Goal: Task Accomplishment & Management: Manage account settings

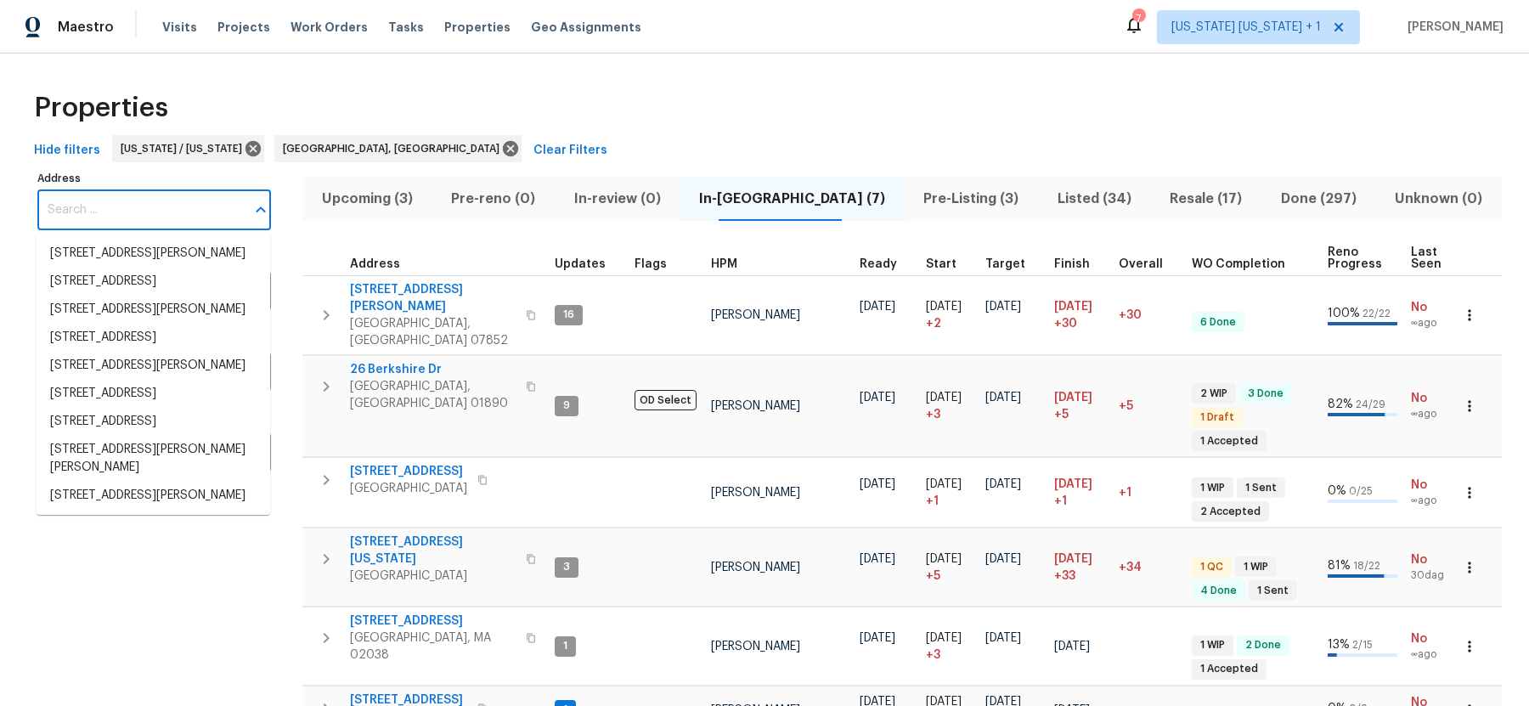
click at [146, 197] on input "Address" at bounding box center [141, 210] width 208 height 40
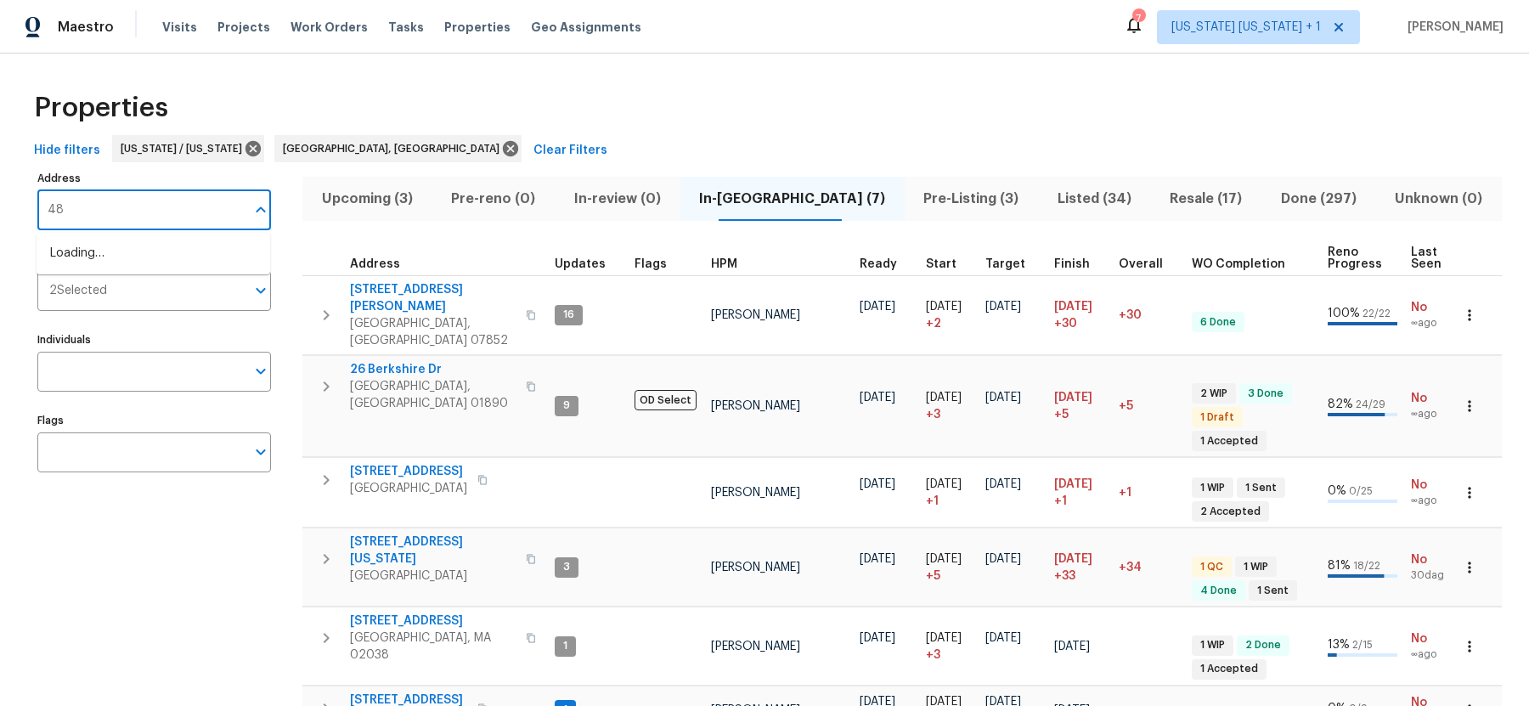
type input "4"
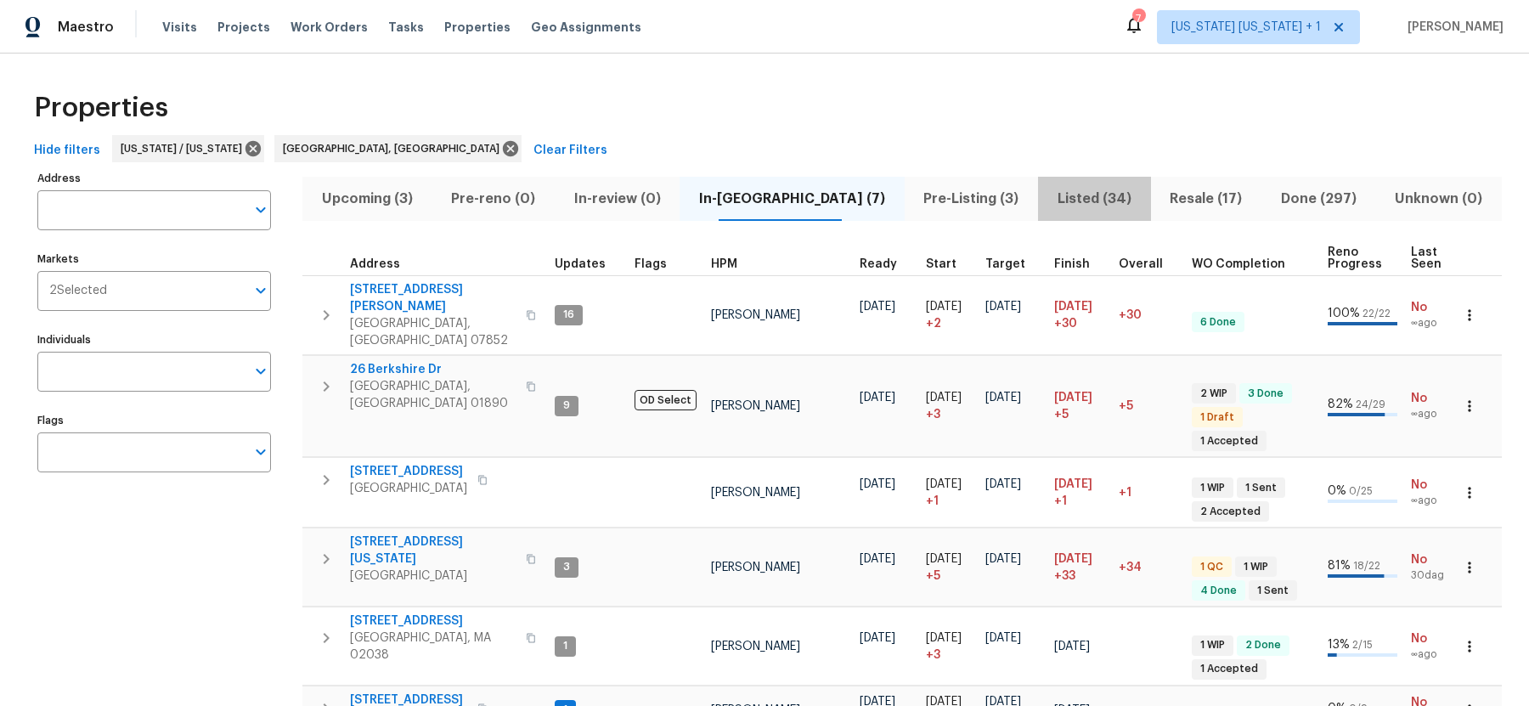
click at [1062, 193] on span "Listed (34)" at bounding box center [1094, 199] width 92 height 24
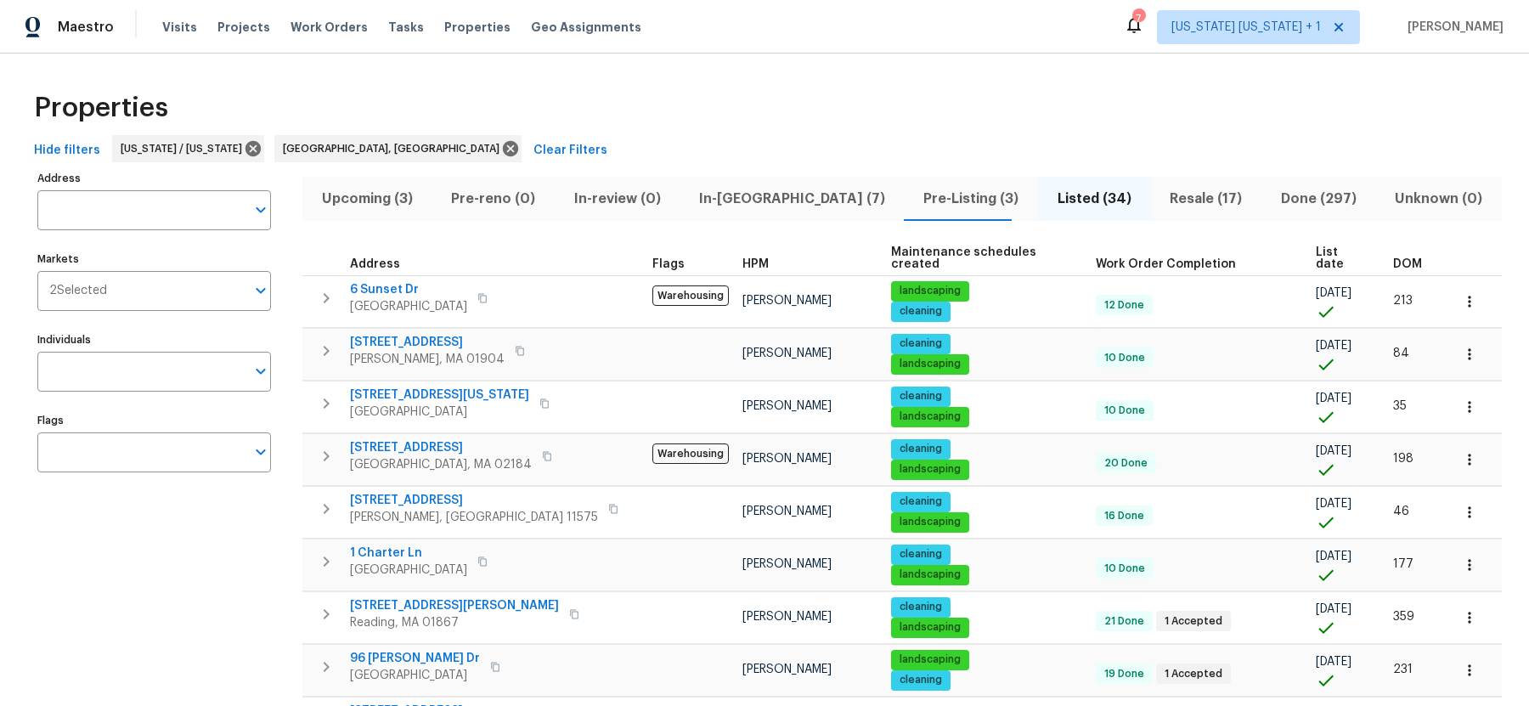
click at [723, 204] on span "In-reno (7)" at bounding box center [792, 199] width 204 height 24
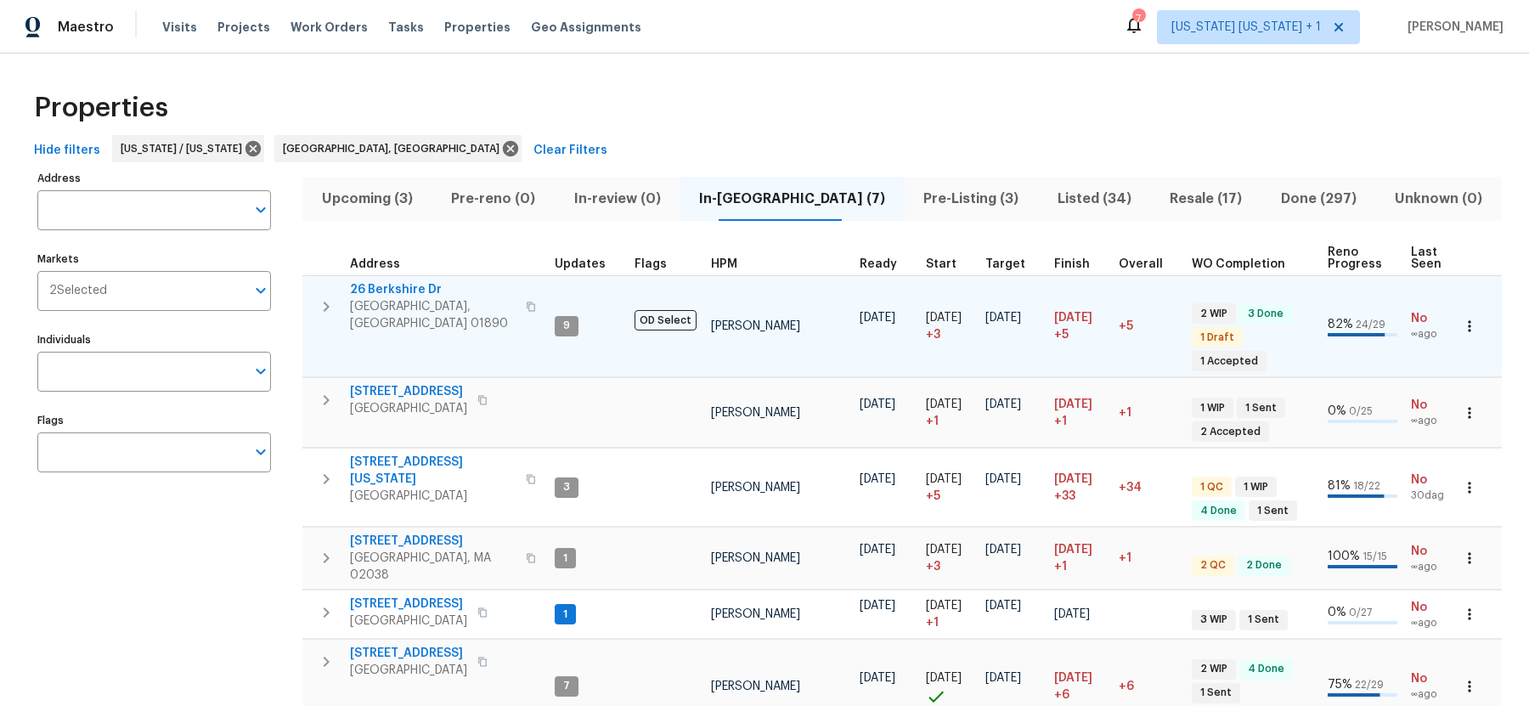
scroll to position [37, 0]
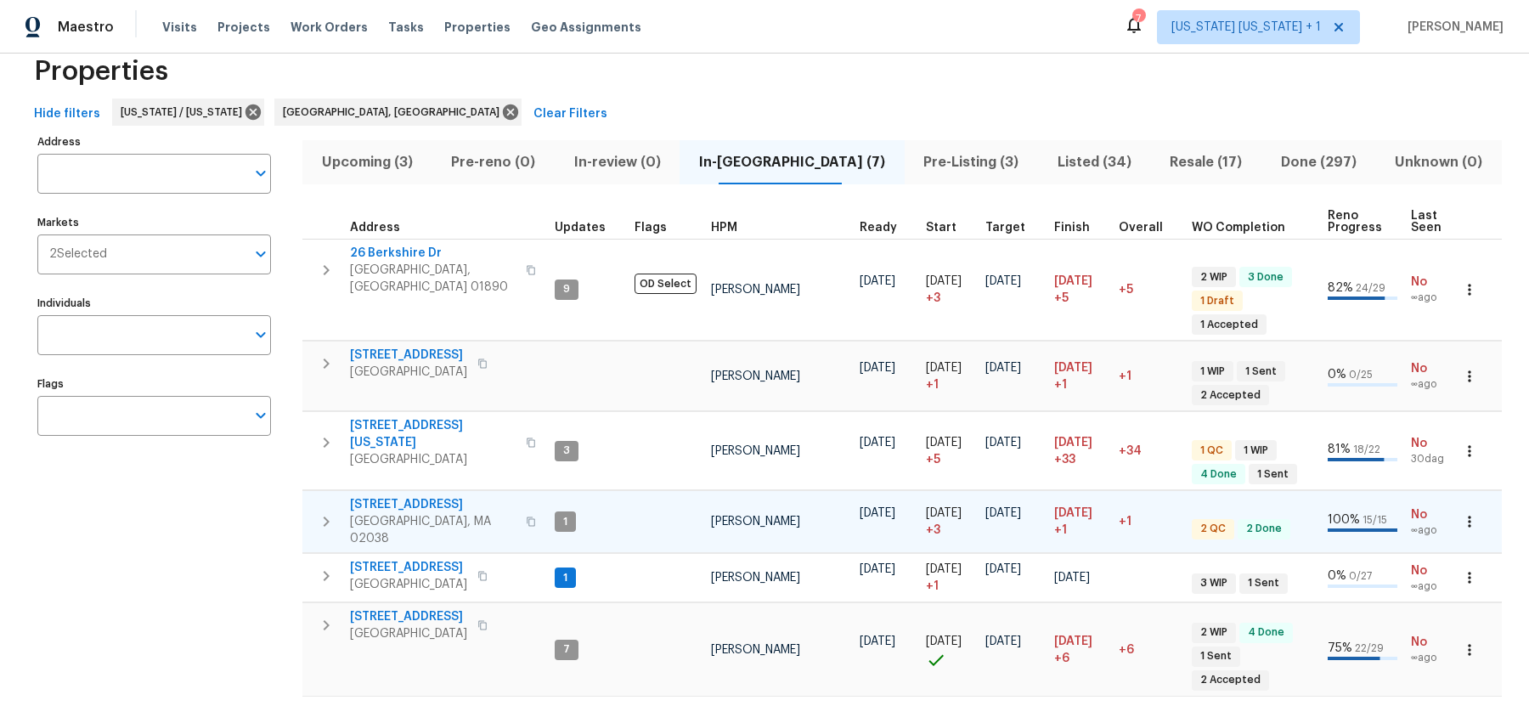
click at [409, 496] on span "[STREET_ADDRESS]" at bounding box center [433, 504] width 166 height 17
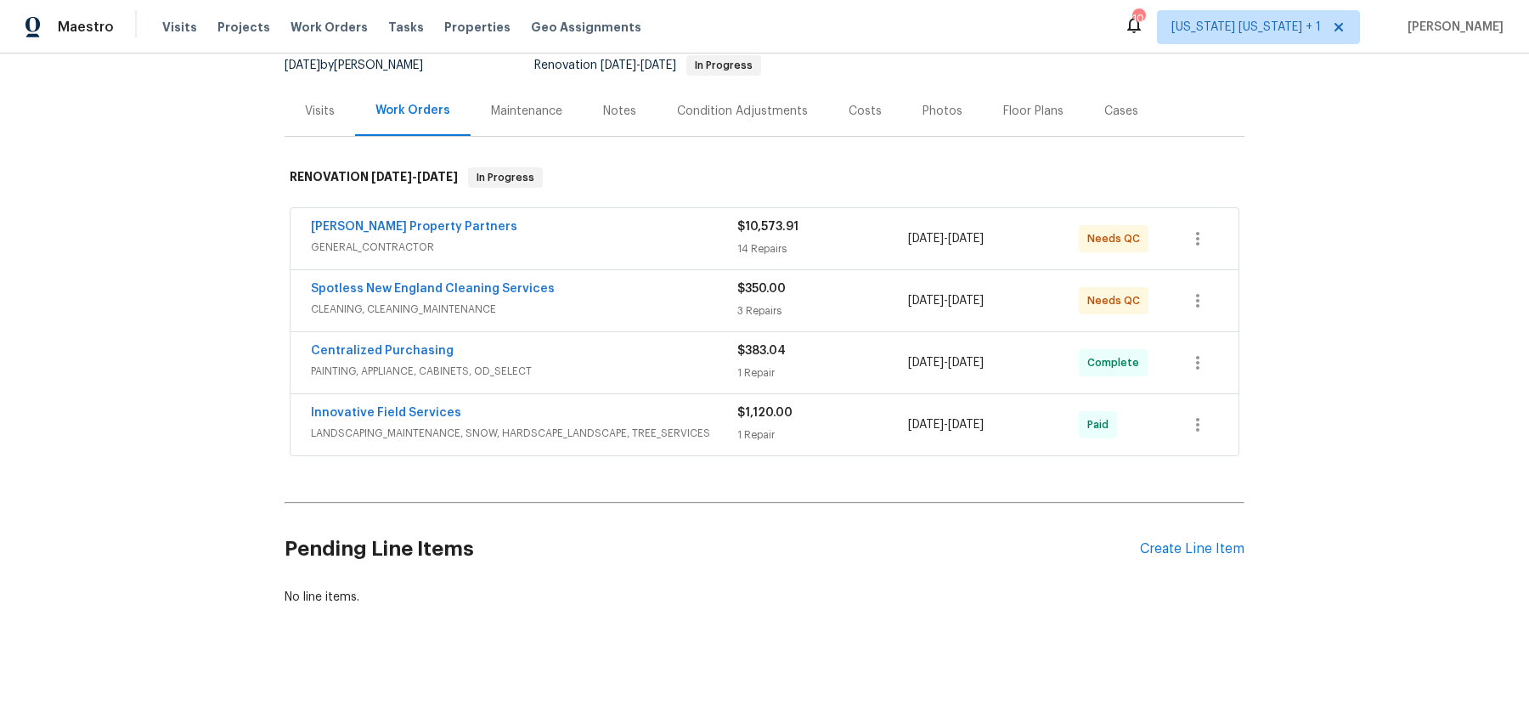
scroll to position [183, 0]
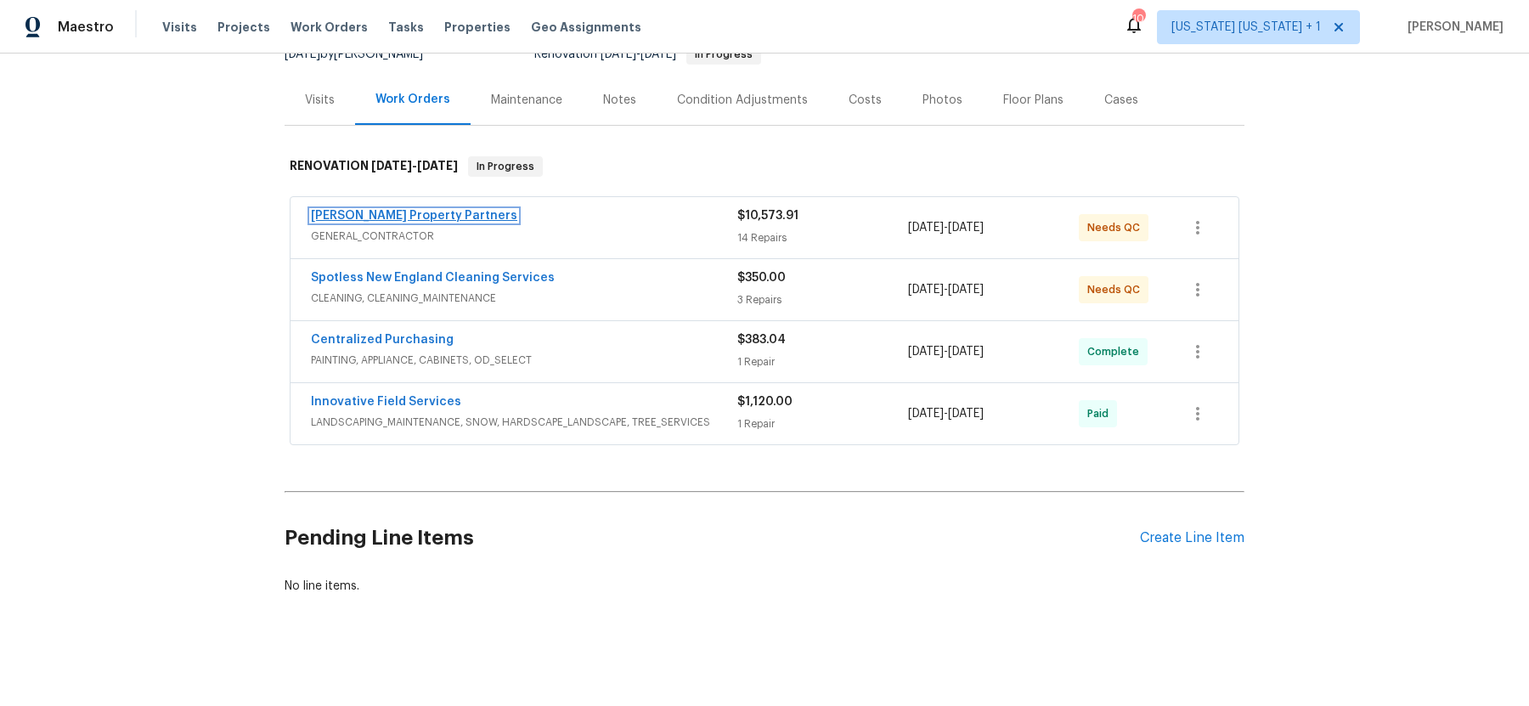
click at [433, 216] on link "[PERSON_NAME] Property Partners" at bounding box center [414, 216] width 206 height 12
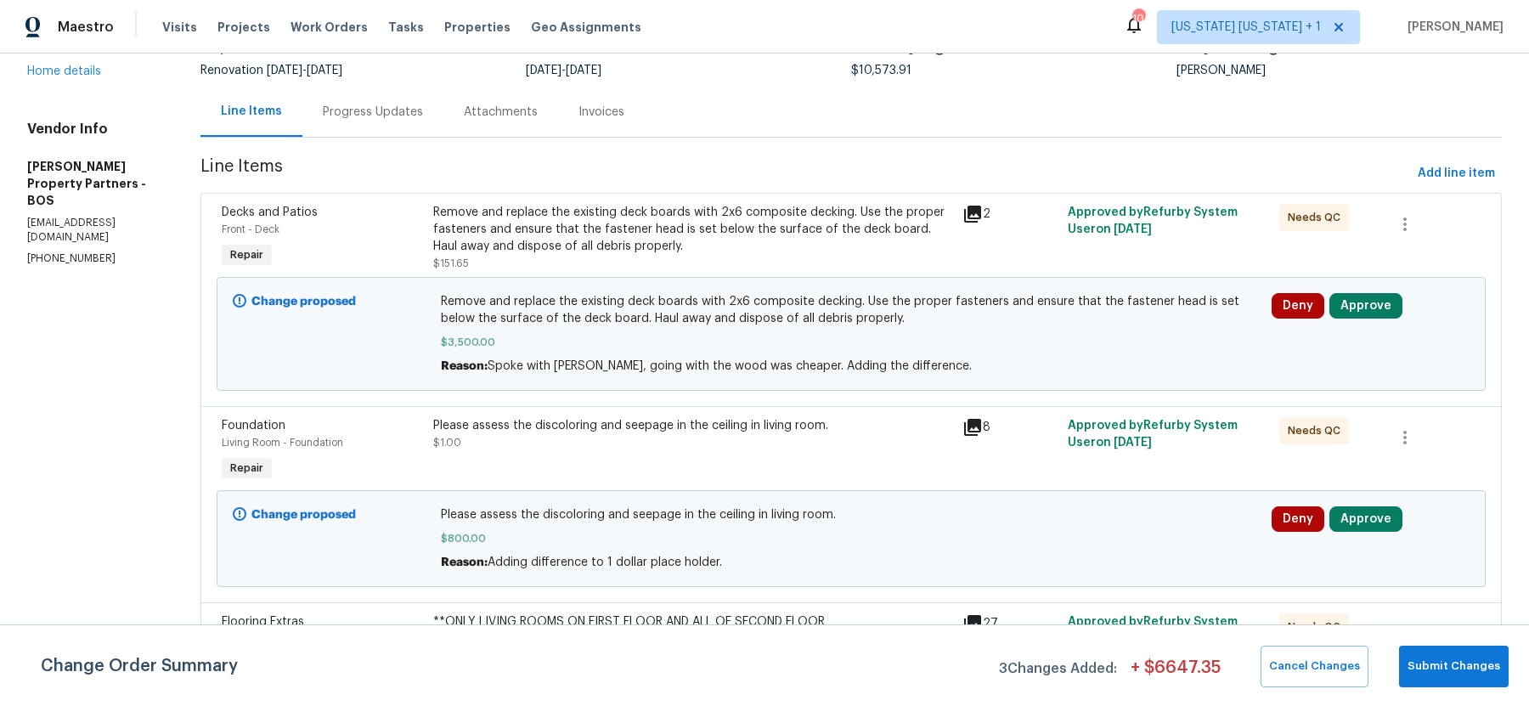
scroll to position [143, 0]
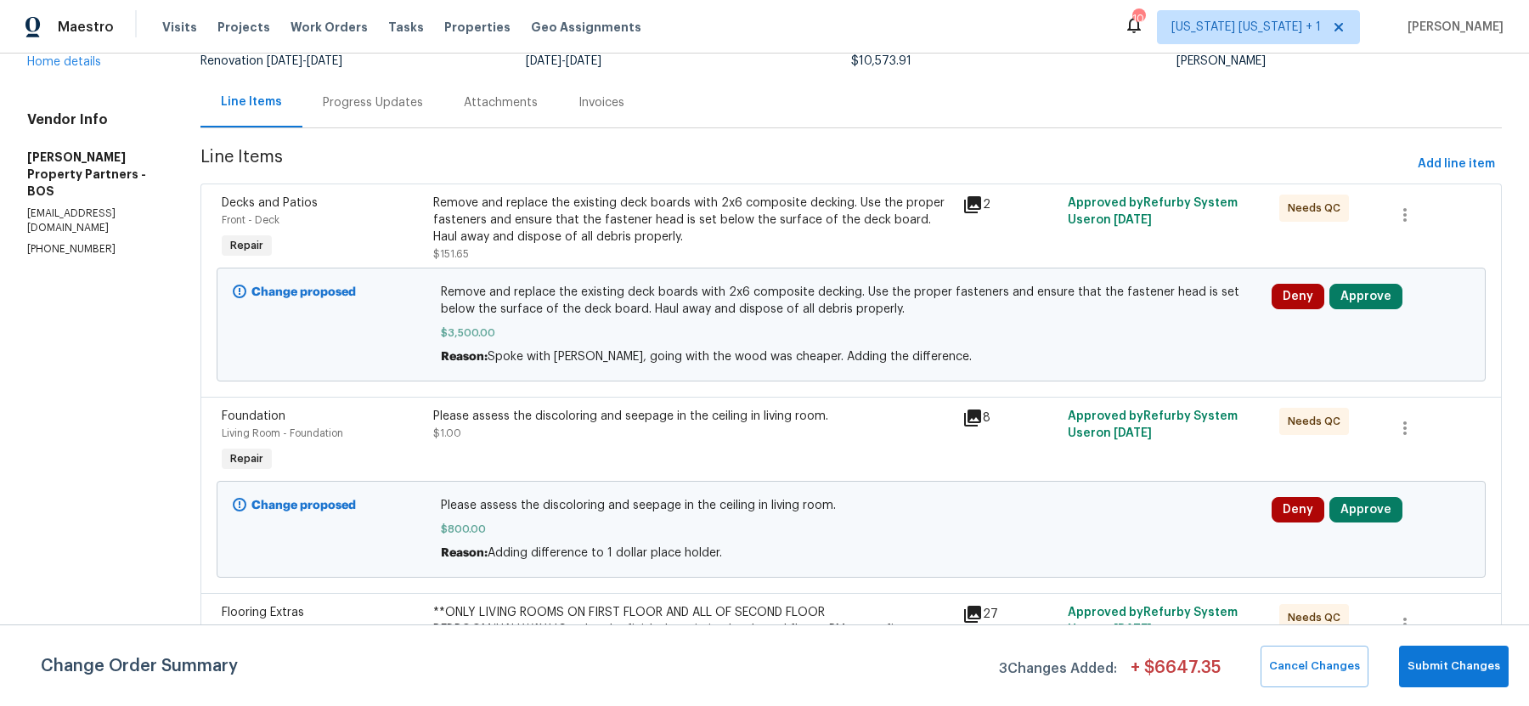
click at [779, 217] on div "Remove and replace the existing deck boards with 2x6 composite decking. Use the…" at bounding box center [692, 219] width 519 height 51
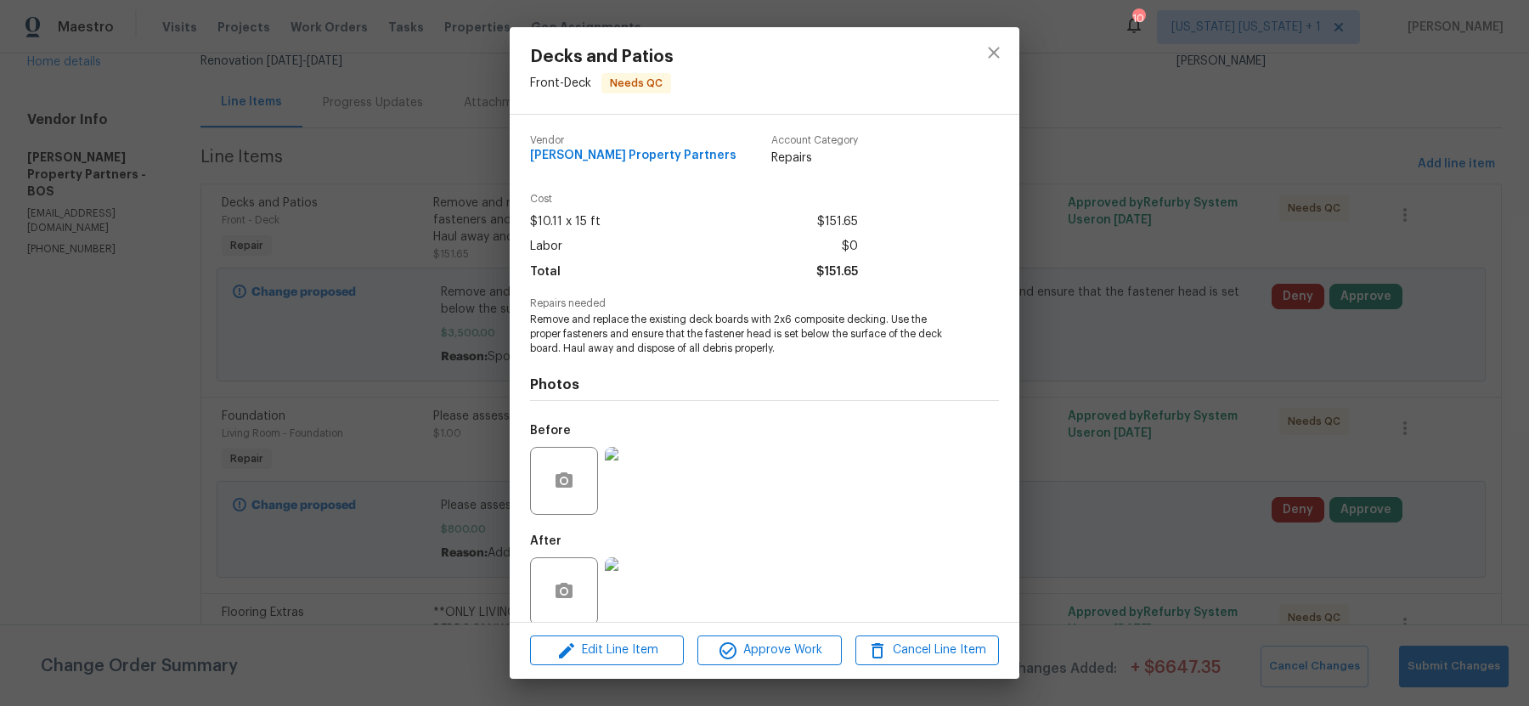
click at [651, 577] on img at bounding box center [639, 591] width 68 height 68
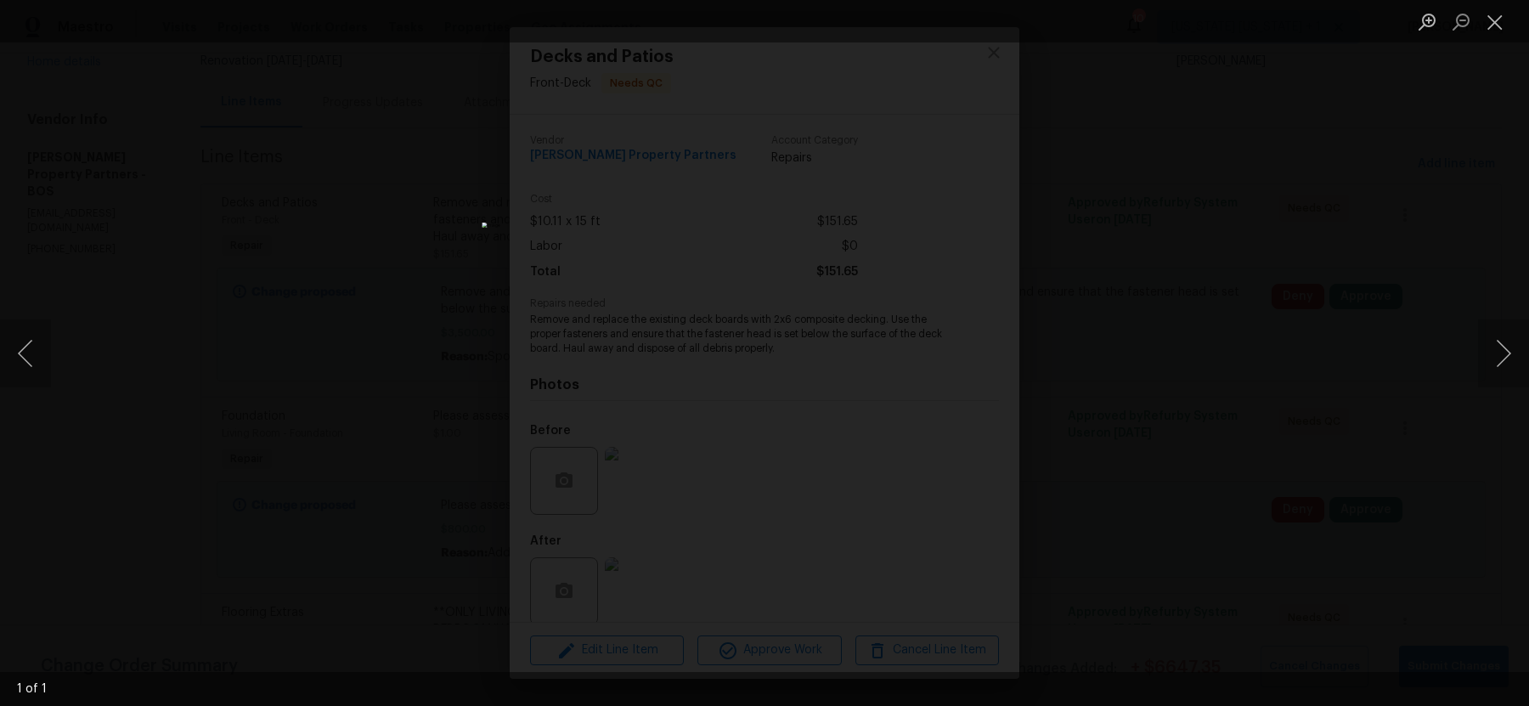
click at [1076, 178] on div "Lightbox" at bounding box center [764, 353] width 1529 height 706
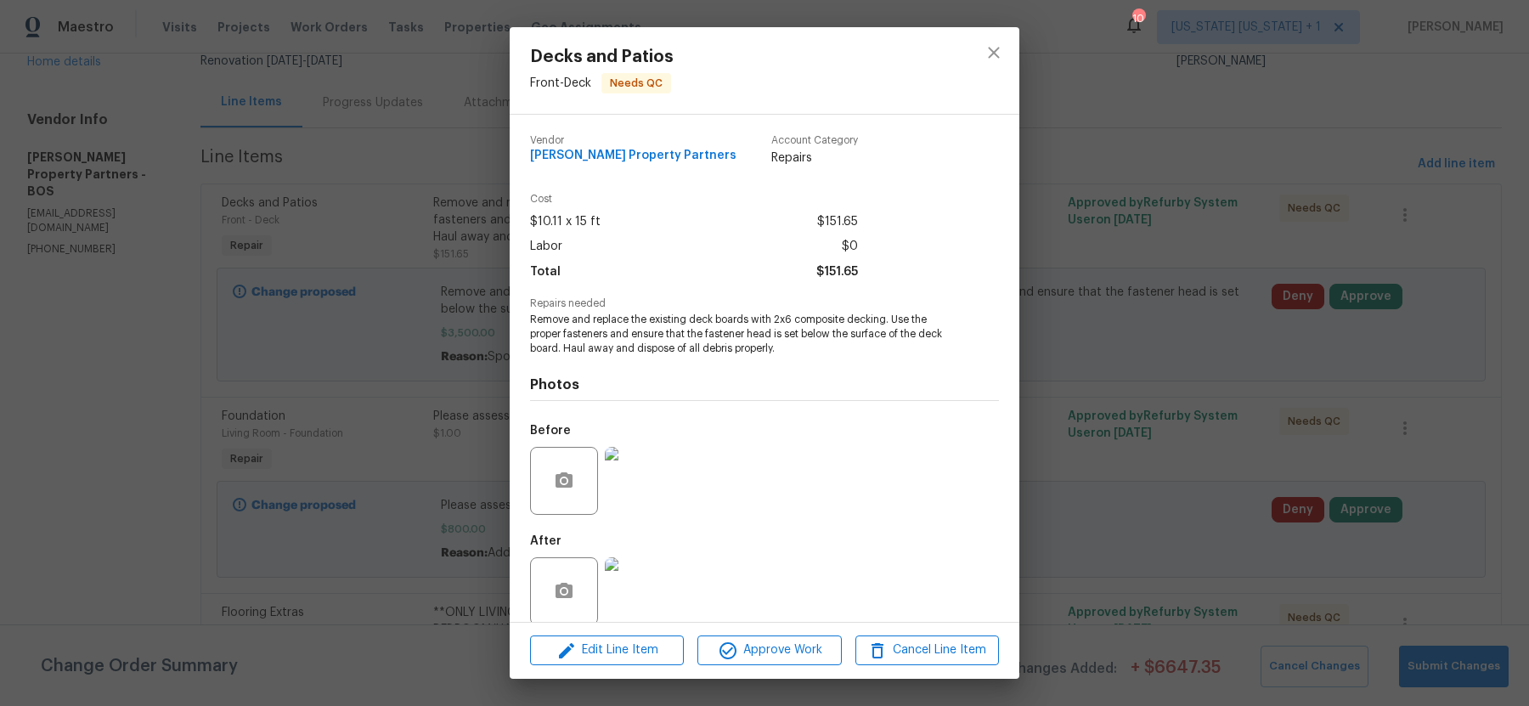
click at [634, 481] on img at bounding box center [639, 481] width 68 height 68
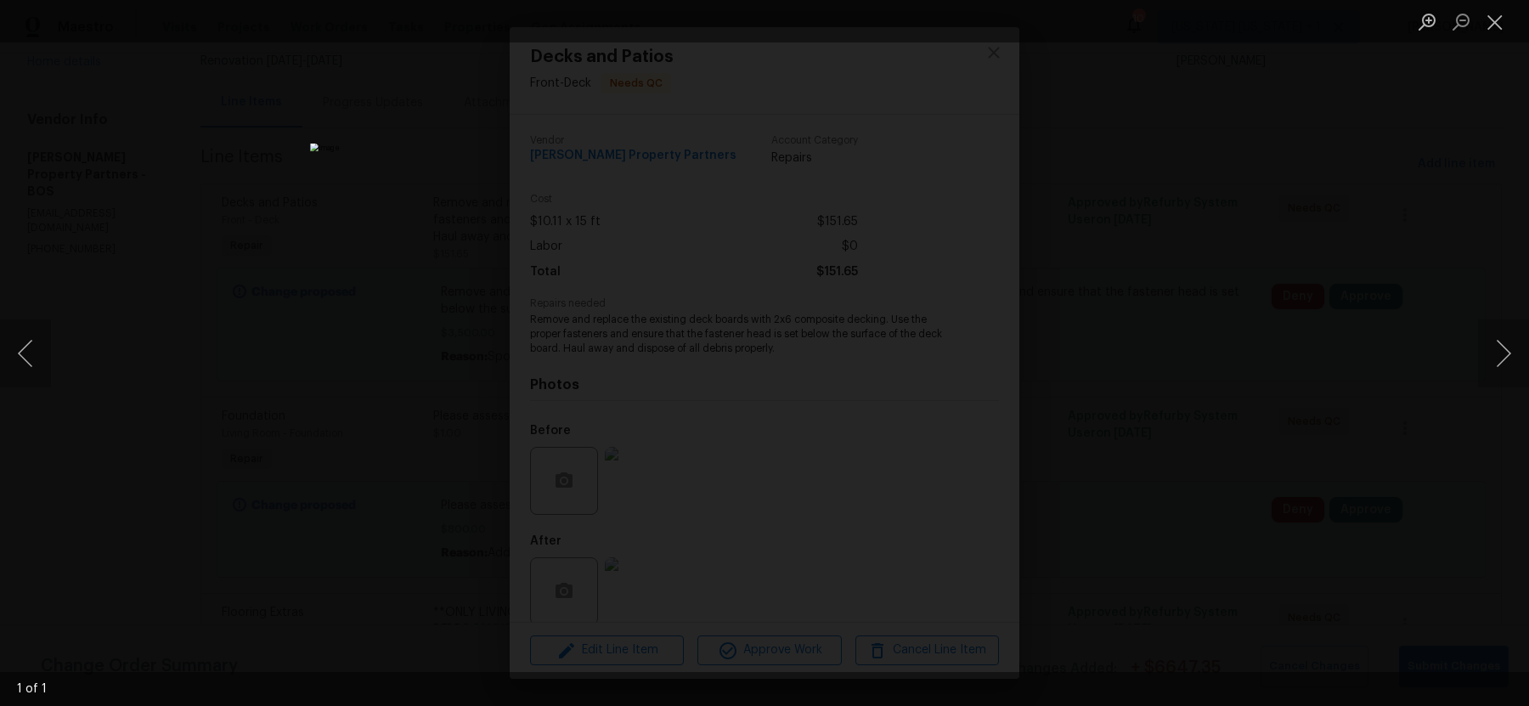
click at [1210, 384] on div "Lightbox" at bounding box center [764, 353] width 1529 height 706
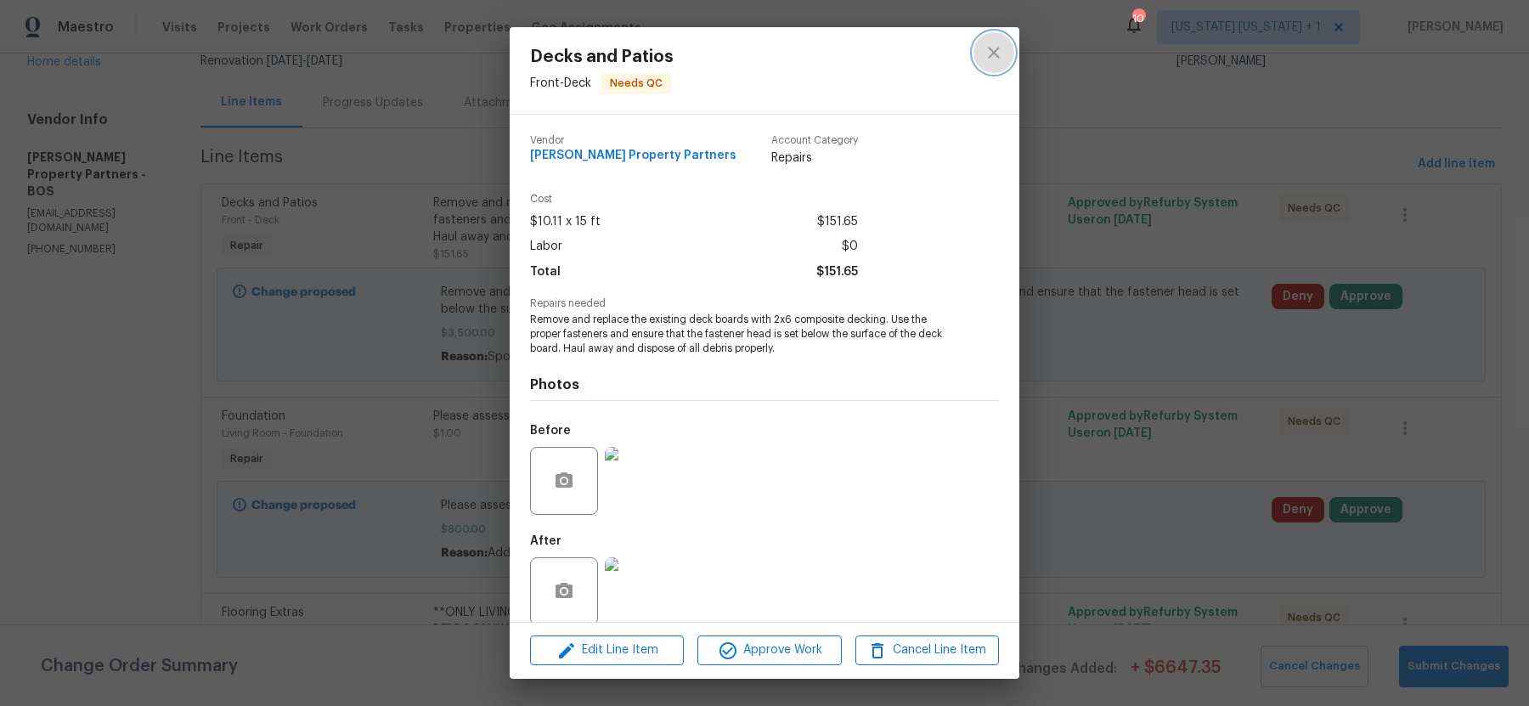
click at [993, 56] on icon "close" at bounding box center [993, 52] width 20 height 20
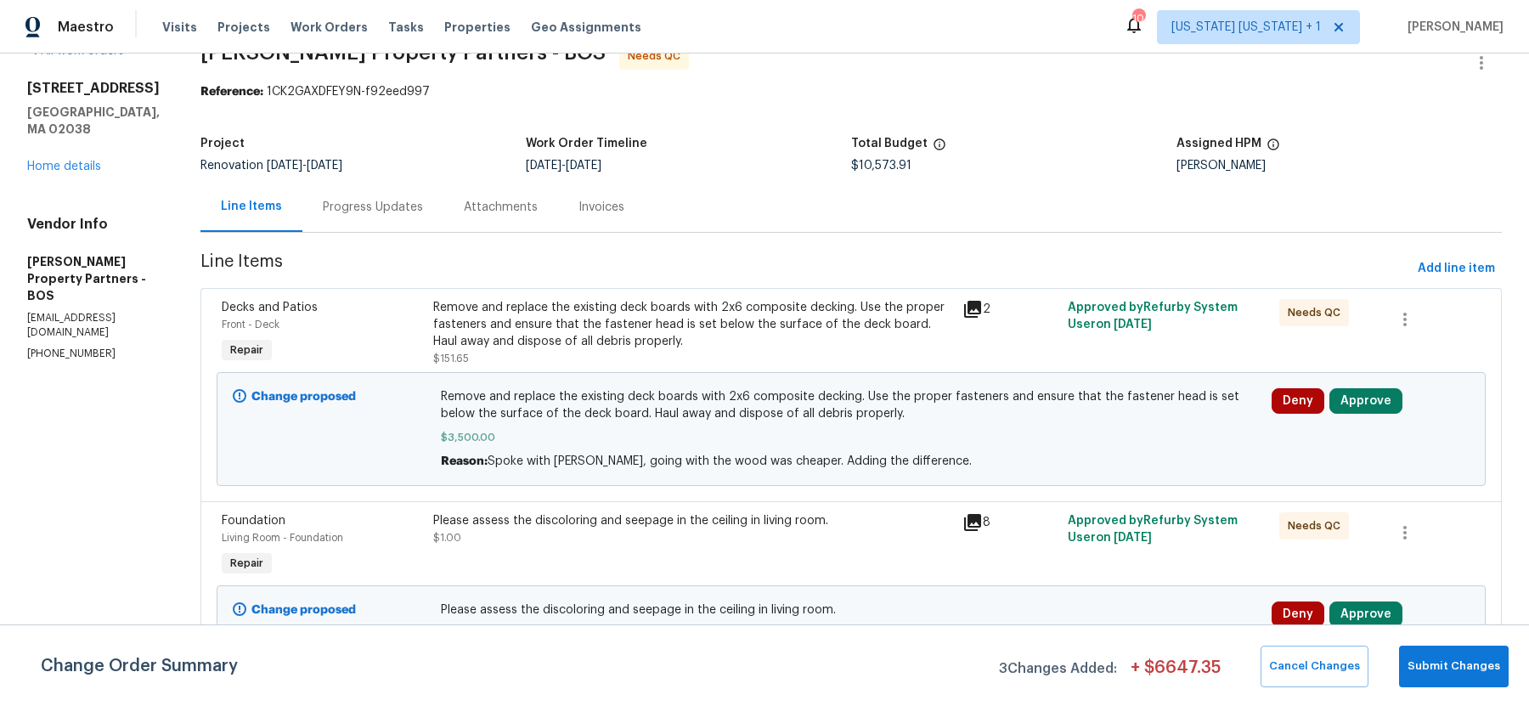
scroll to position [0, 0]
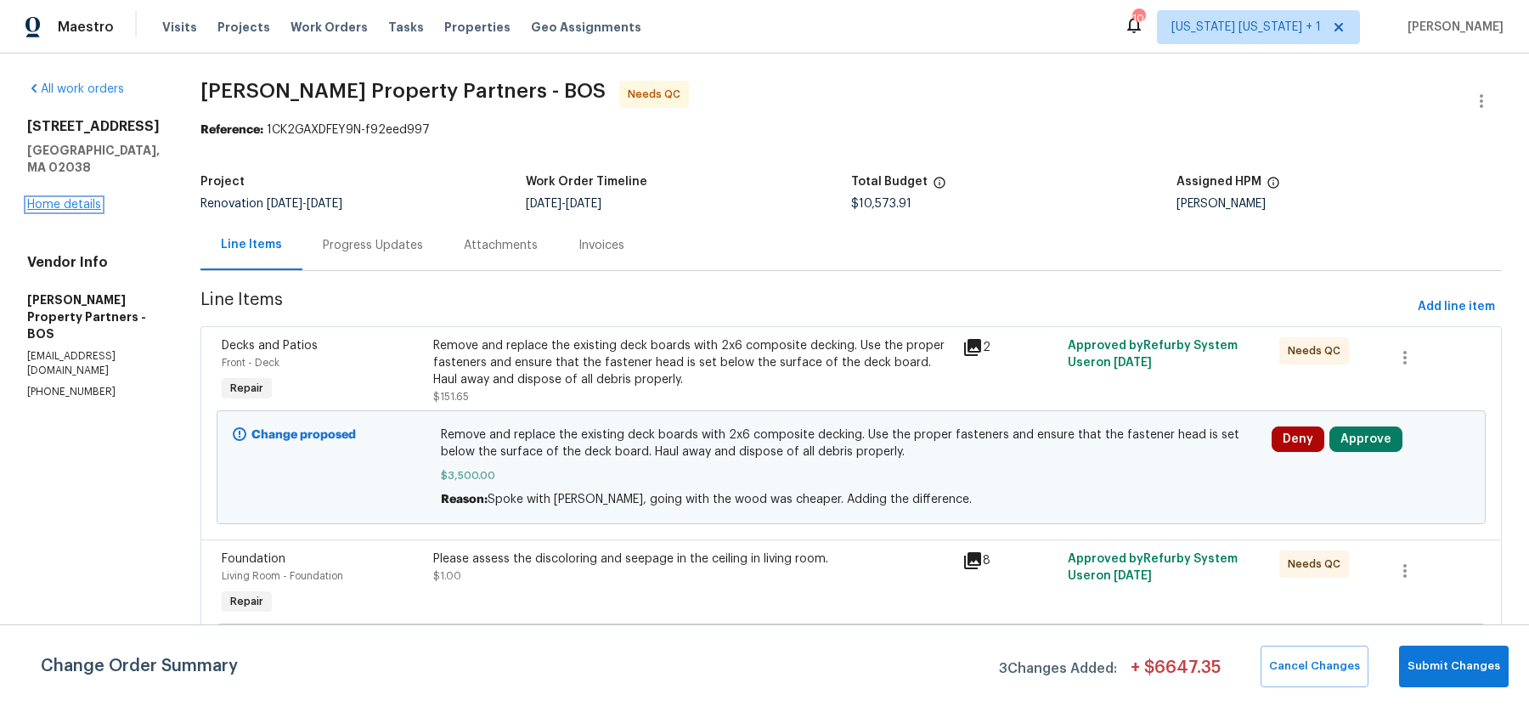
click at [78, 199] on link "Home details" at bounding box center [64, 205] width 74 height 12
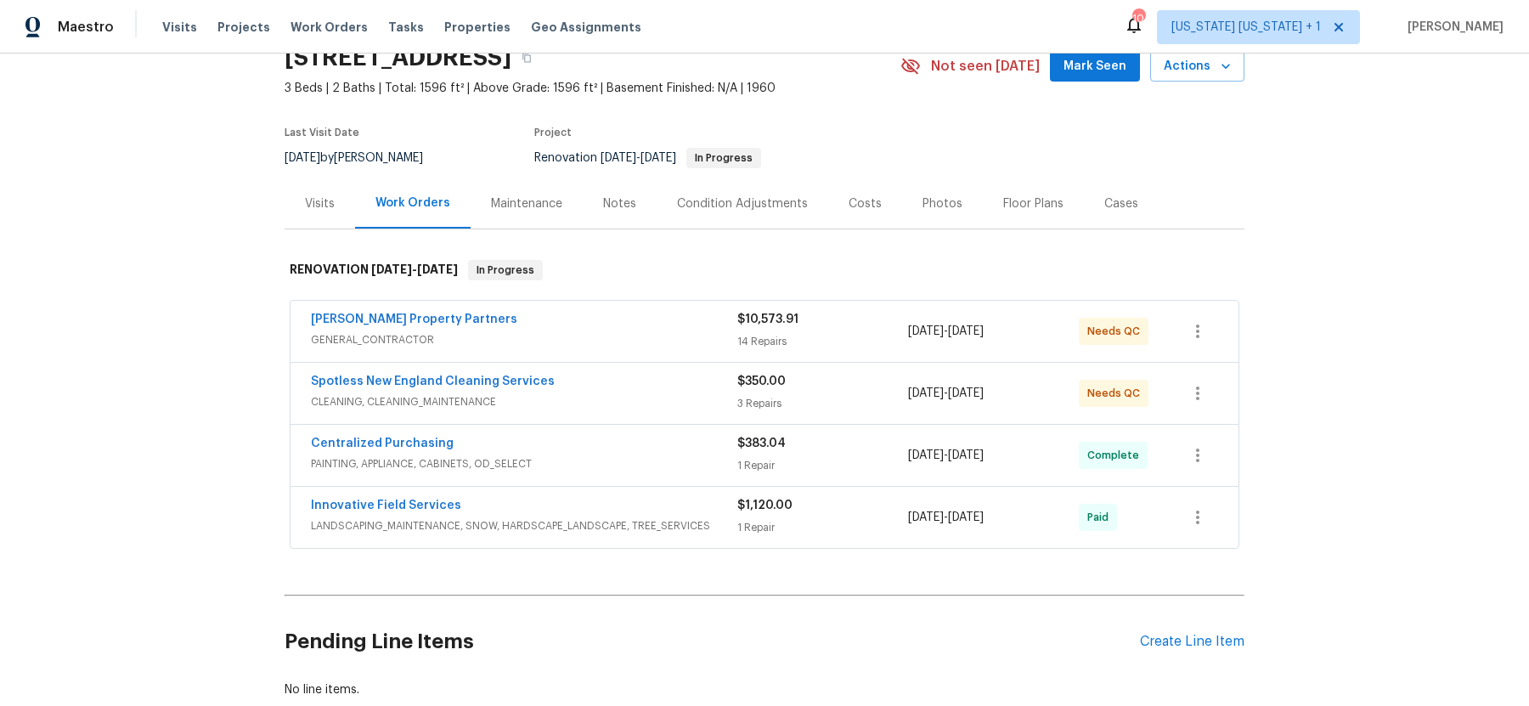
scroll to position [91, 0]
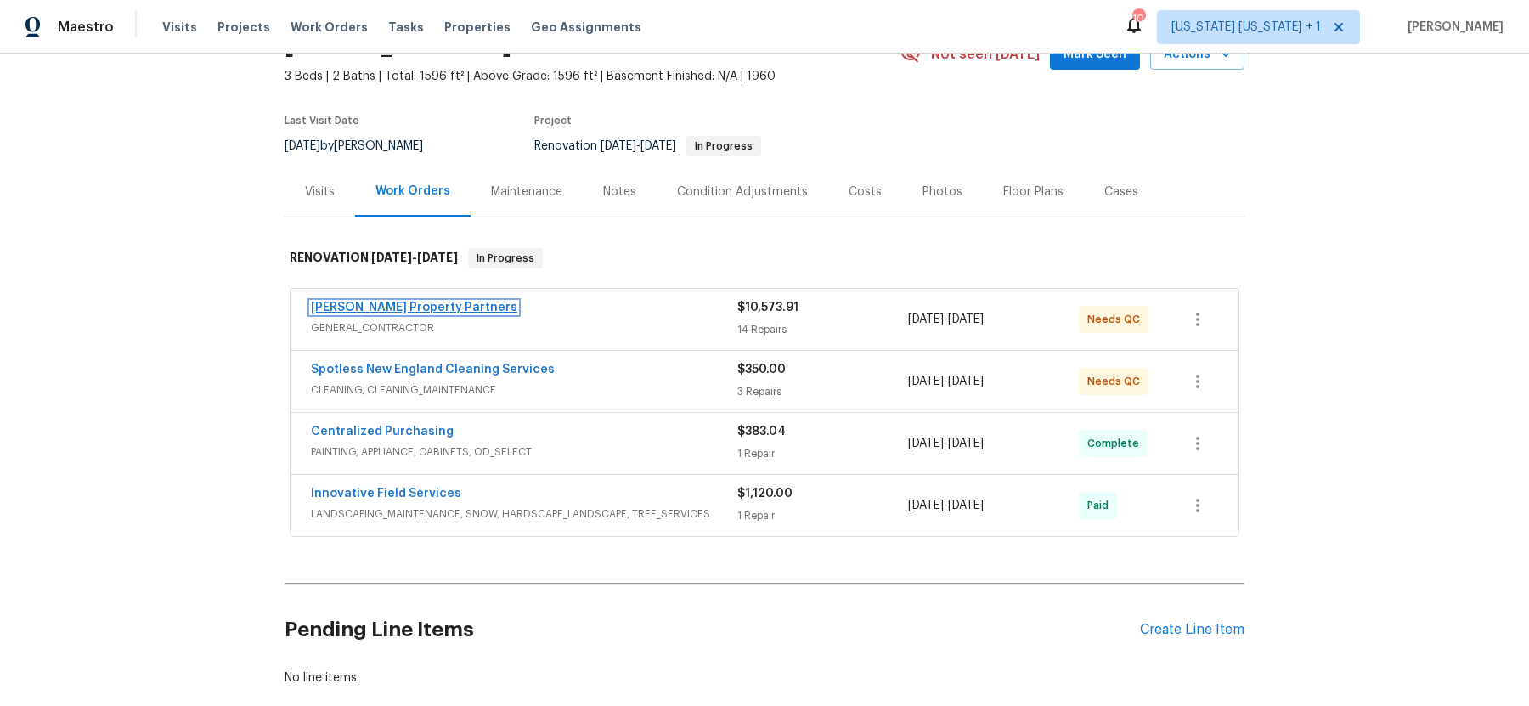
click at [415, 302] on link "[PERSON_NAME] Property Partners" at bounding box center [414, 307] width 206 height 12
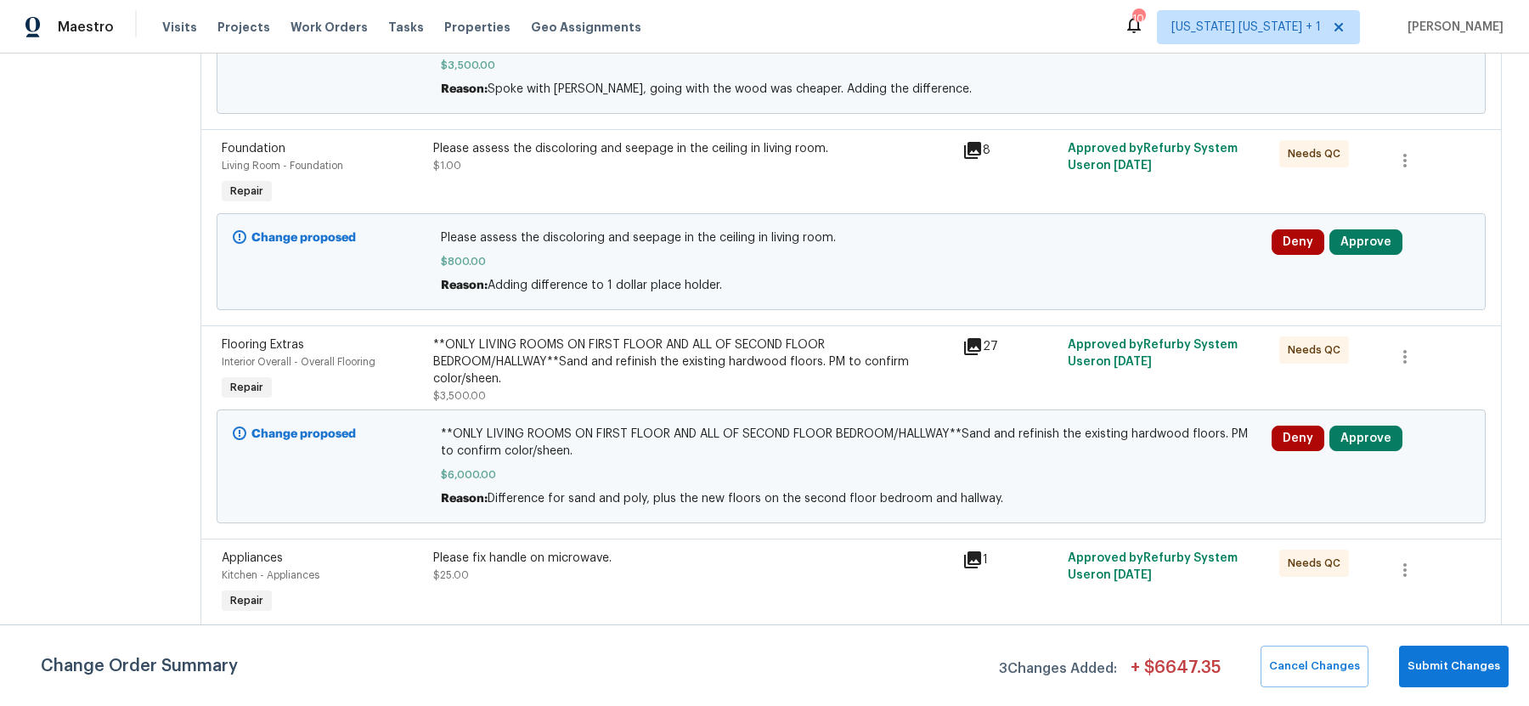
scroll to position [409, 0]
click at [823, 147] on div "Please assess the discoloring and seepage in the ceiling in living room." at bounding box center [692, 149] width 519 height 17
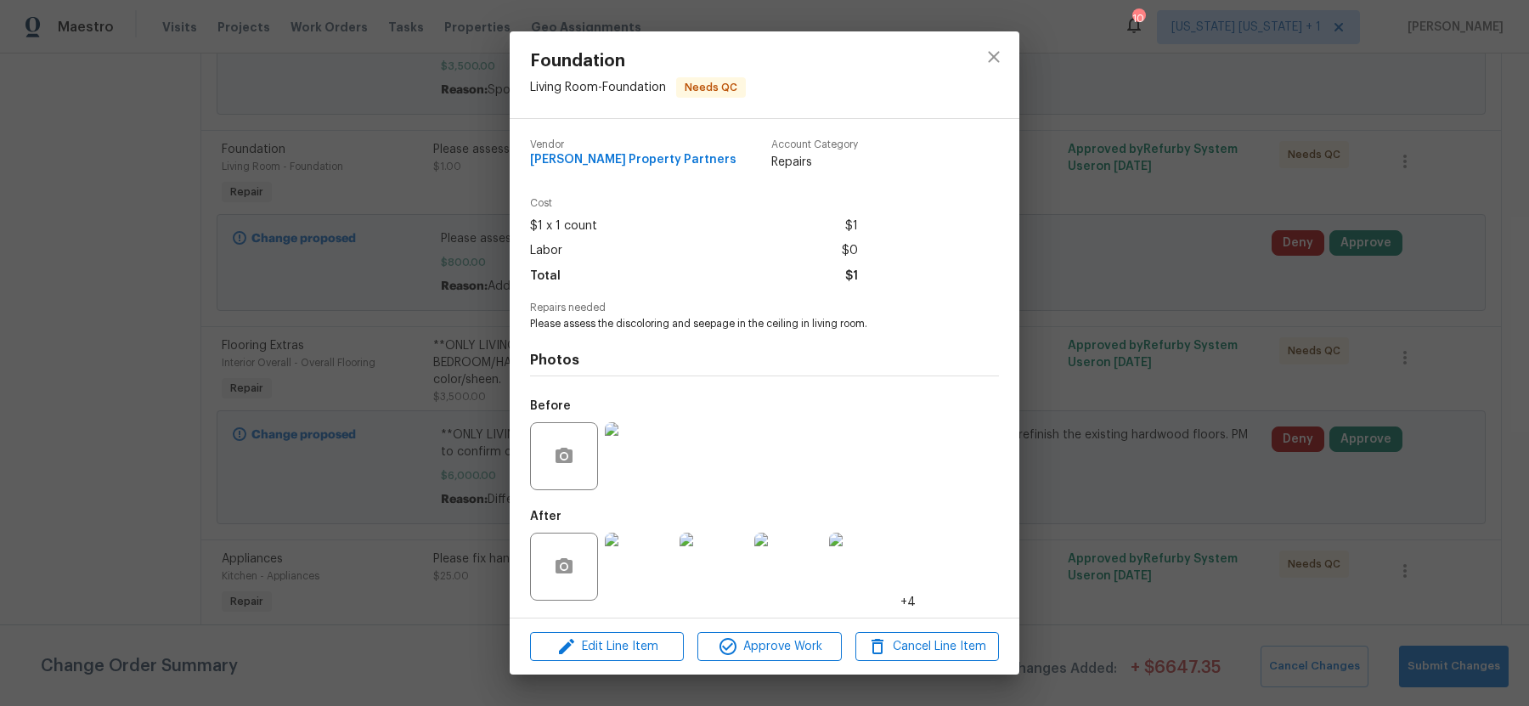
click at [651, 561] on img at bounding box center [639, 567] width 68 height 68
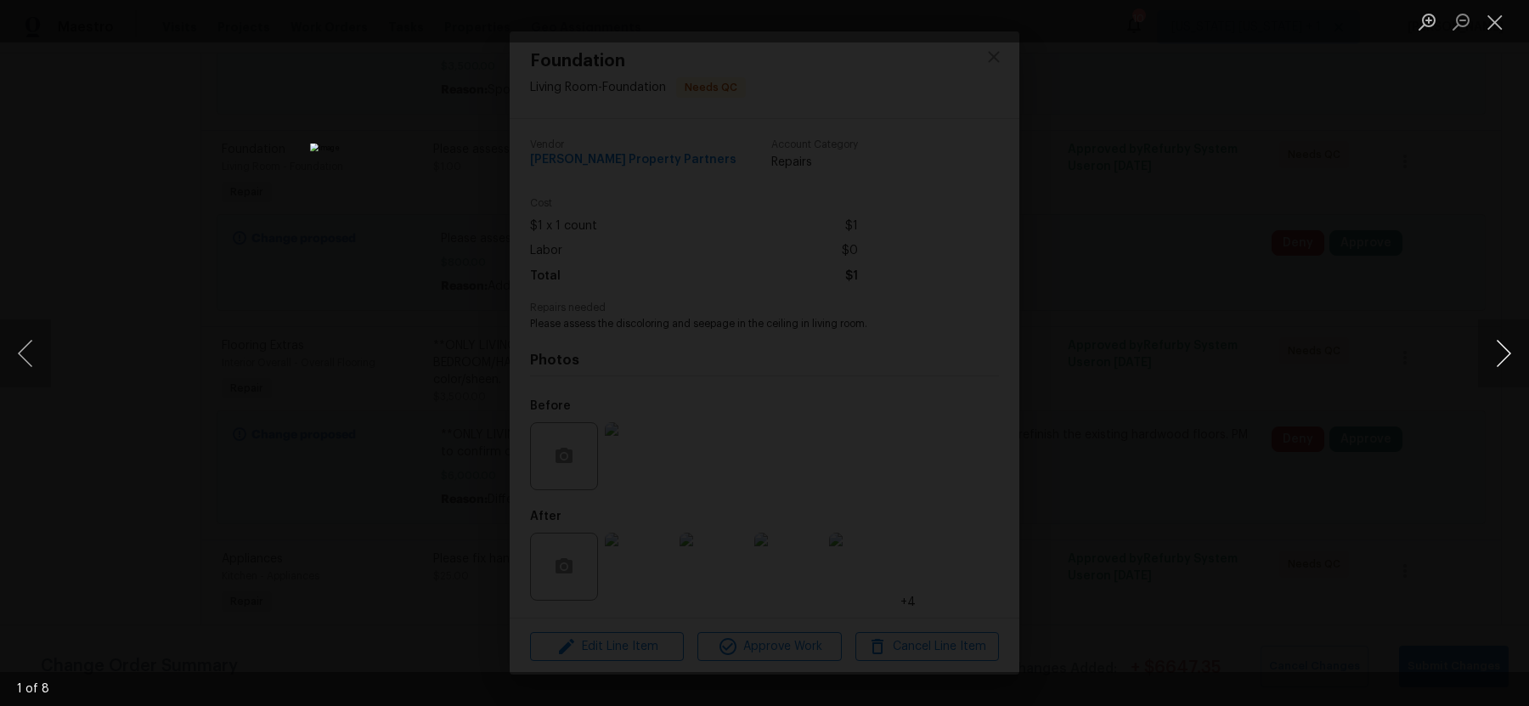
click at [1494, 359] on button "Next image" at bounding box center [1503, 353] width 51 height 68
click at [1496, 348] on button "Next image" at bounding box center [1503, 353] width 51 height 68
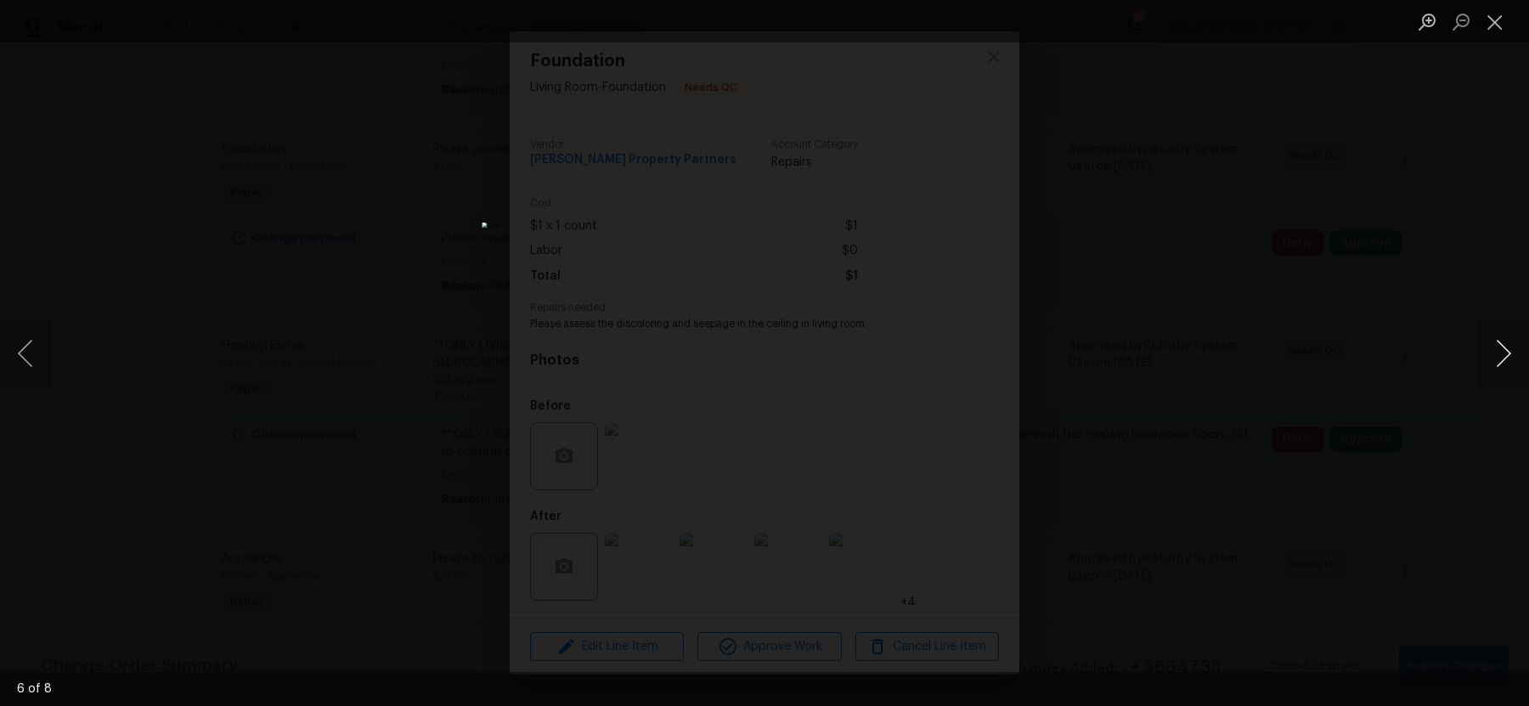
click at [1496, 348] on button "Next image" at bounding box center [1503, 353] width 51 height 68
click at [1357, 356] on div "Lightbox" at bounding box center [764, 353] width 1529 height 706
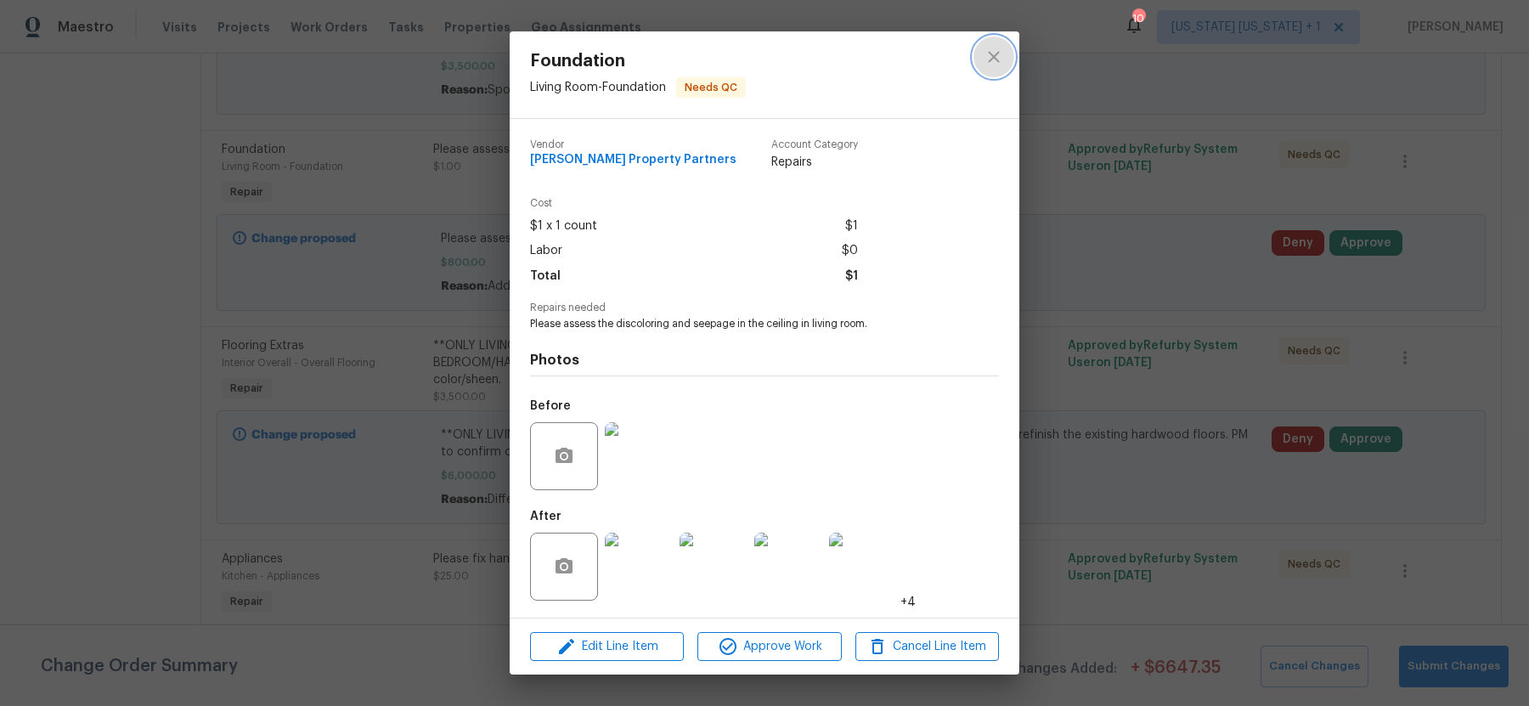
click at [995, 53] on icon "close" at bounding box center [993, 57] width 20 height 20
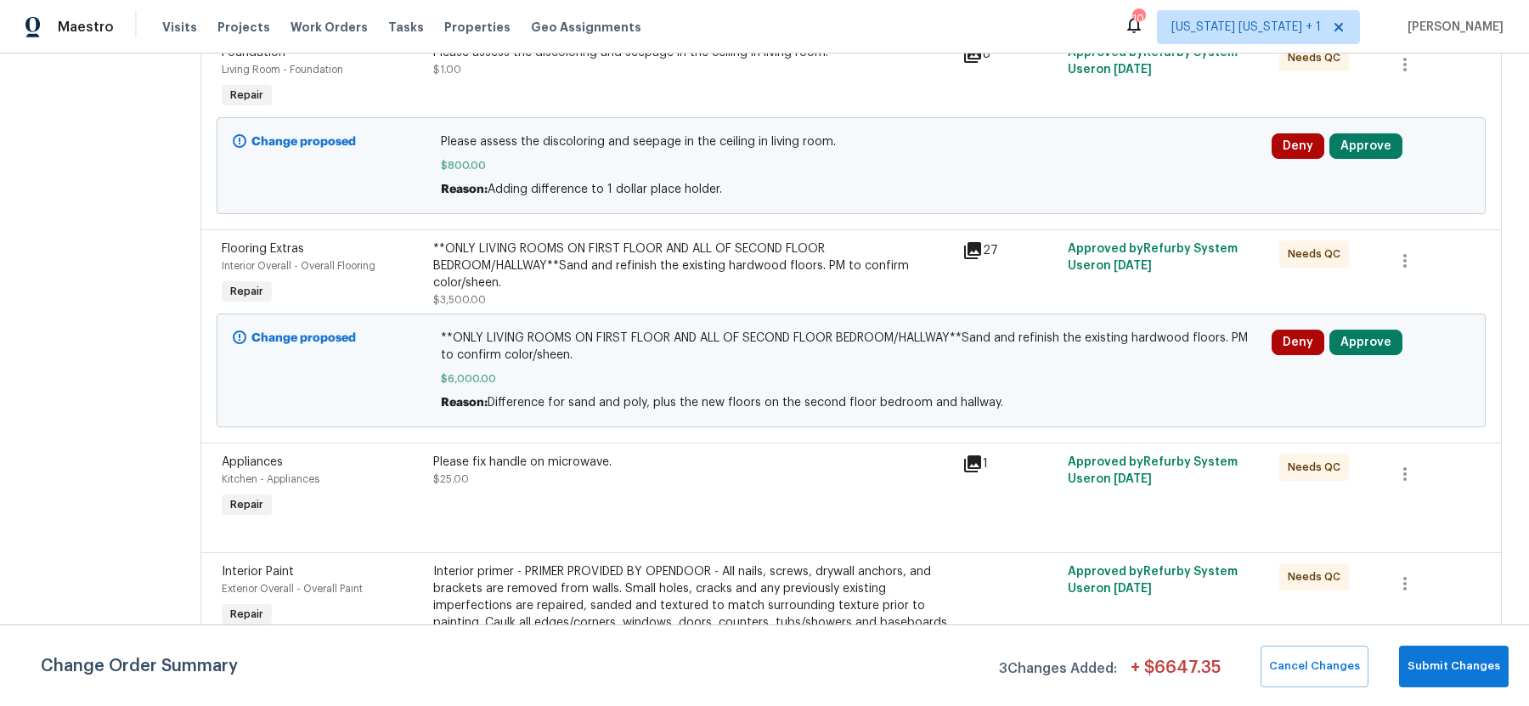
scroll to position [528, 0]
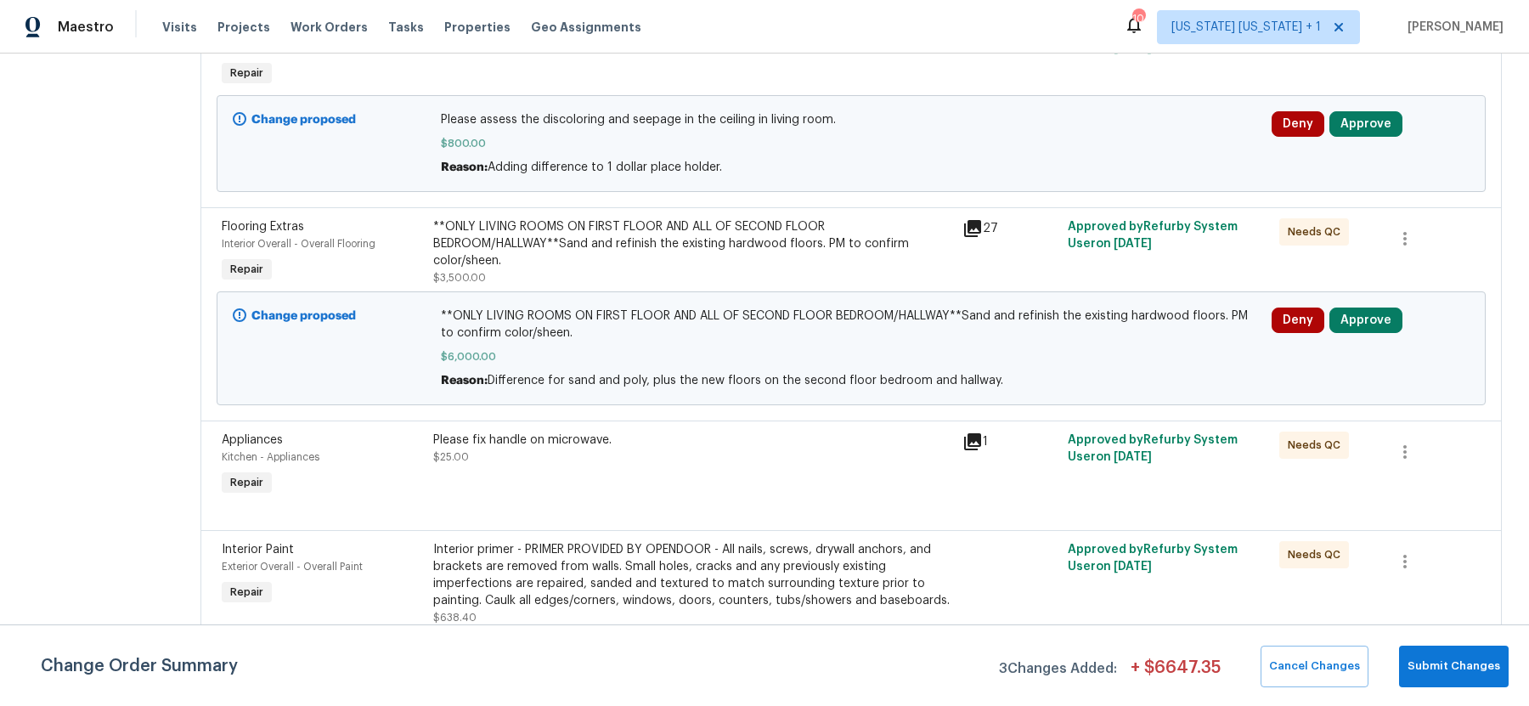
click at [736, 243] on div "**ONLY LIVING ROOMS ON FIRST FLOOR AND ALL OF SECOND FLOOR BEDROOM/HALLWAY**San…" at bounding box center [692, 243] width 519 height 51
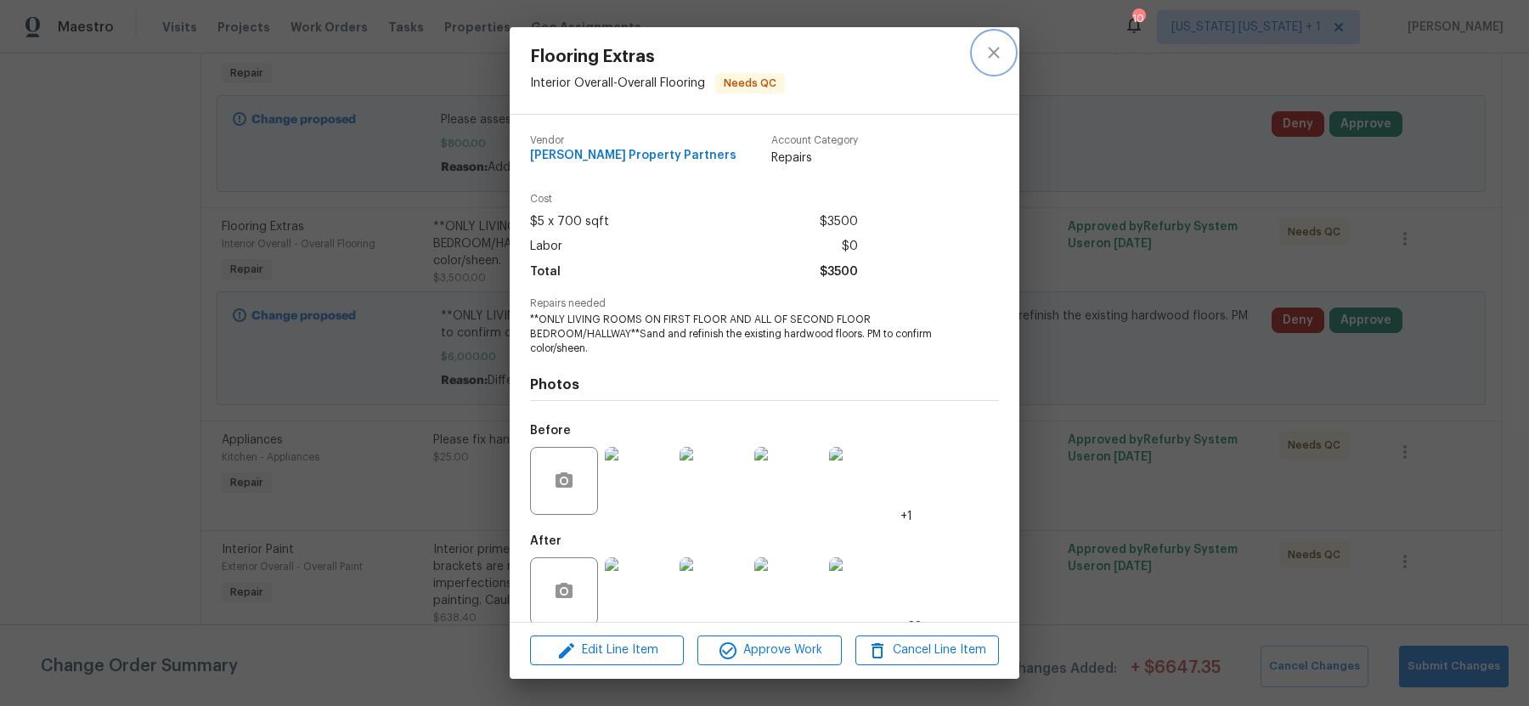
click at [996, 50] on icon "close" at bounding box center [993, 52] width 11 height 11
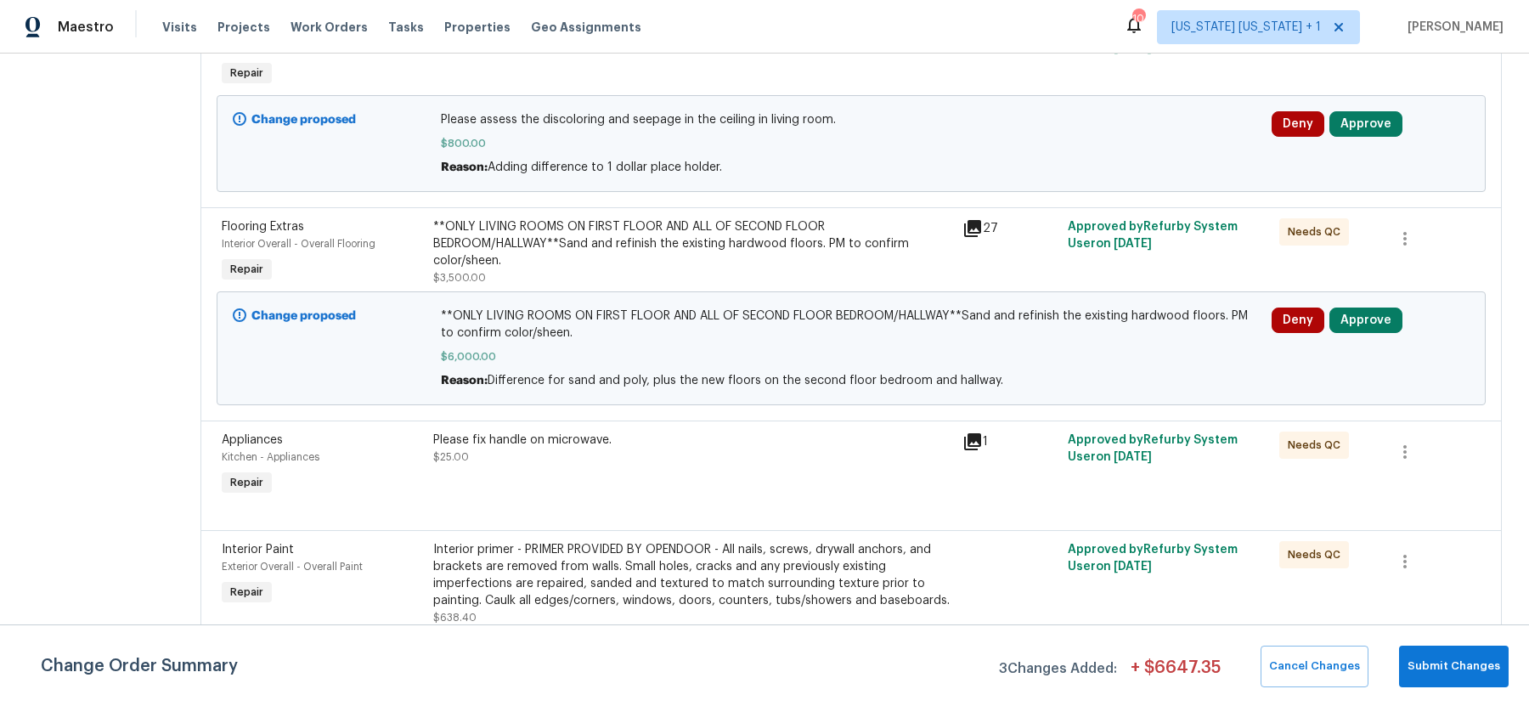
click at [812, 241] on div "**ONLY LIVING ROOMS ON FIRST FLOOR AND ALL OF SECOND FLOOR BEDROOM/HALLWAY**San…" at bounding box center [692, 243] width 519 height 51
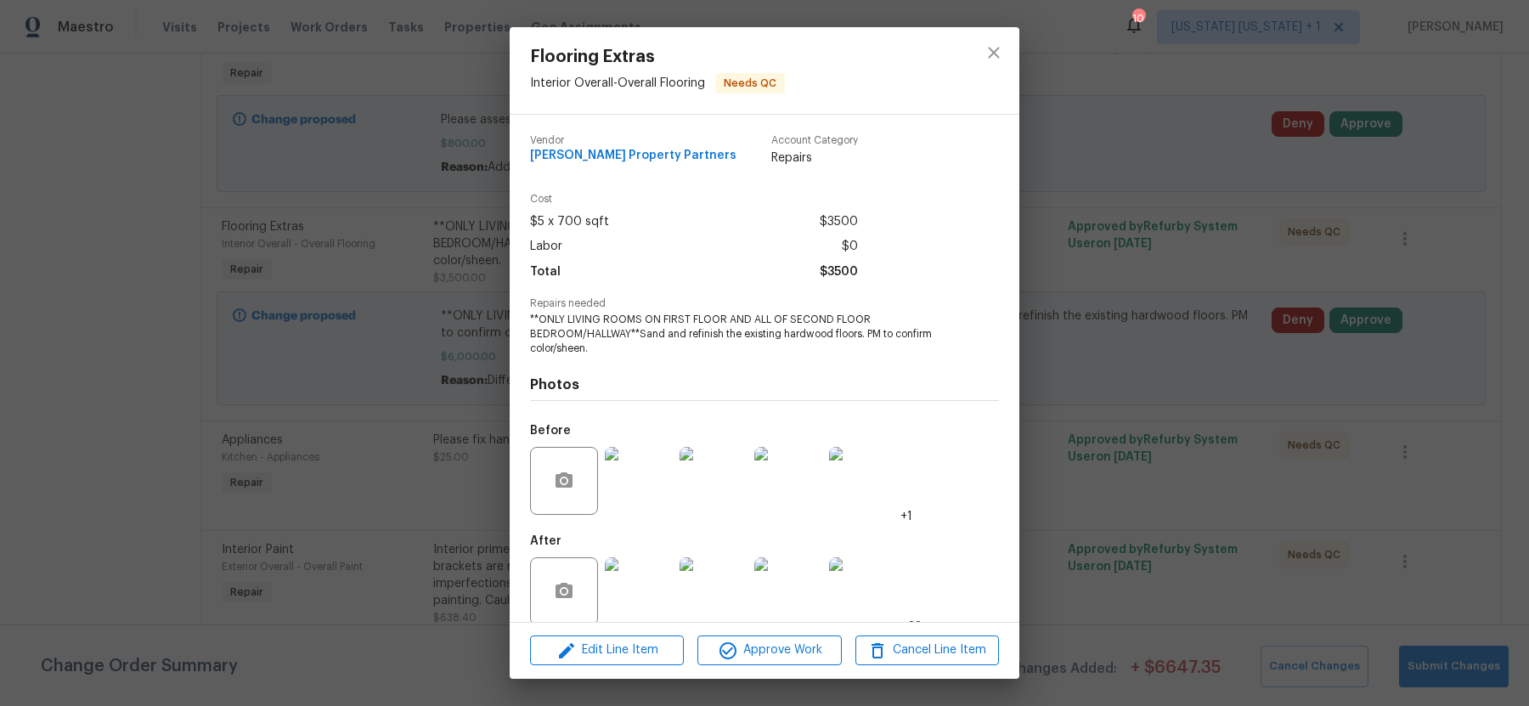
scroll to position [20, 0]
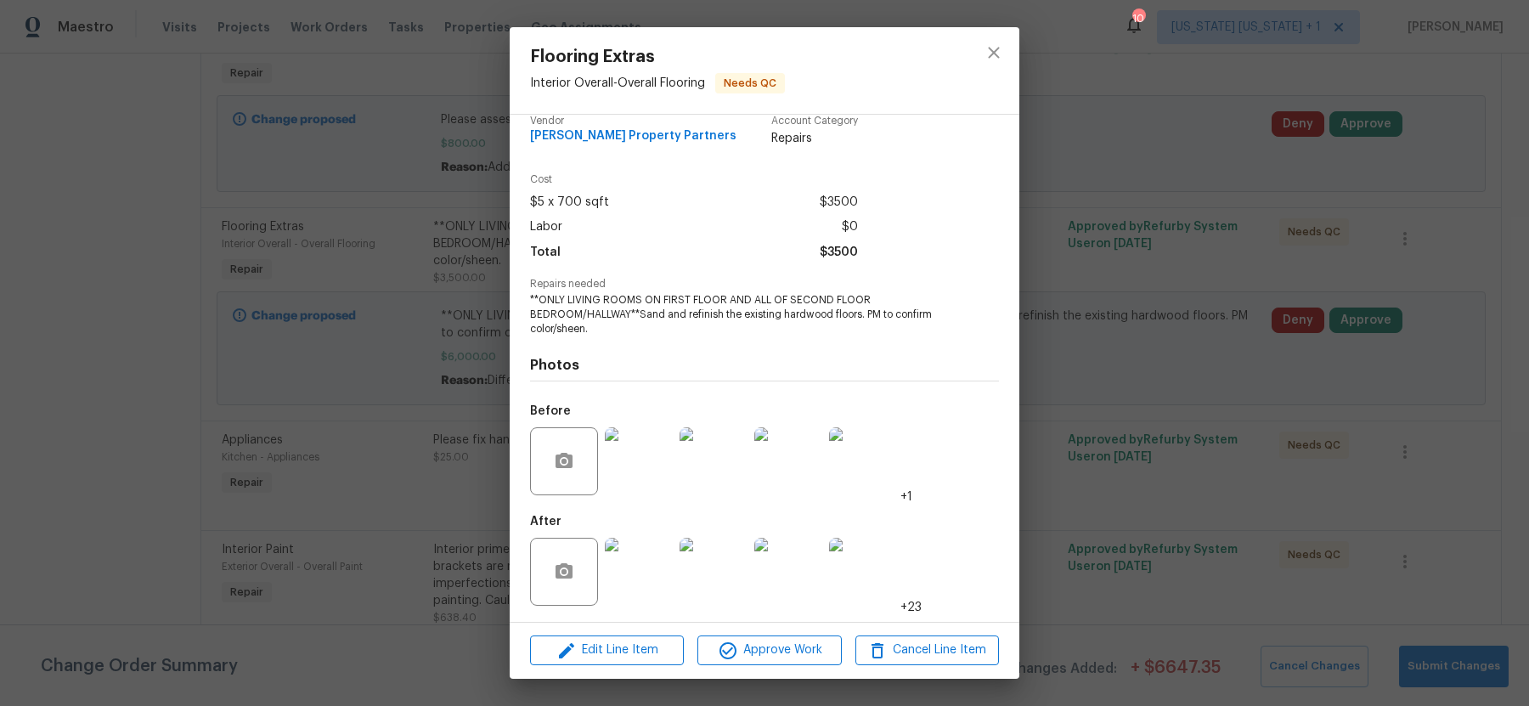
click at [630, 578] on img at bounding box center [639, 572] width 68 height 68
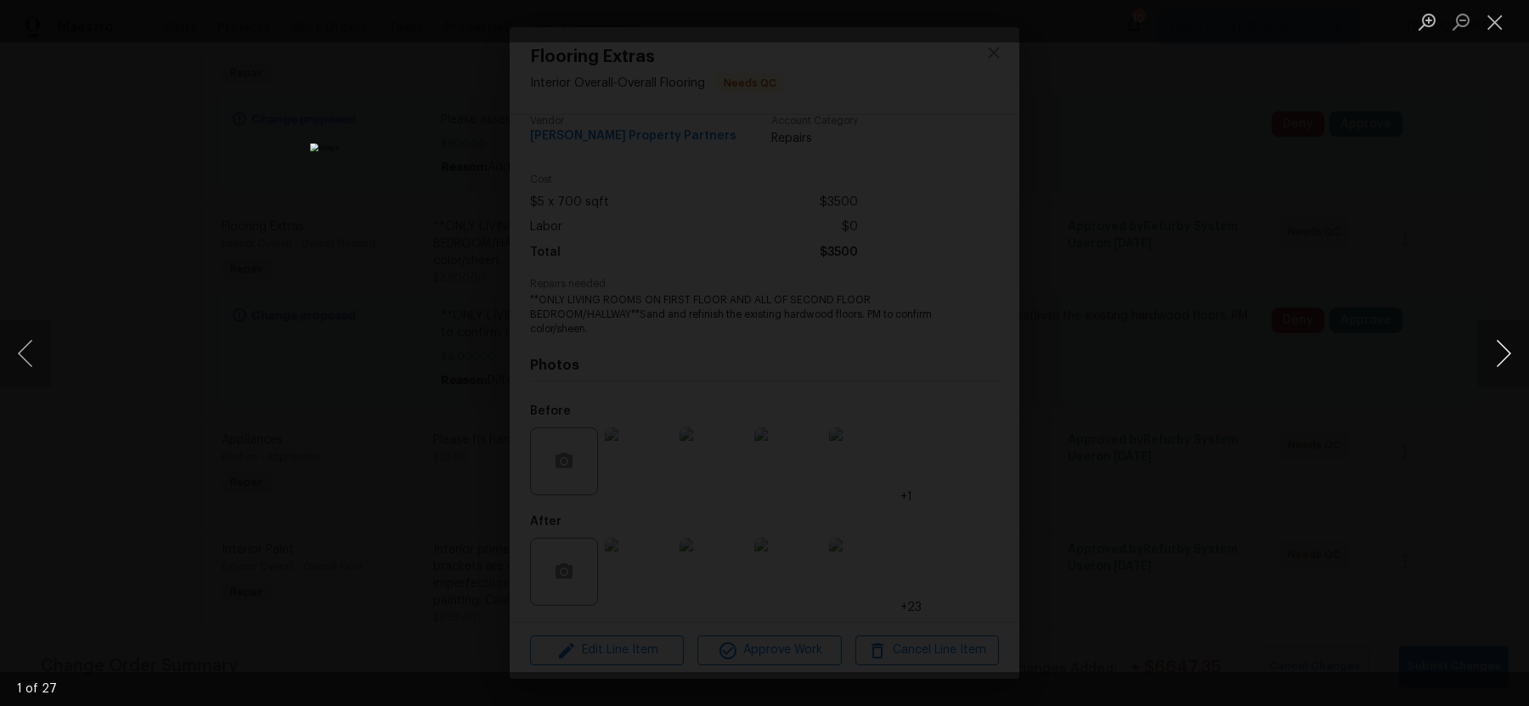
click at [1502, 360] on button "Next image" at bounding box center [1503, 353] width 51 height 68
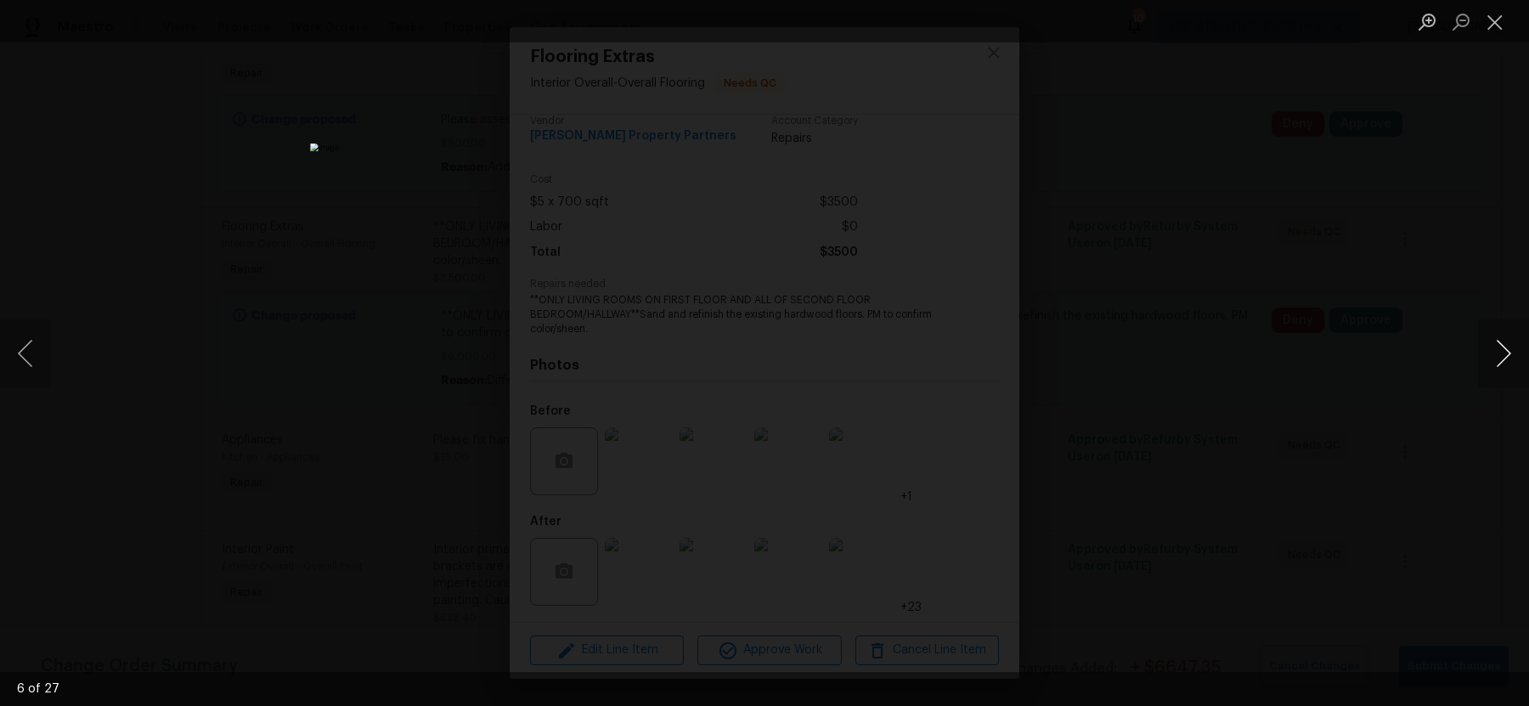
click at [1502, 360] on button "Next image" at bounding box center [1503, 353] width 51 height 68
click at [1302, 471] on div "Lightbox" at bounding box center [764, 353] width 1529 height 706
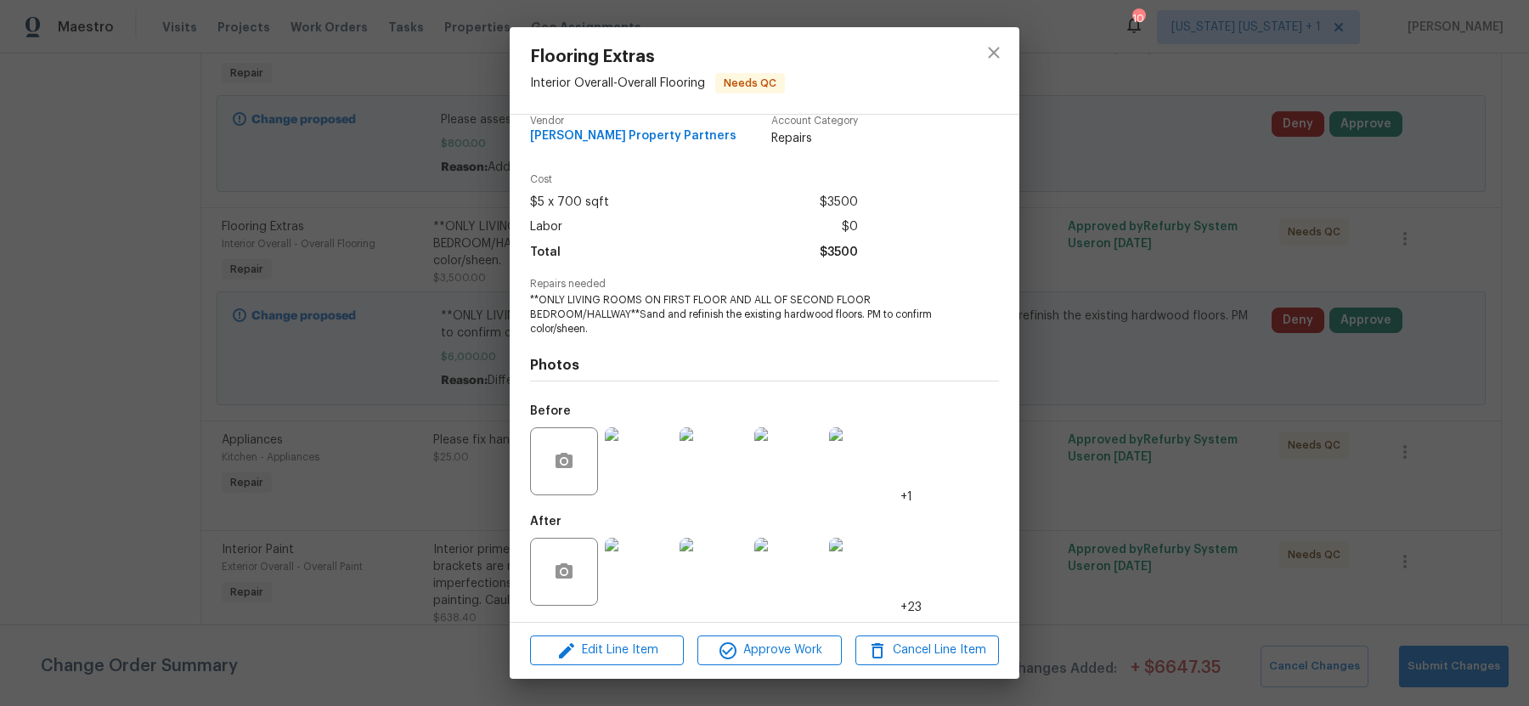
click at [634, 459] on img at bounding box center [639, 461] width 68 height 68
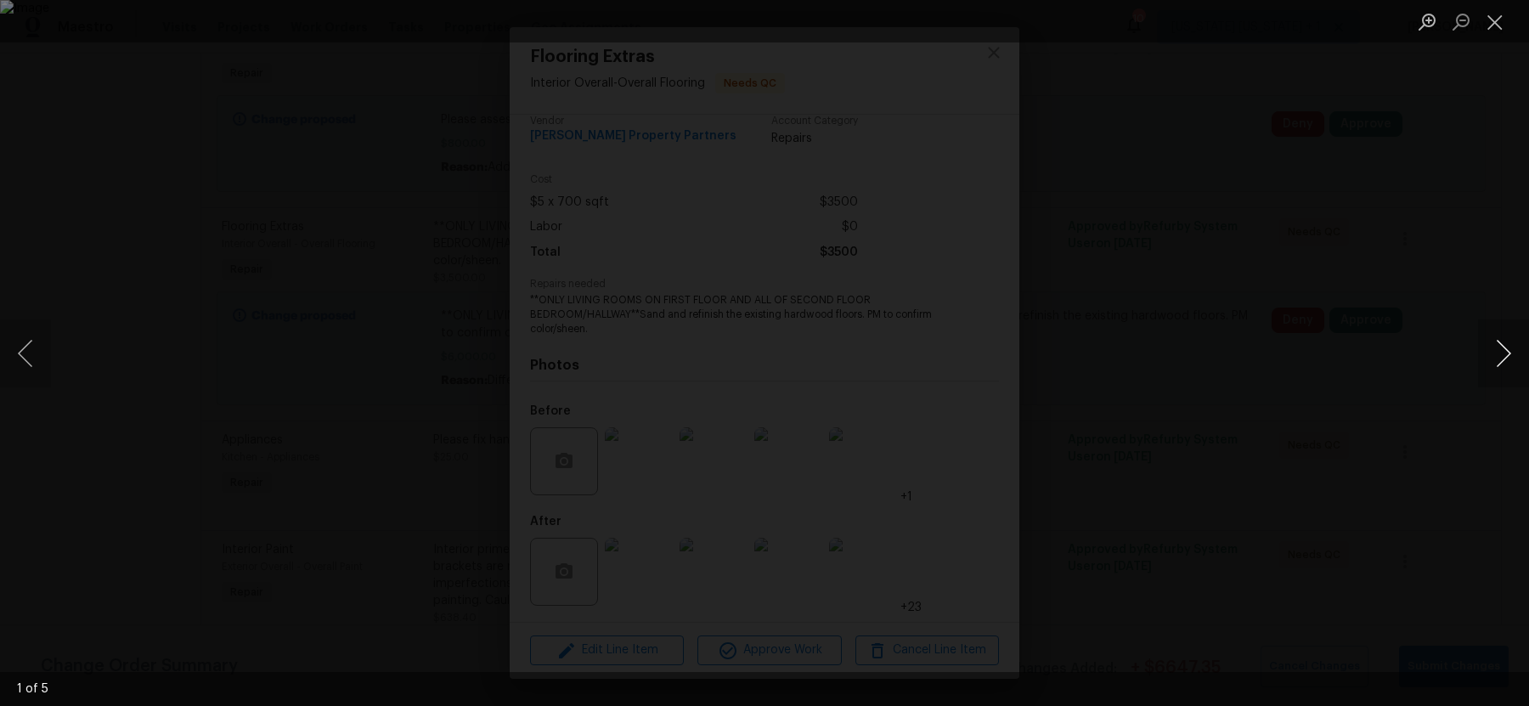
click at [1497, 345] on button "Next image" at bounding box center [1503, 353] width 51 height 68
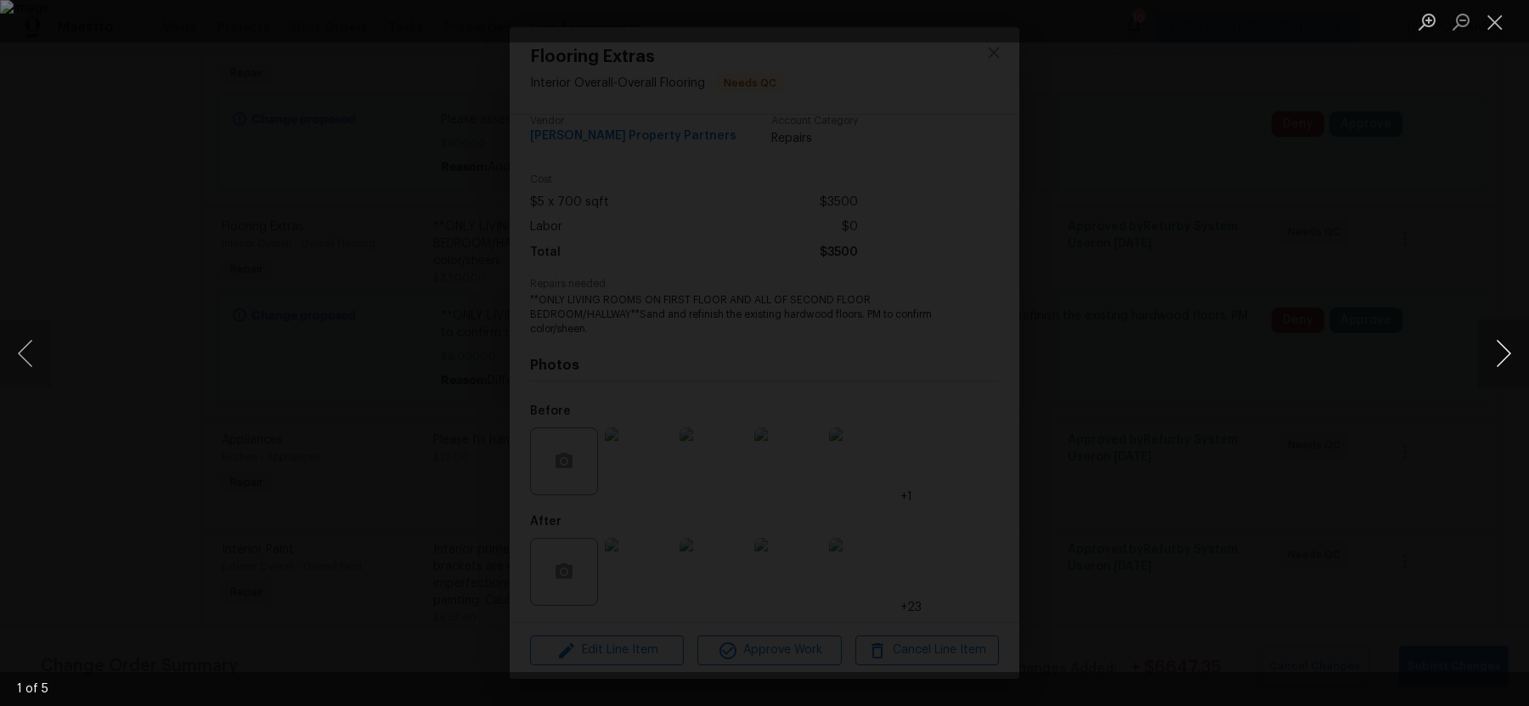
click at [1497, 345] on button "Next image" at bounding box center [1503, 353] width 51 height 68
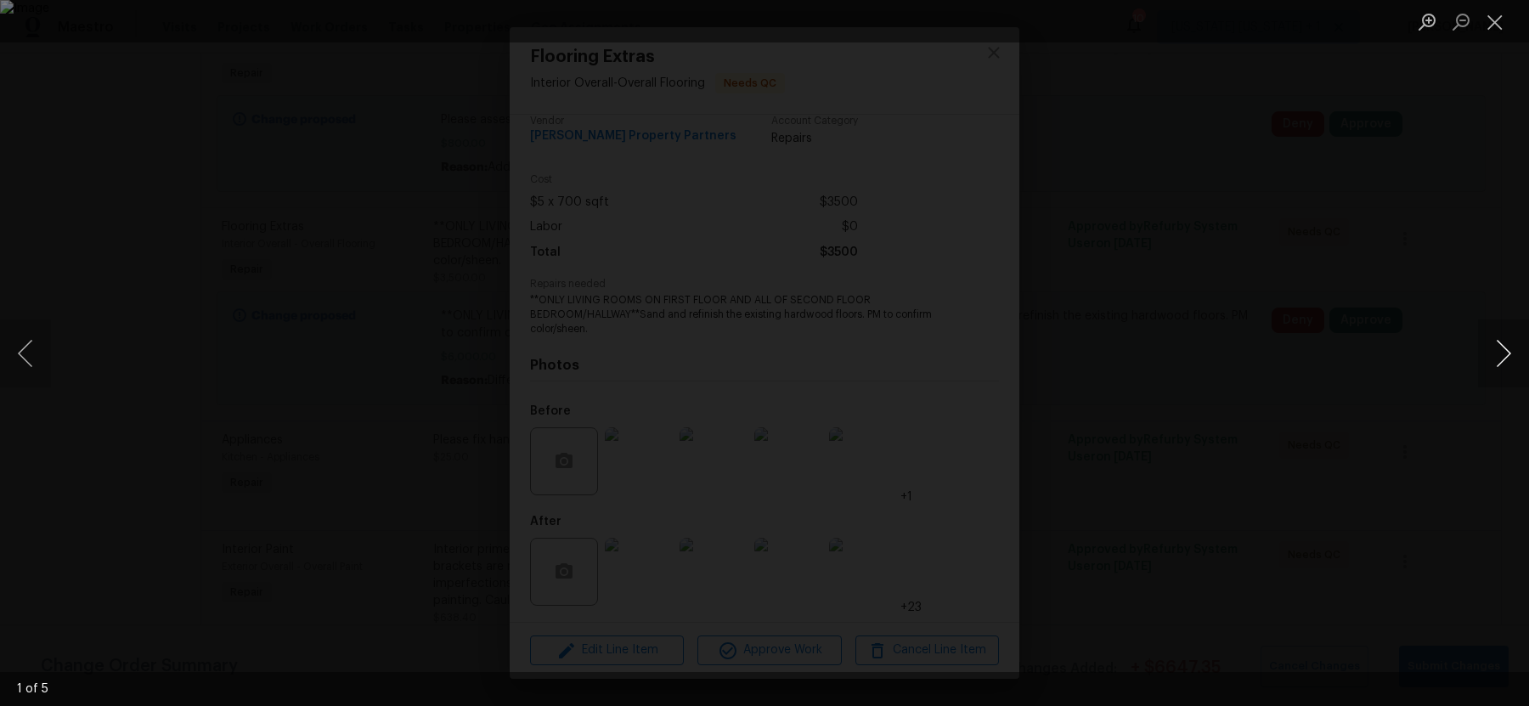
click at [1497, 345] on button "Next image" at bounding box center [1503, 353] width 51 height 68
click at [1376, 386] on div "Lightbox" at bounding box center [764, 353] width 1529 height 706
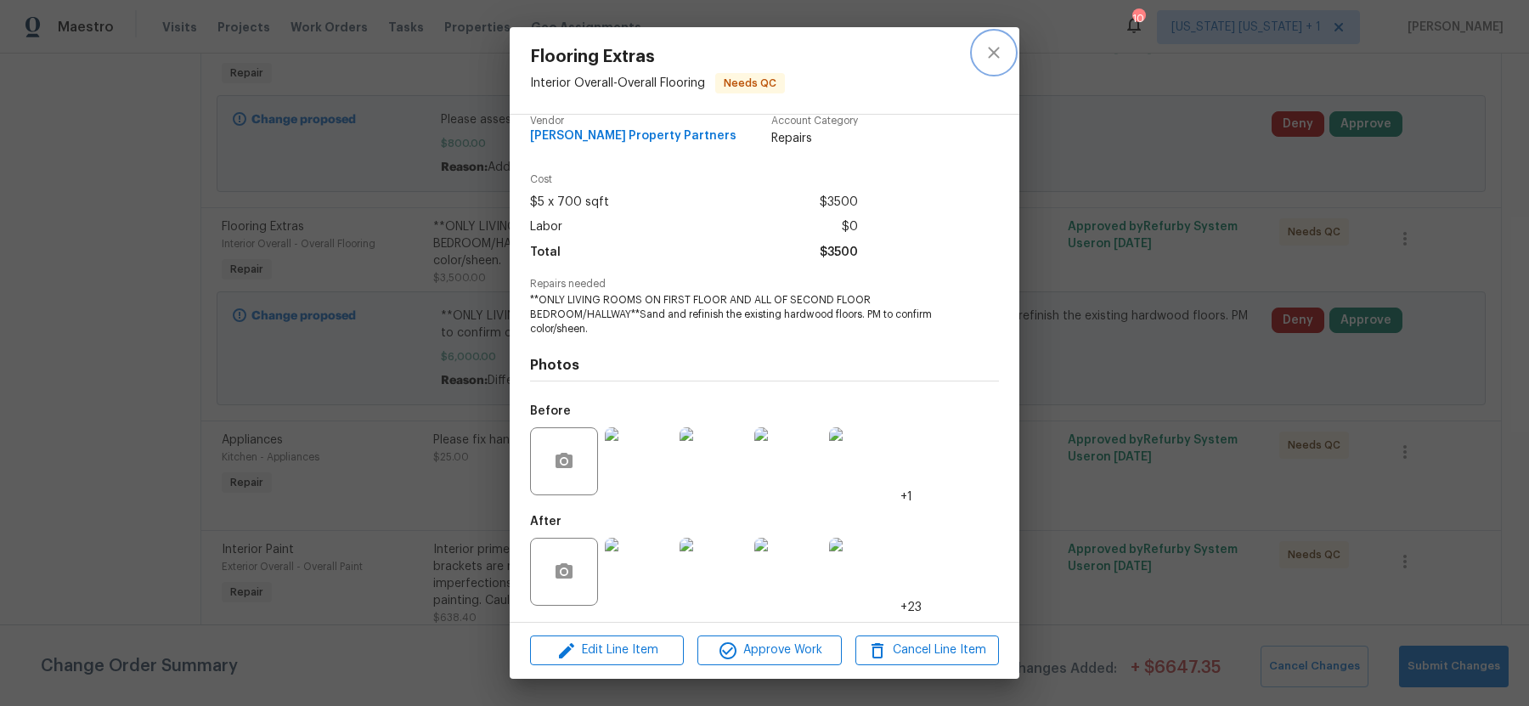
click at [996, 44] on icon "close" at bounding box center [993, 52] width 20 height 20
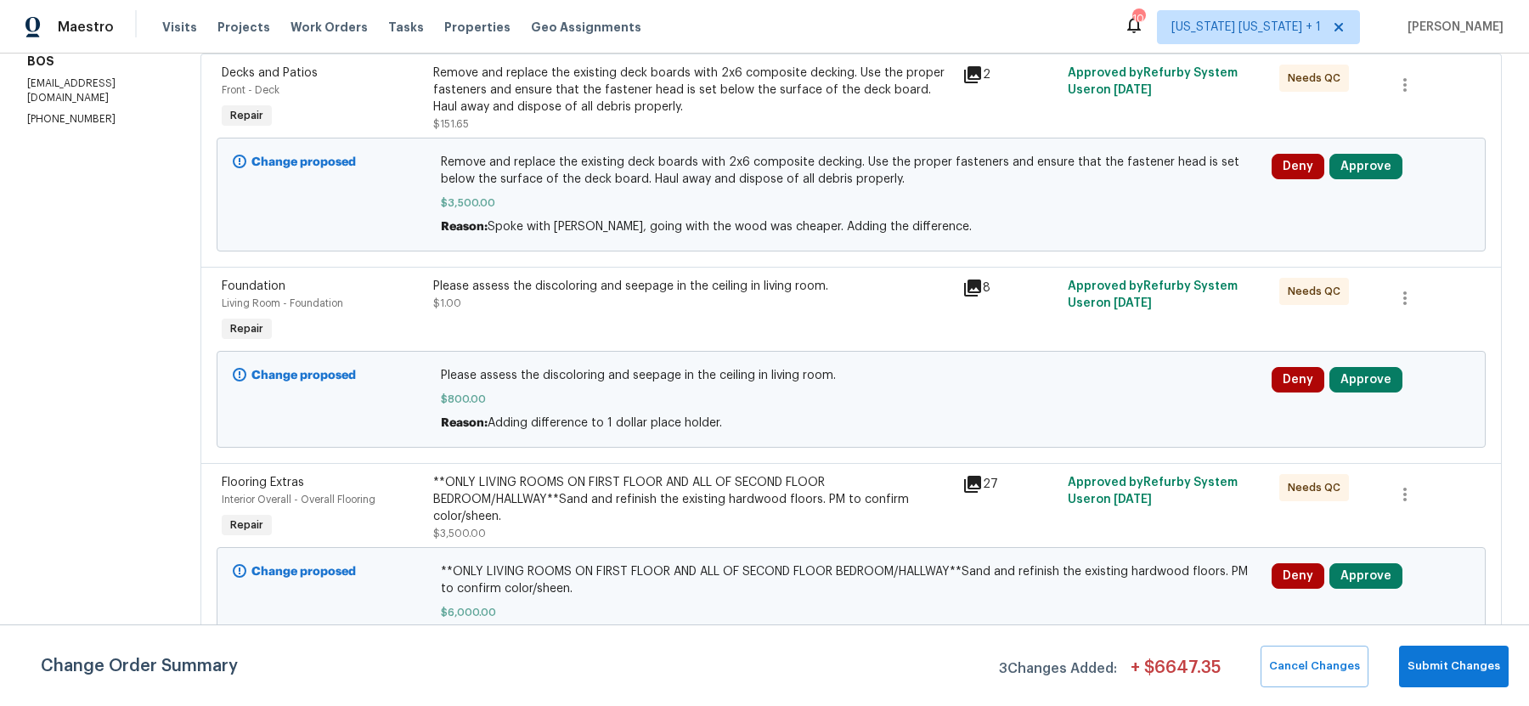
scroll to position [228, 0]
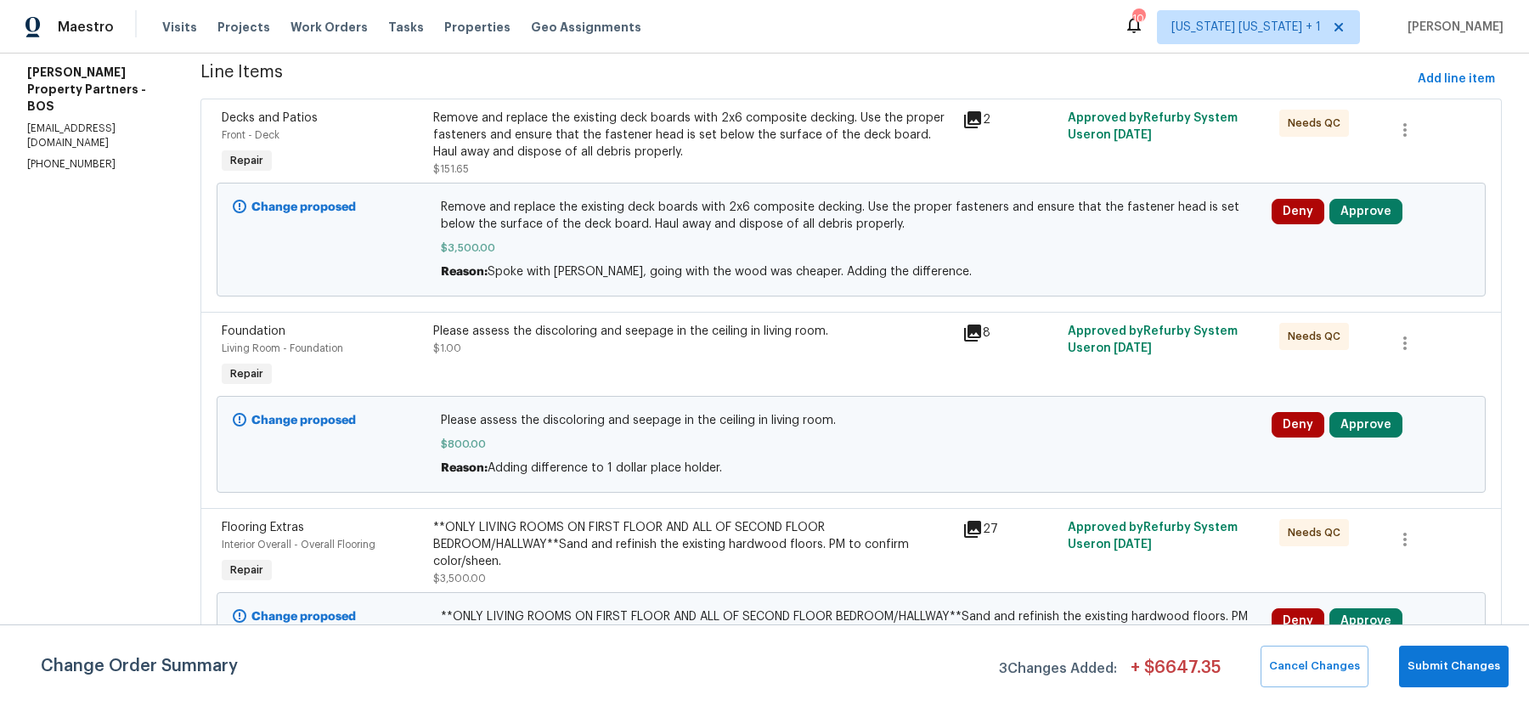
click at [788, 132] on div "Remove and replace the existing deck boards with 2x6 composite decking. Use the…" at bounding box center [692, 135] width 519 height 51
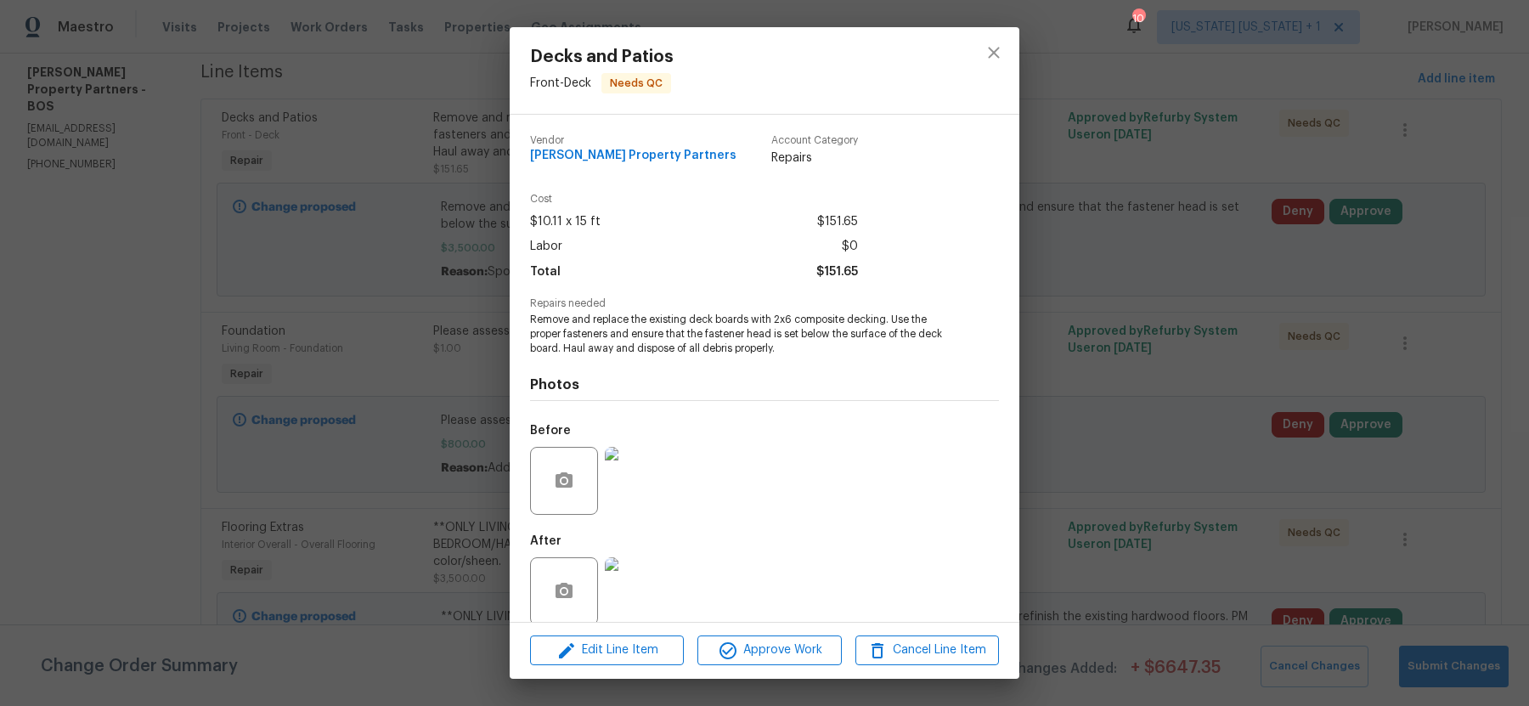
click at [644, 576] on img at bounding box center [639, 591] width 68 height 68
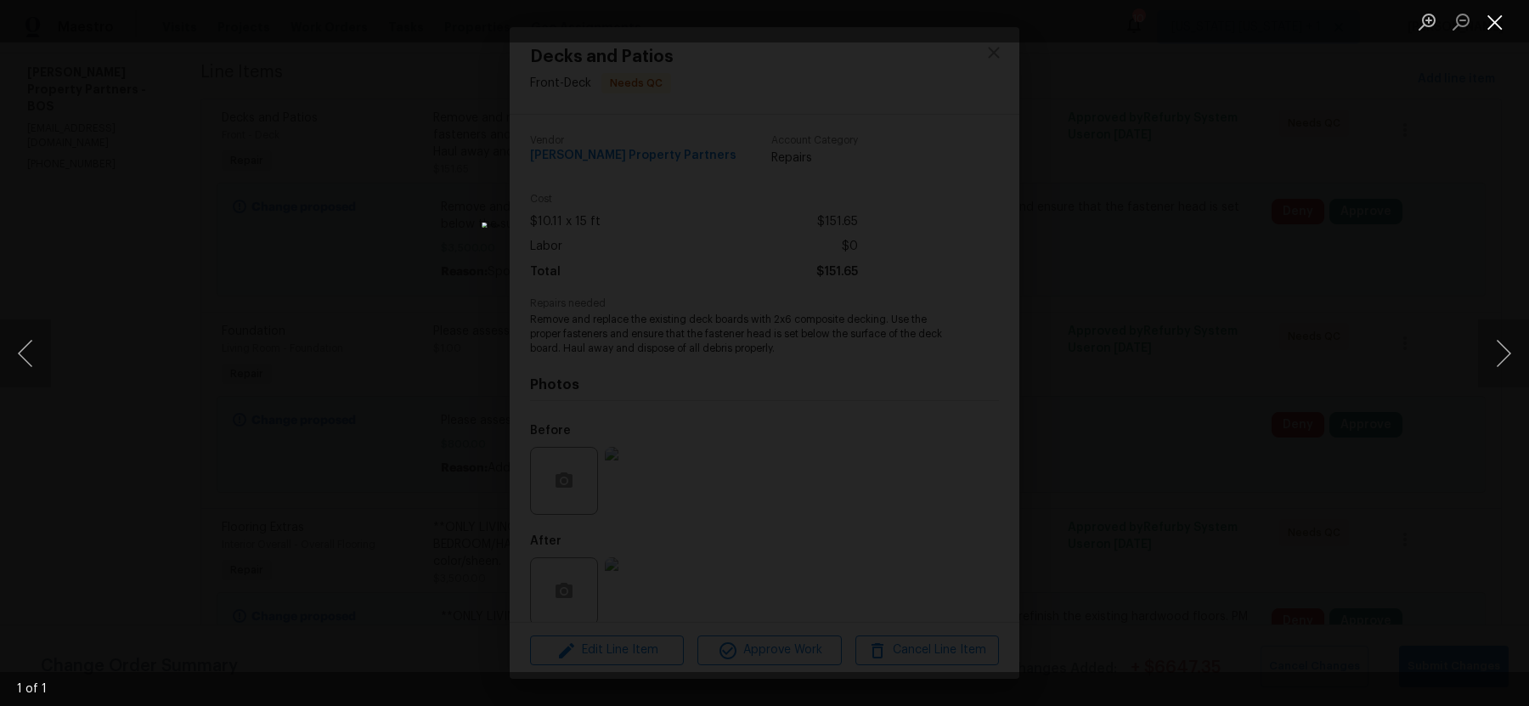
click at [1496, 27] on button "Close lightbox" at bounding box center [1495, 22] width 34 height 30
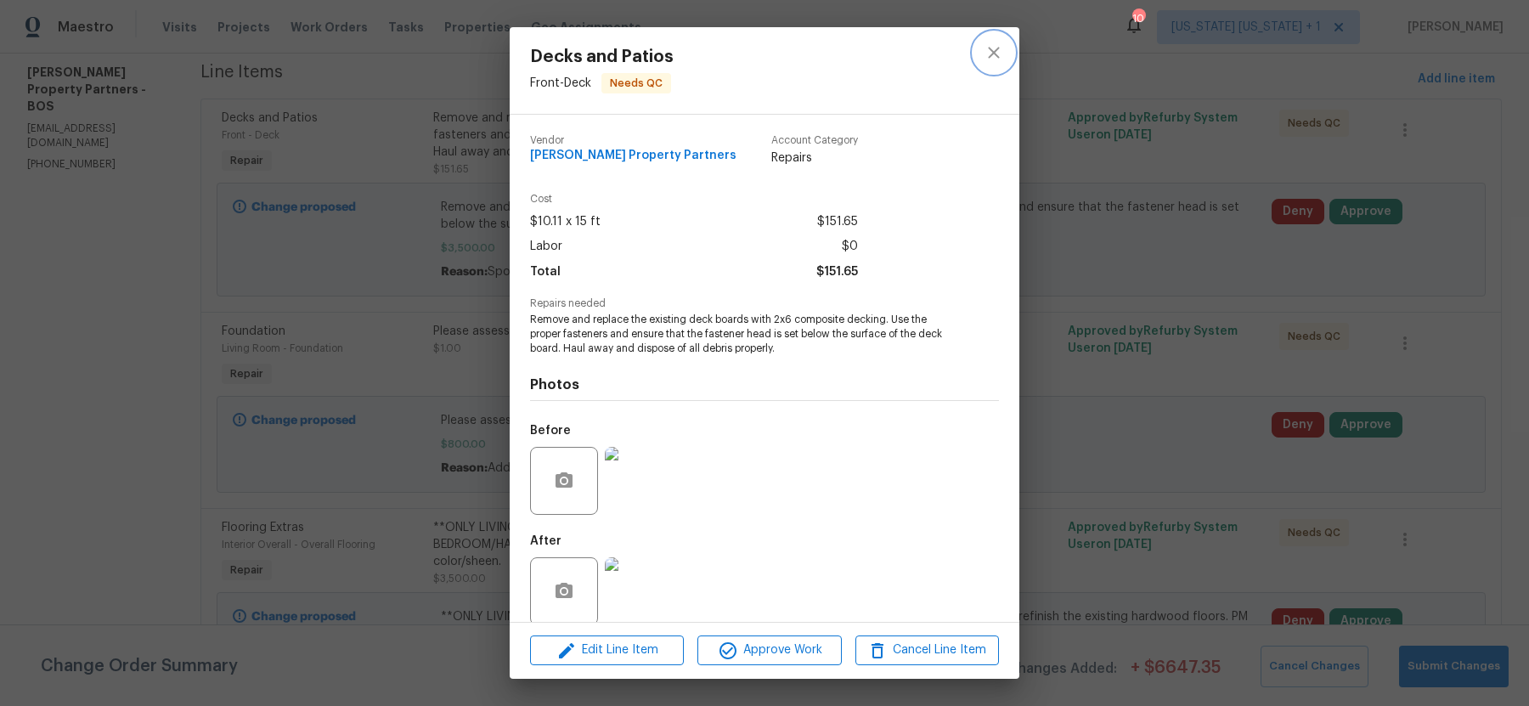
click at [998, 51] on icon "close" at bounding box center [993, 52] width 20 height 20
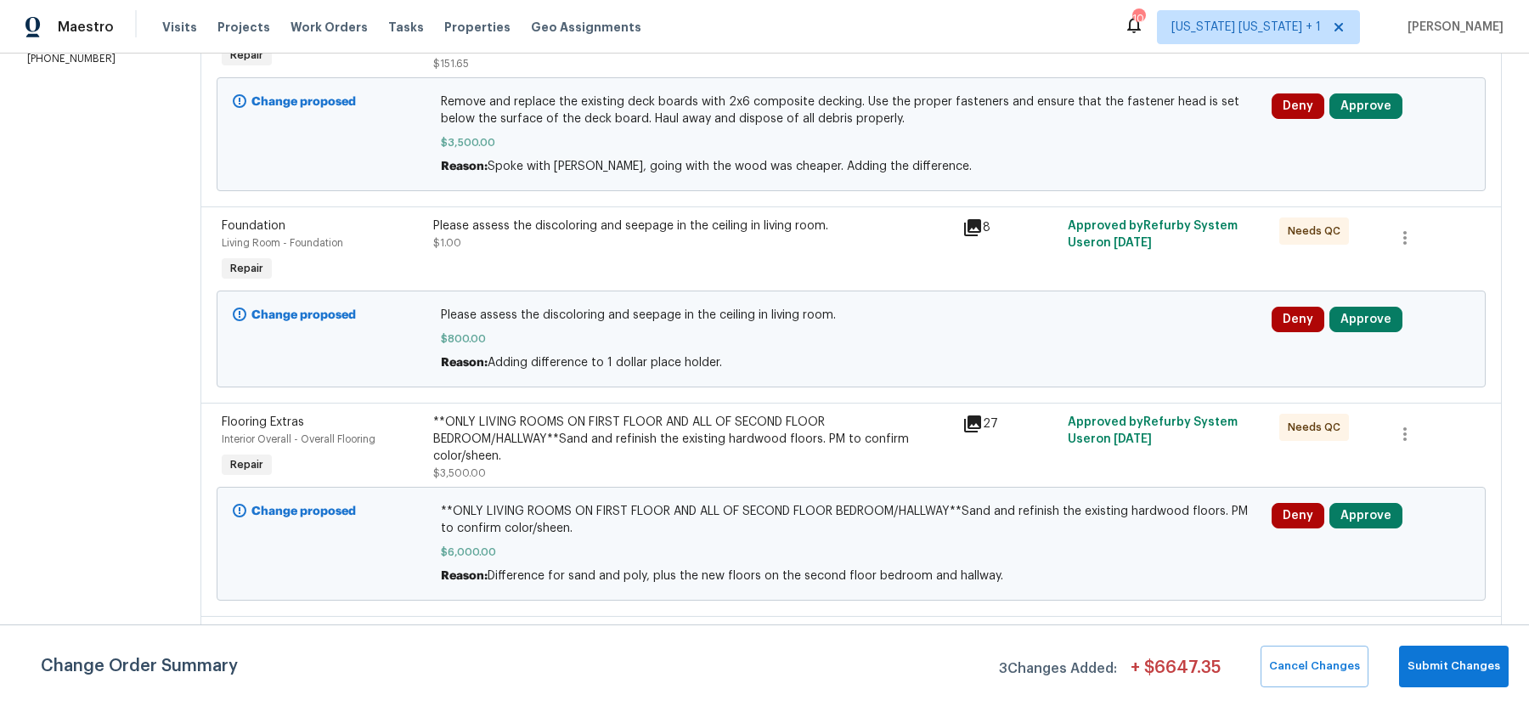
scroll to position [231, 0]
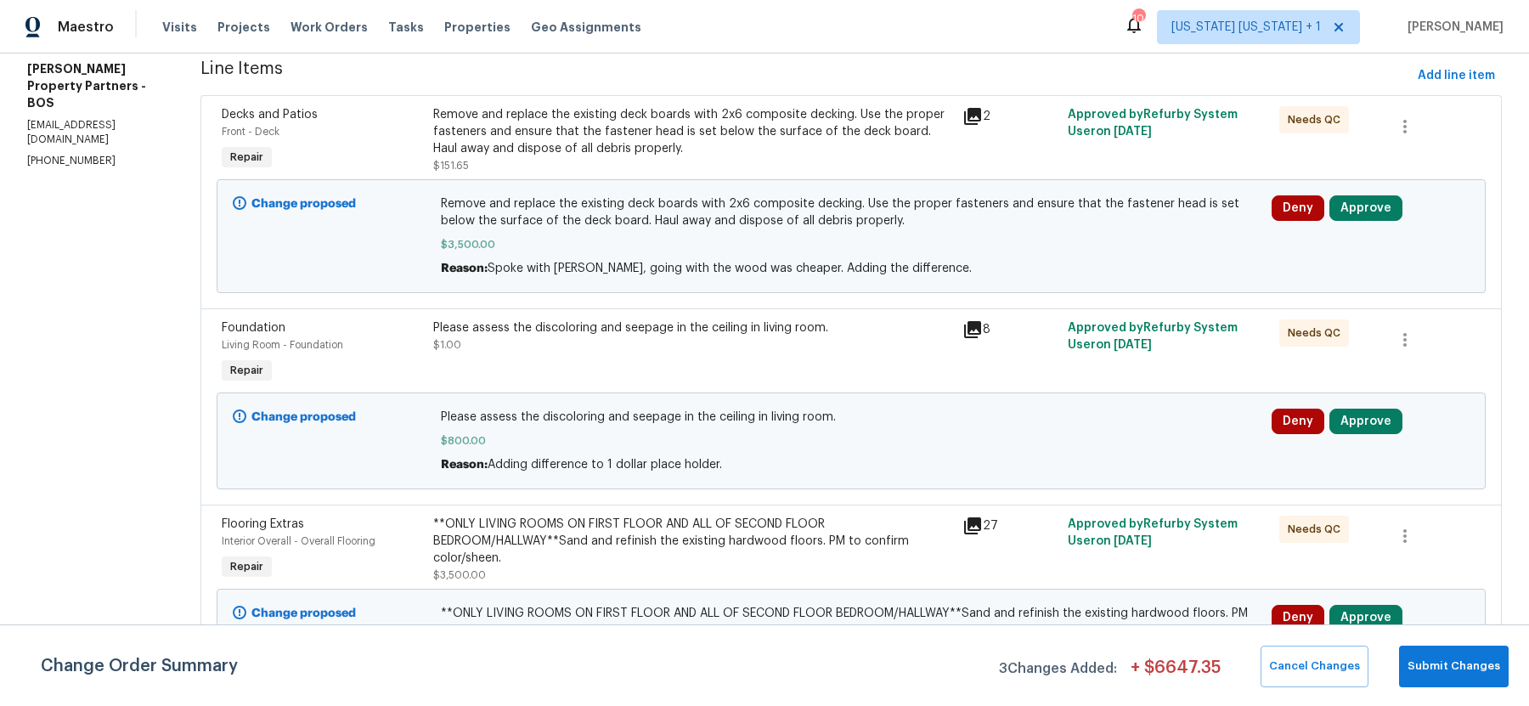
click at [713, 139] on div "Remove and replace the existing deck boards with 2x6 composite decking. Use the…" at bounding box center [692, 131] width 519 height 51
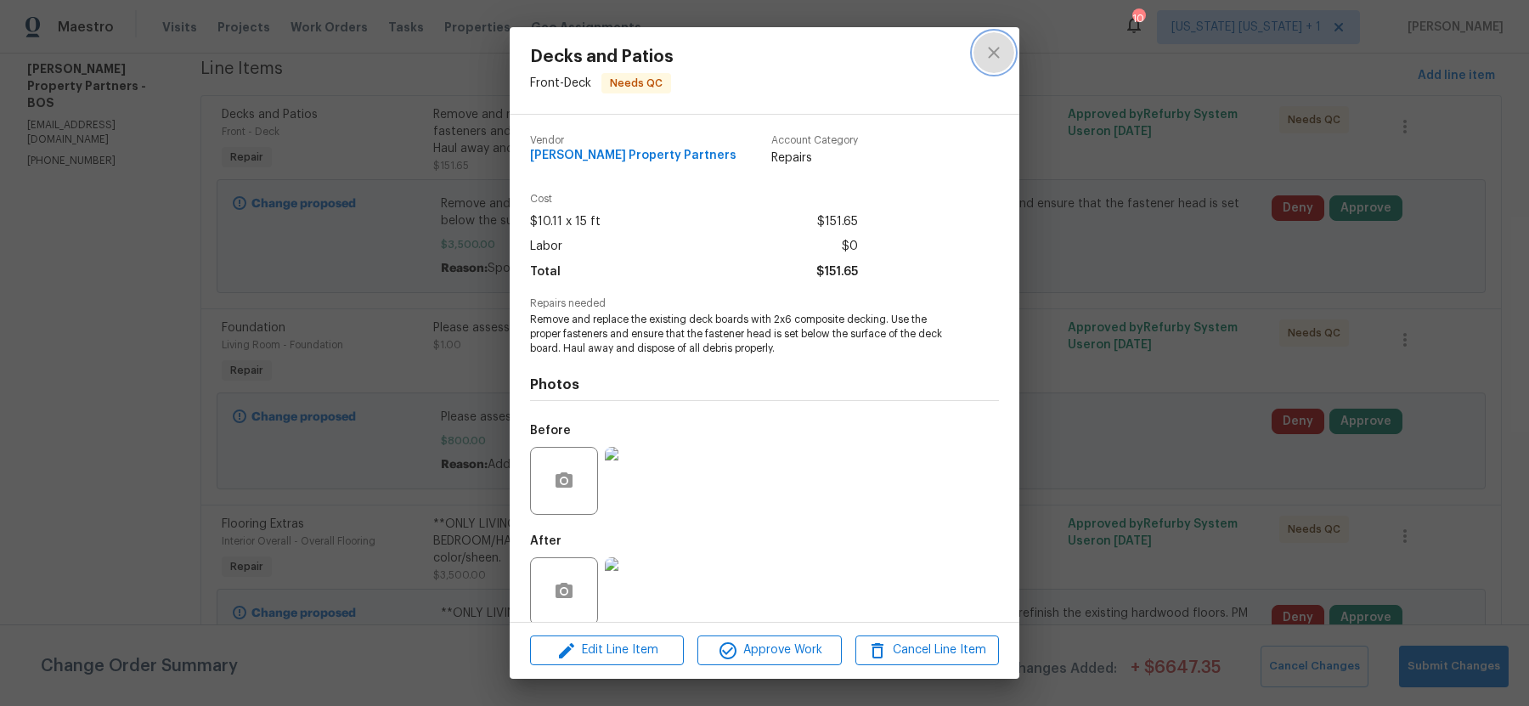
click at [997, 52] on icon "close" at bounding box center [993, 52] width 20 height 20
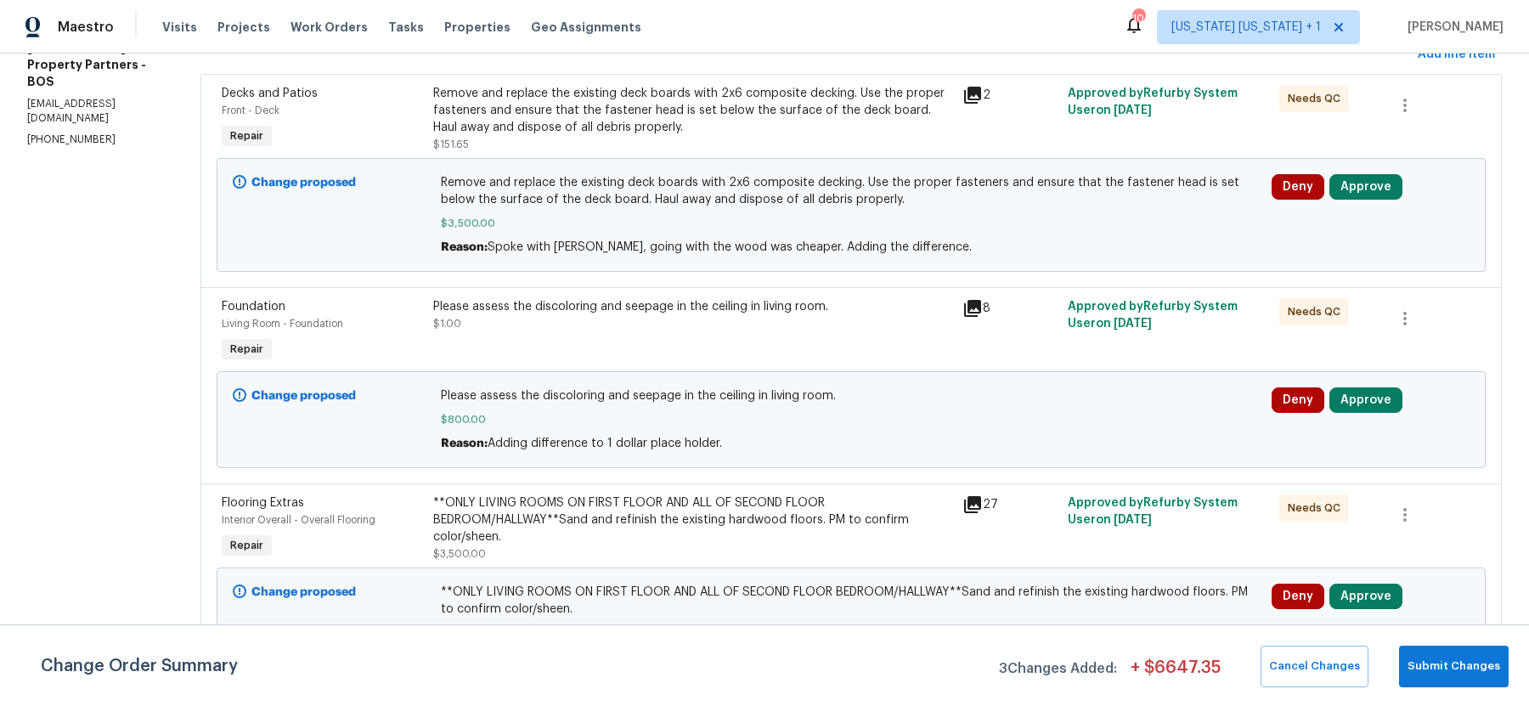
scroll to position [261, 0]
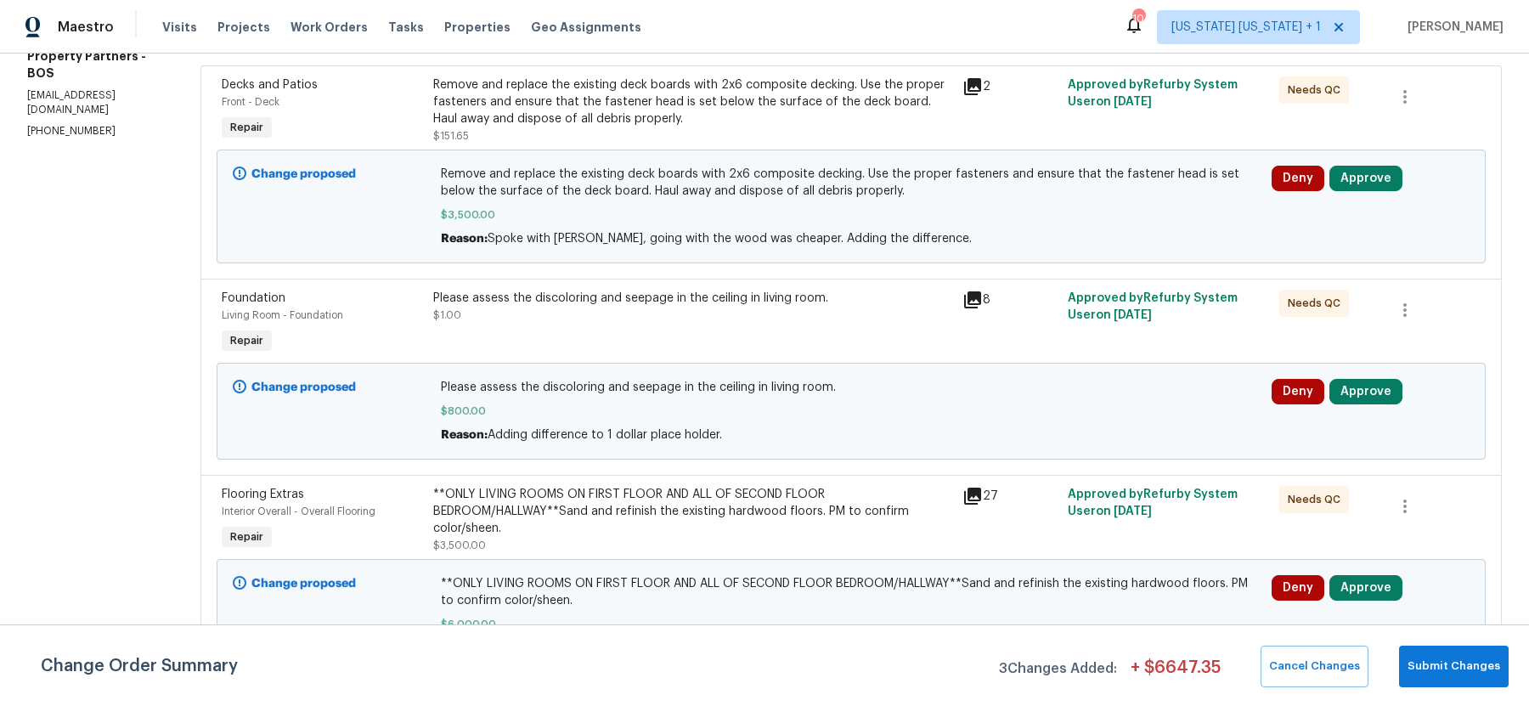
click at [818, 97] on div "Remove and replace the existing deck boards with 2x6 composite decking. Use the…" at bounding box center [692, 101] width 519 height 51
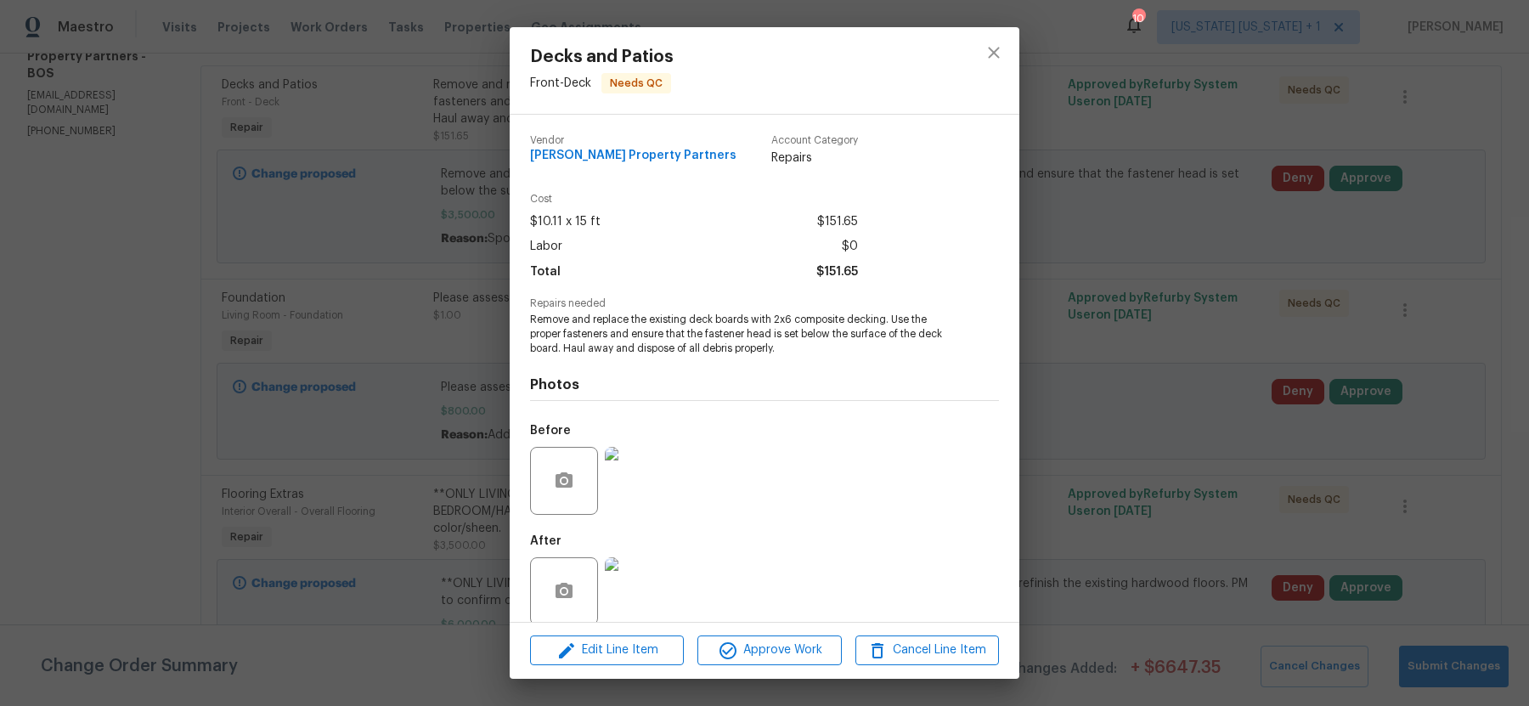
click at [638, 589] on img at bounding box center [639, 591] width 68 height 68
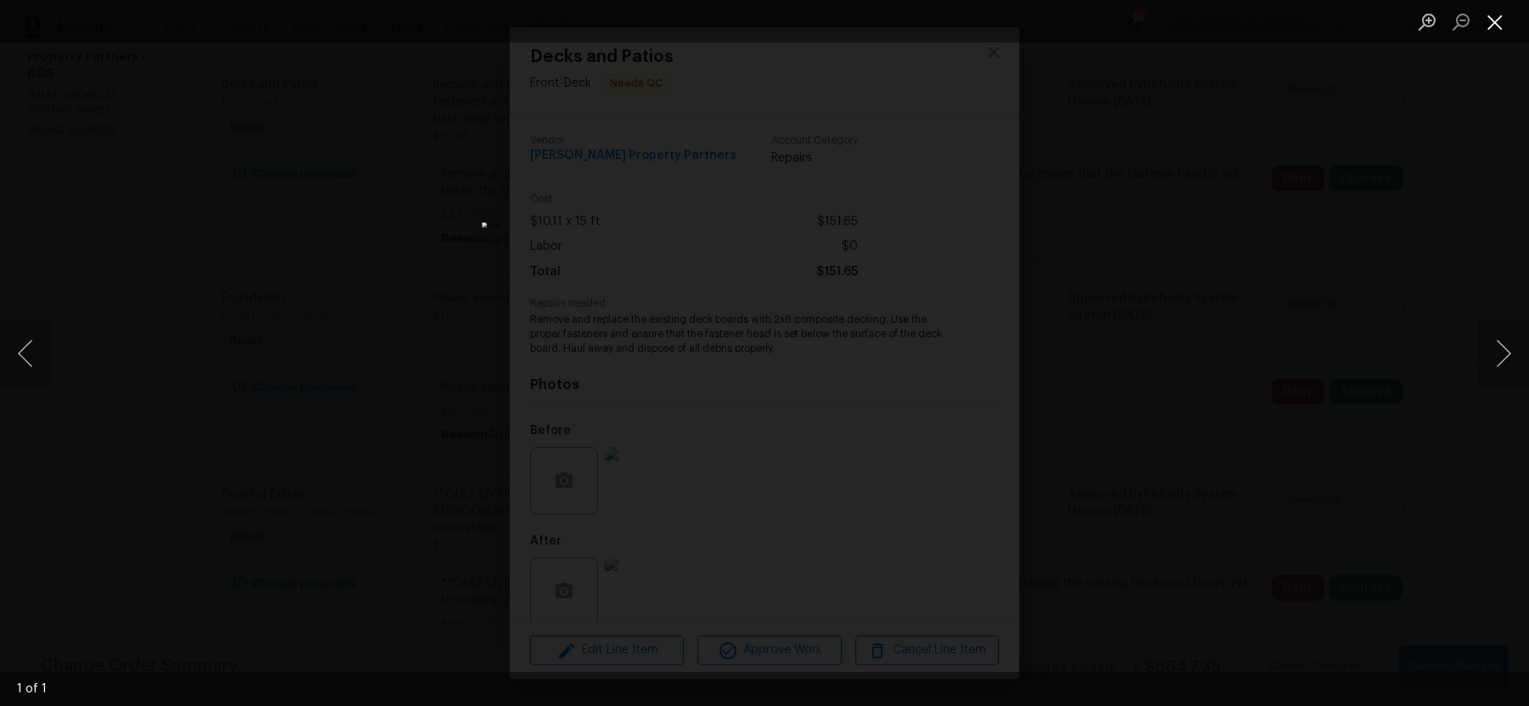
click at [1506, 25] on button "Close lightbox" at bounding box center [1495, 22] width 34 height 30
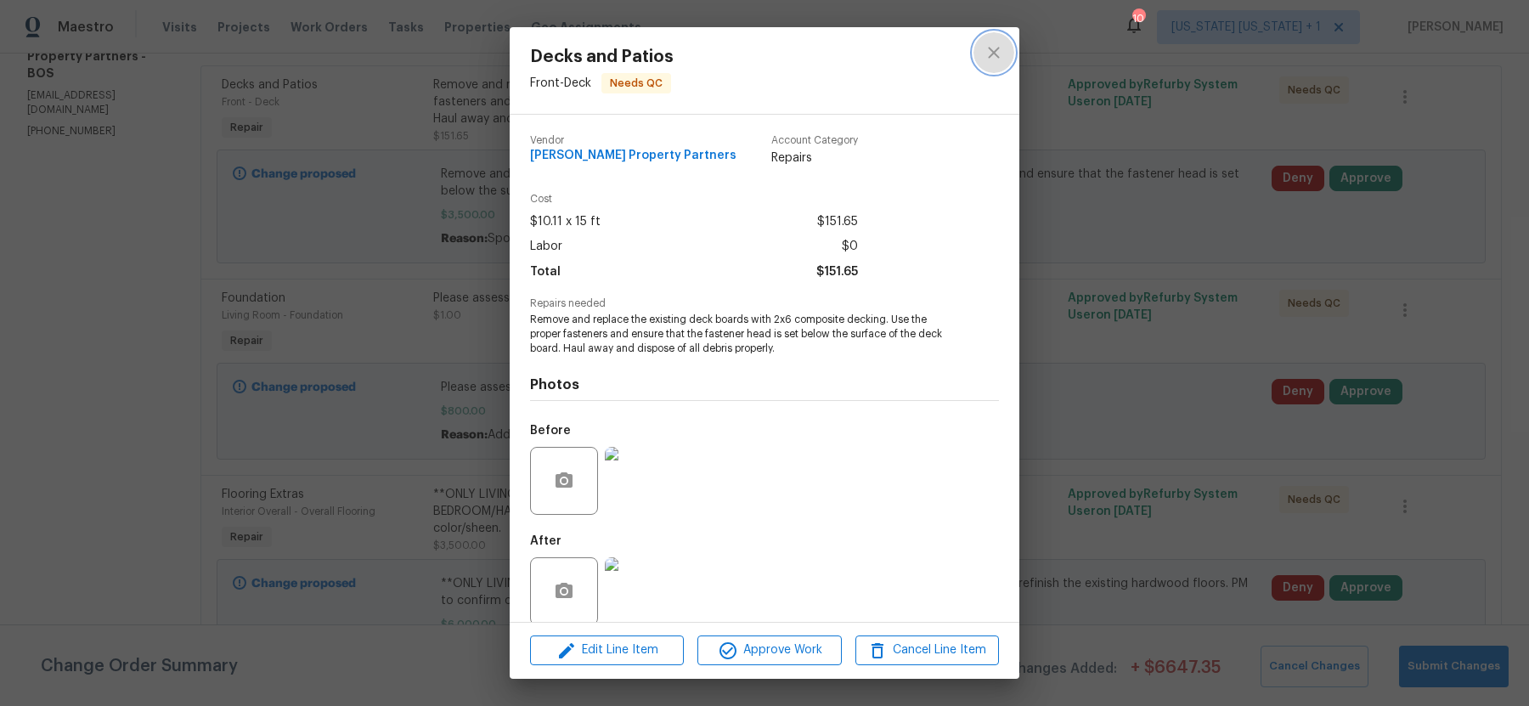
click at [995, 48] on icon "close" at bounding box center [993, 52] width 20 height 20
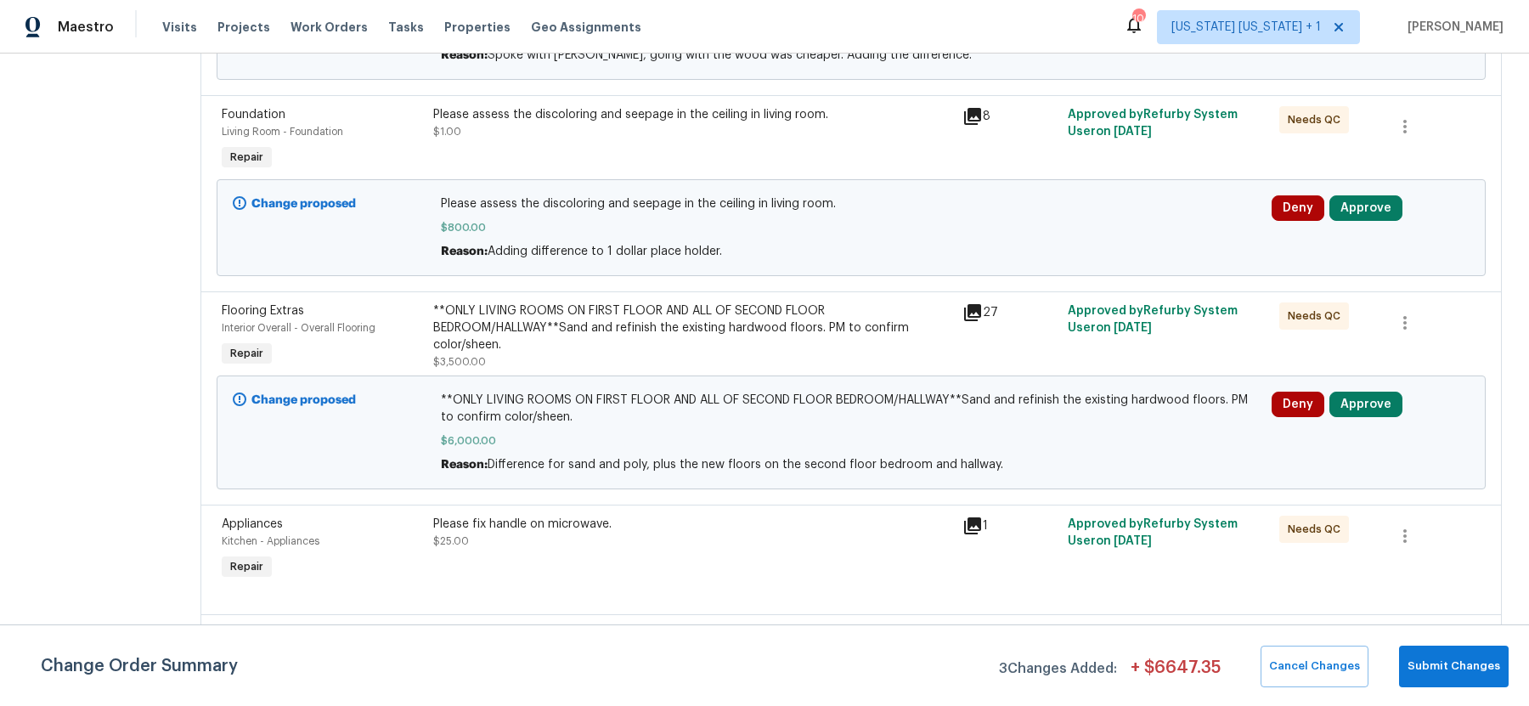
scroll to position [435, 0]
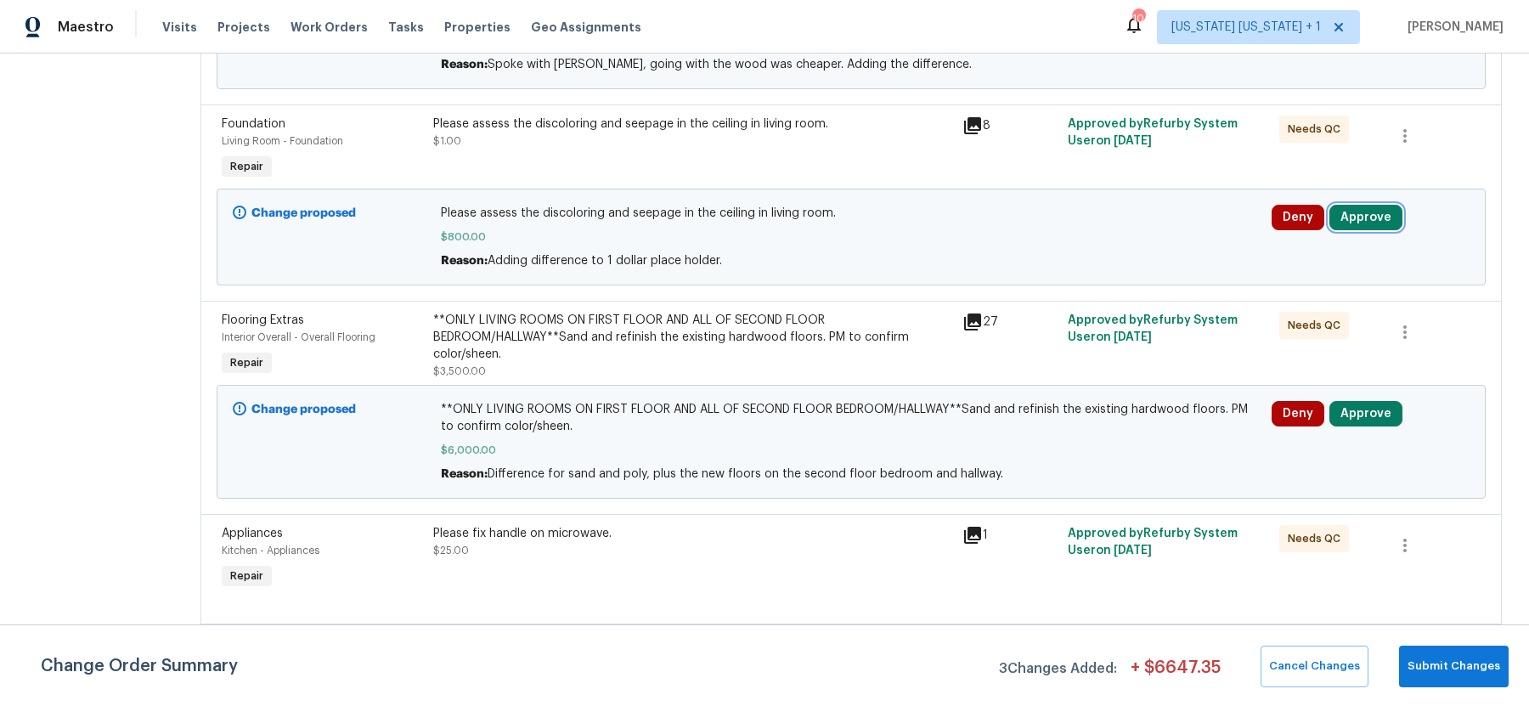
click at [1381, 212] on button "Approve" at bounding box center [1365, 217] width 73 height 25
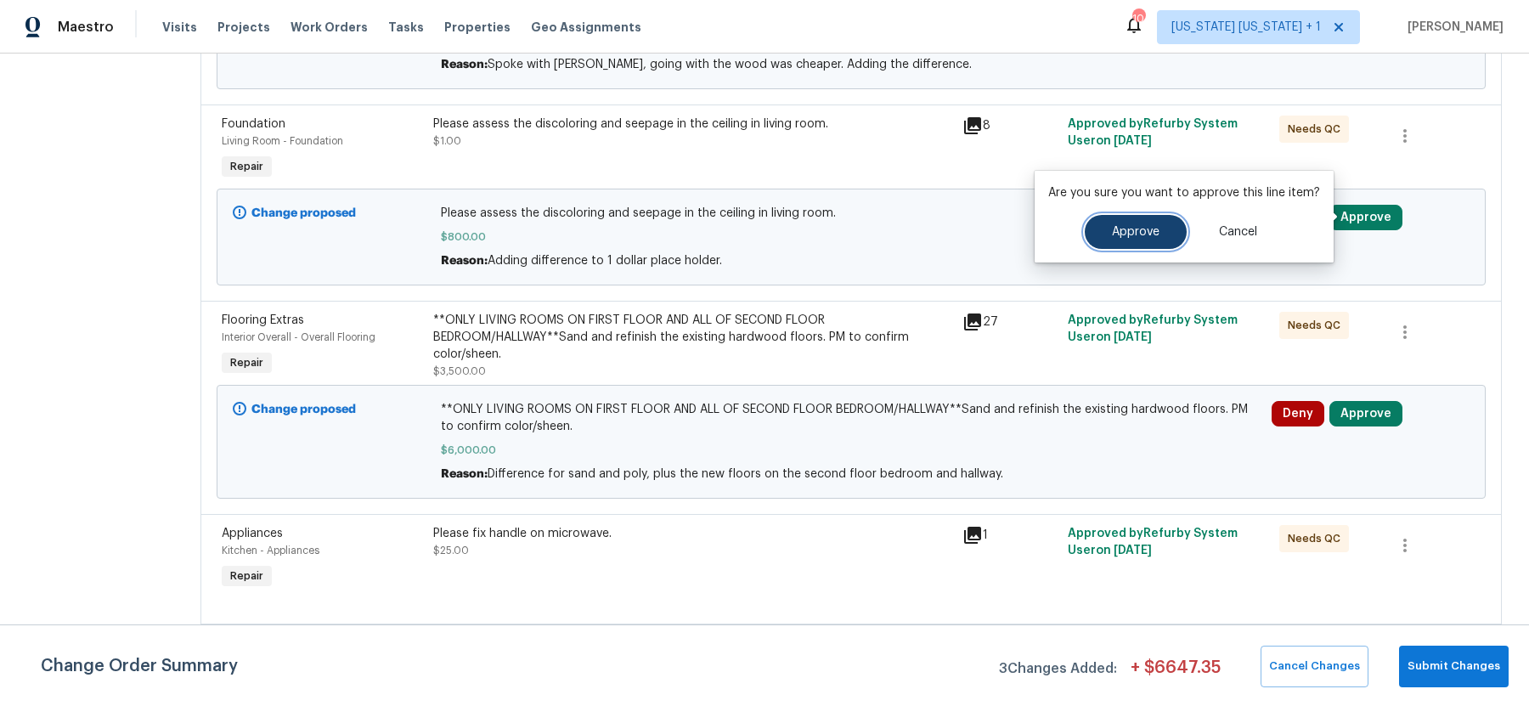
click at [1158, 229] on button "Approve" at bounding box center [1136, 232] width 102 height 34
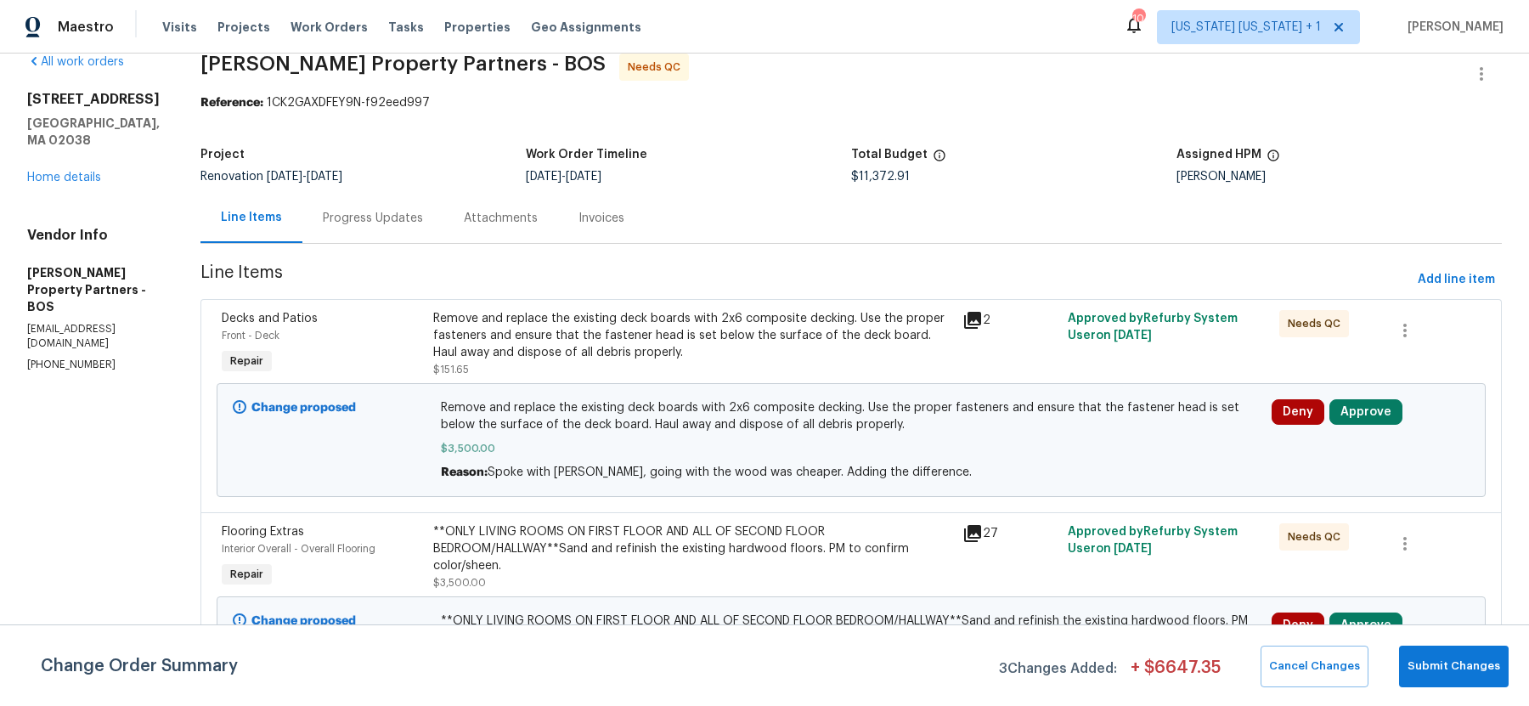
scroll to position [0, 0]
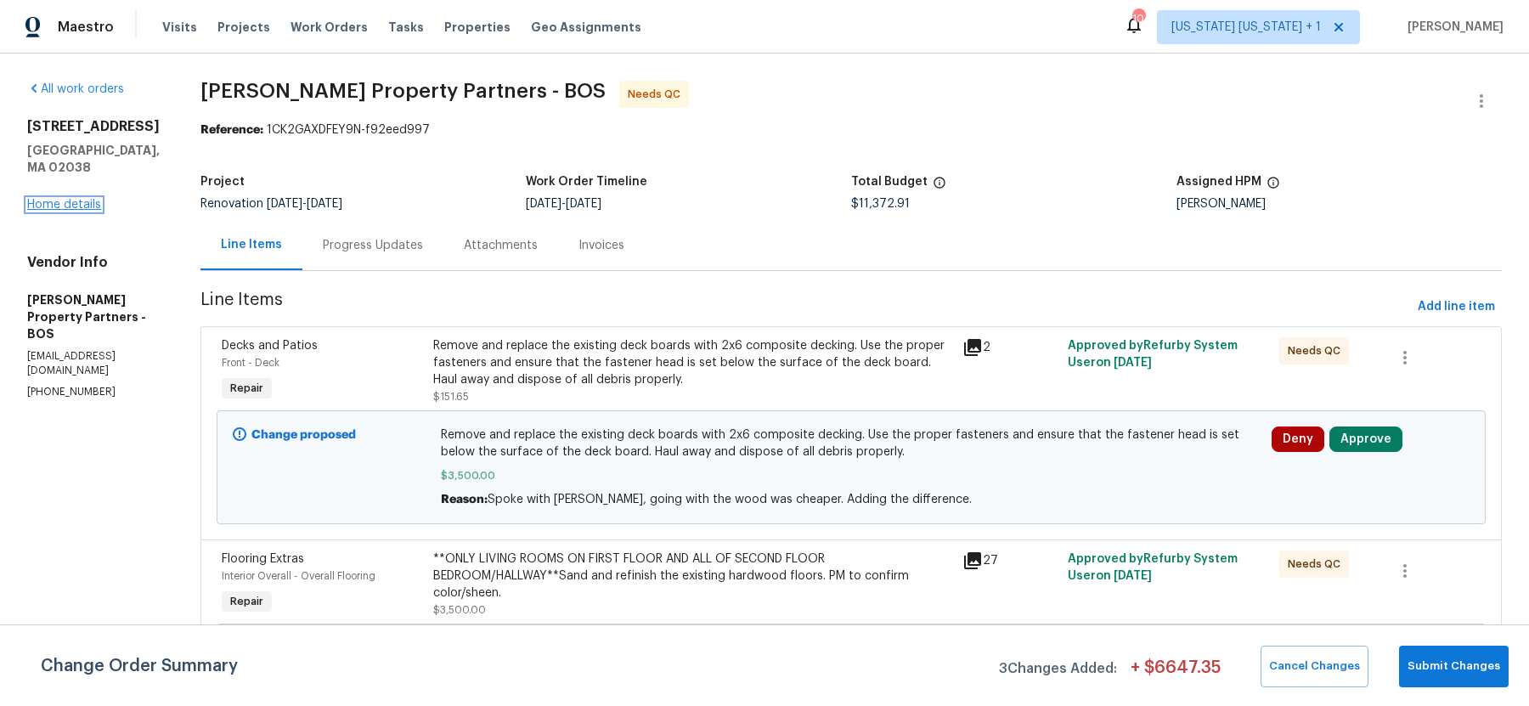
click at [83, 199] on link "Home details" at bounding box center [64, 205] width 74 height 12
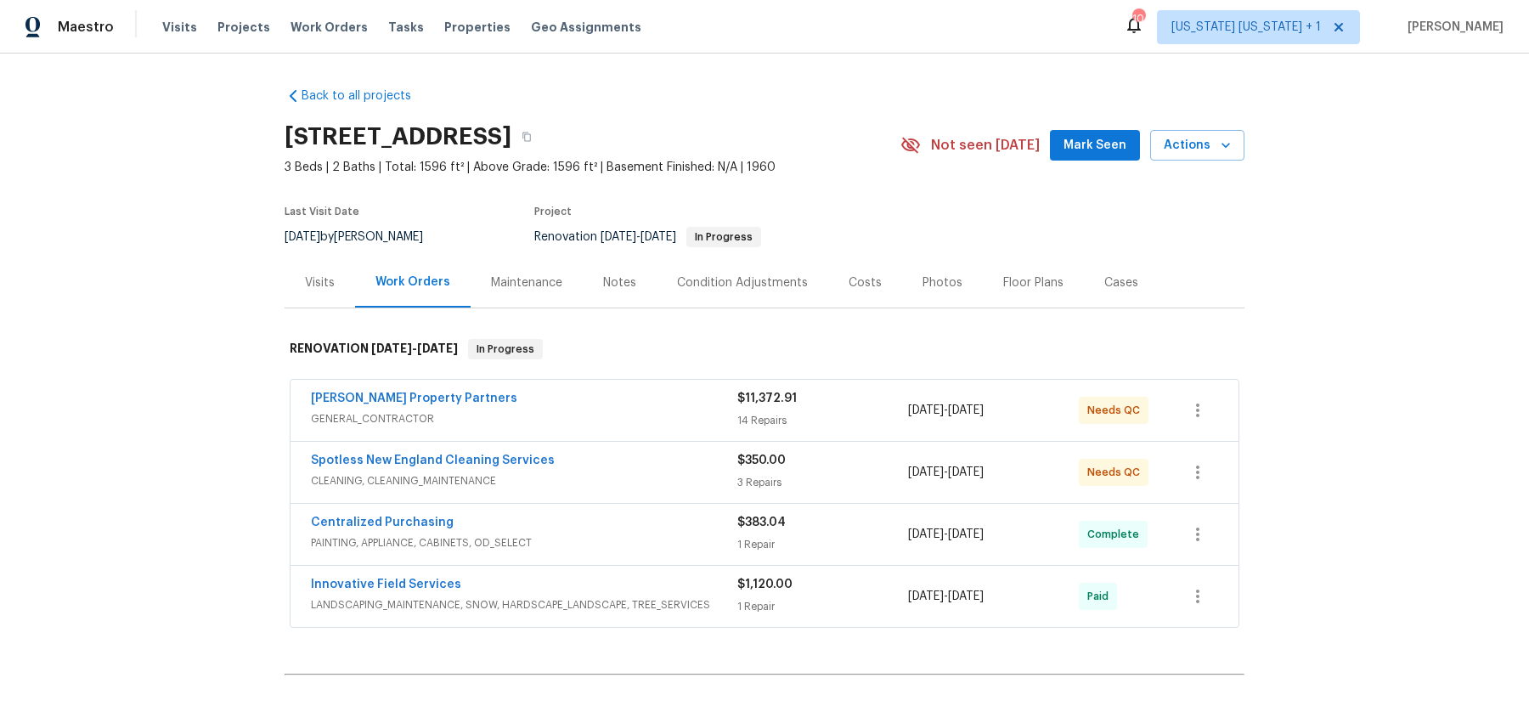
click at [1025, 283] on div "Floor Plans" at bounding box center [1033, 282] width 60 height 17
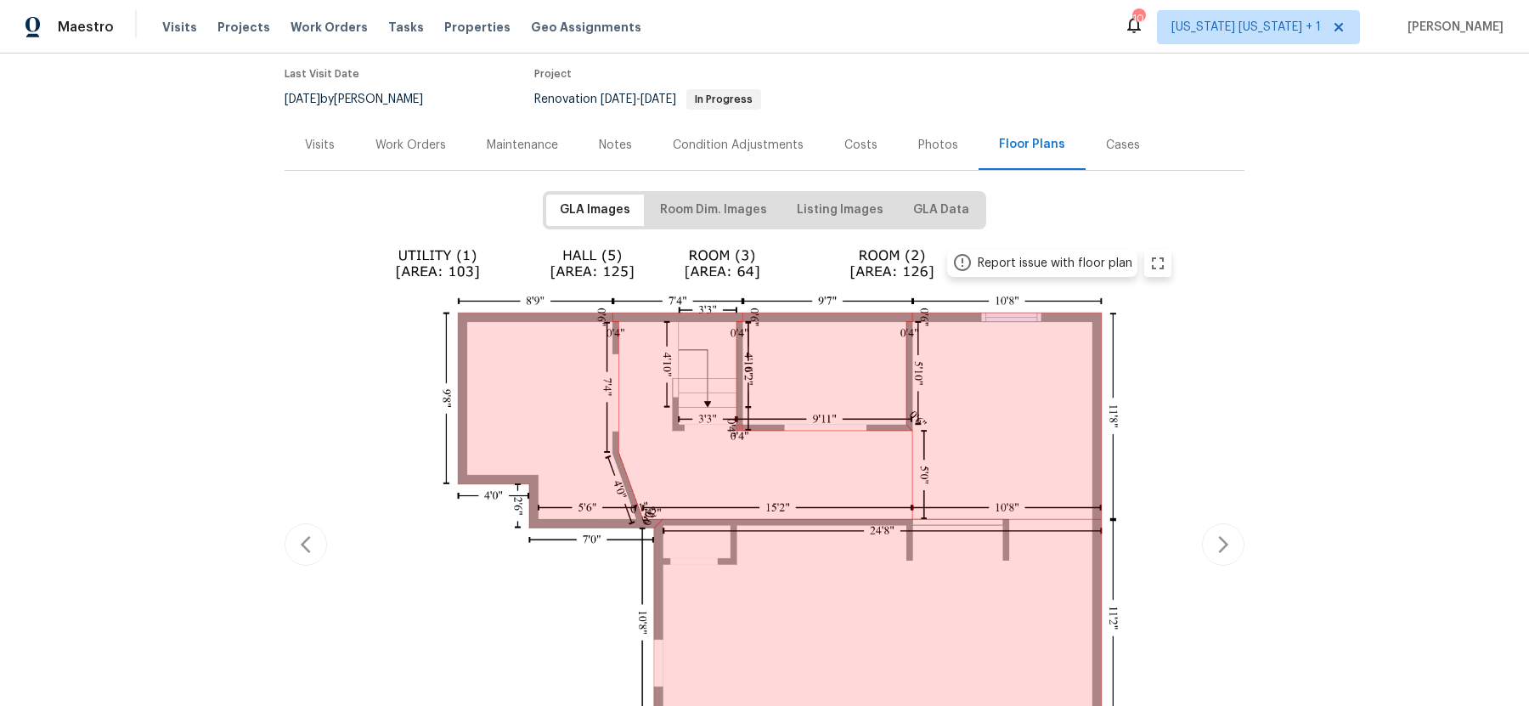
scroll to position [167, 0]
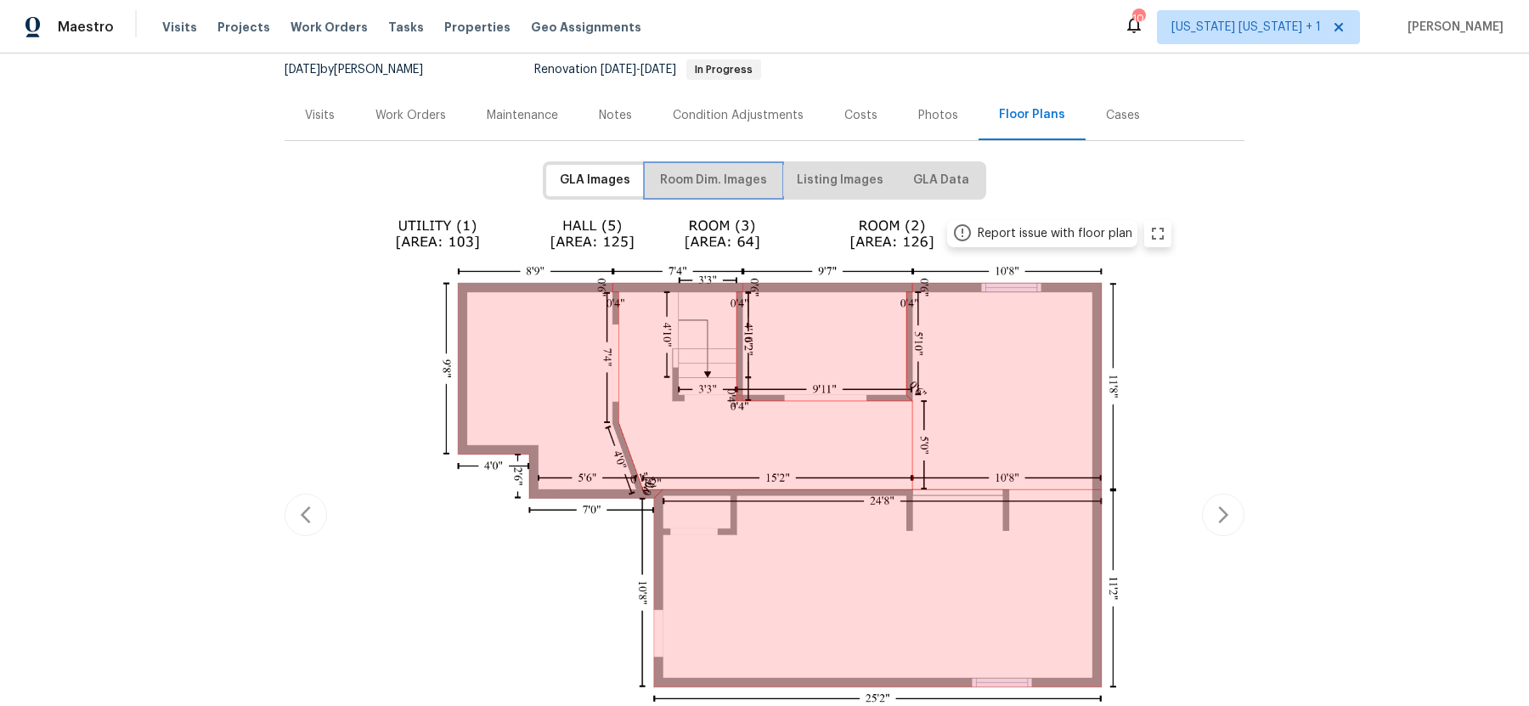
click at [724, 177] on span "Room Dim. Images" at bounding box center [713, 180] width 107 height 21
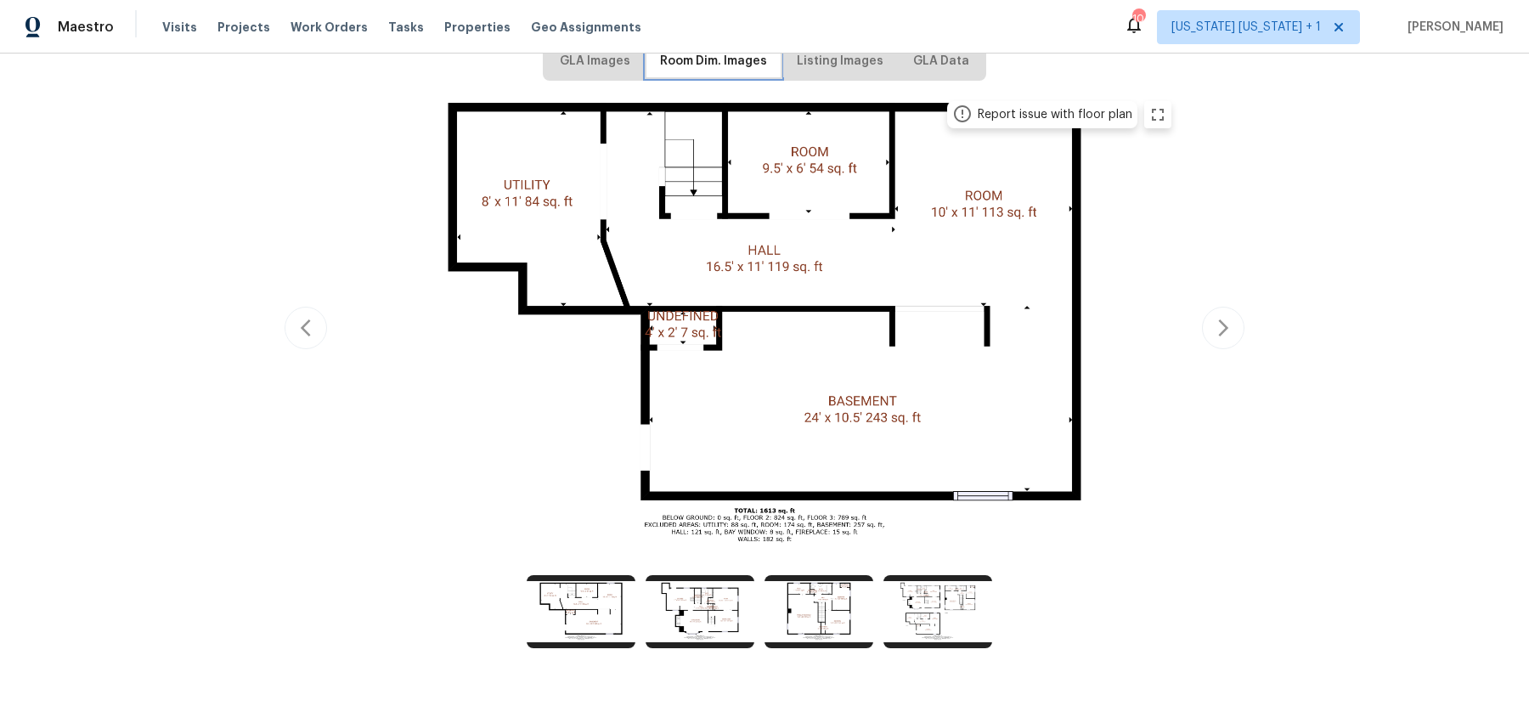
scroll to position [287, 0]
click at [1217, 328] on icon "button" at bounding box center [1223, 327] width 20 height 20
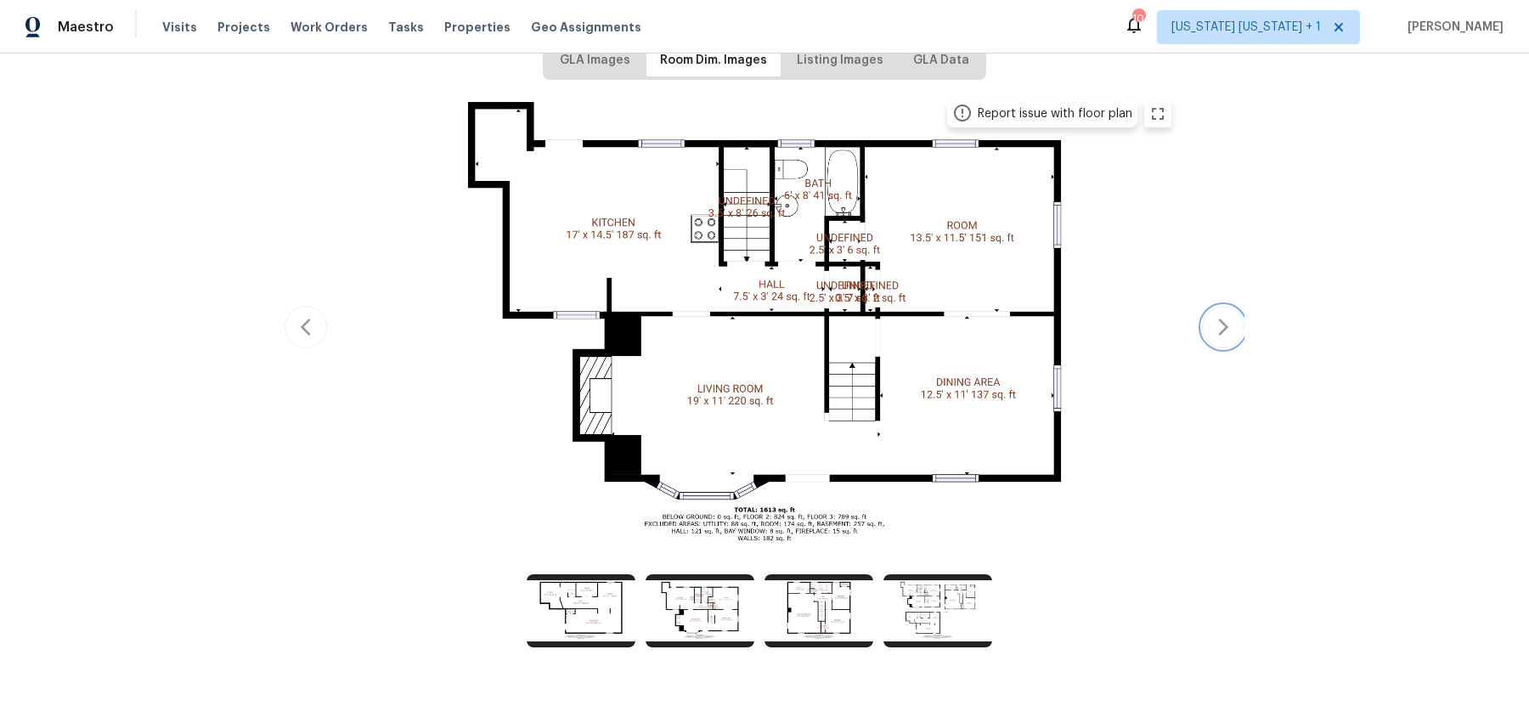
click at [1217, 328] on icon "button" at bounding box center [1223, 327] width 20 height 20
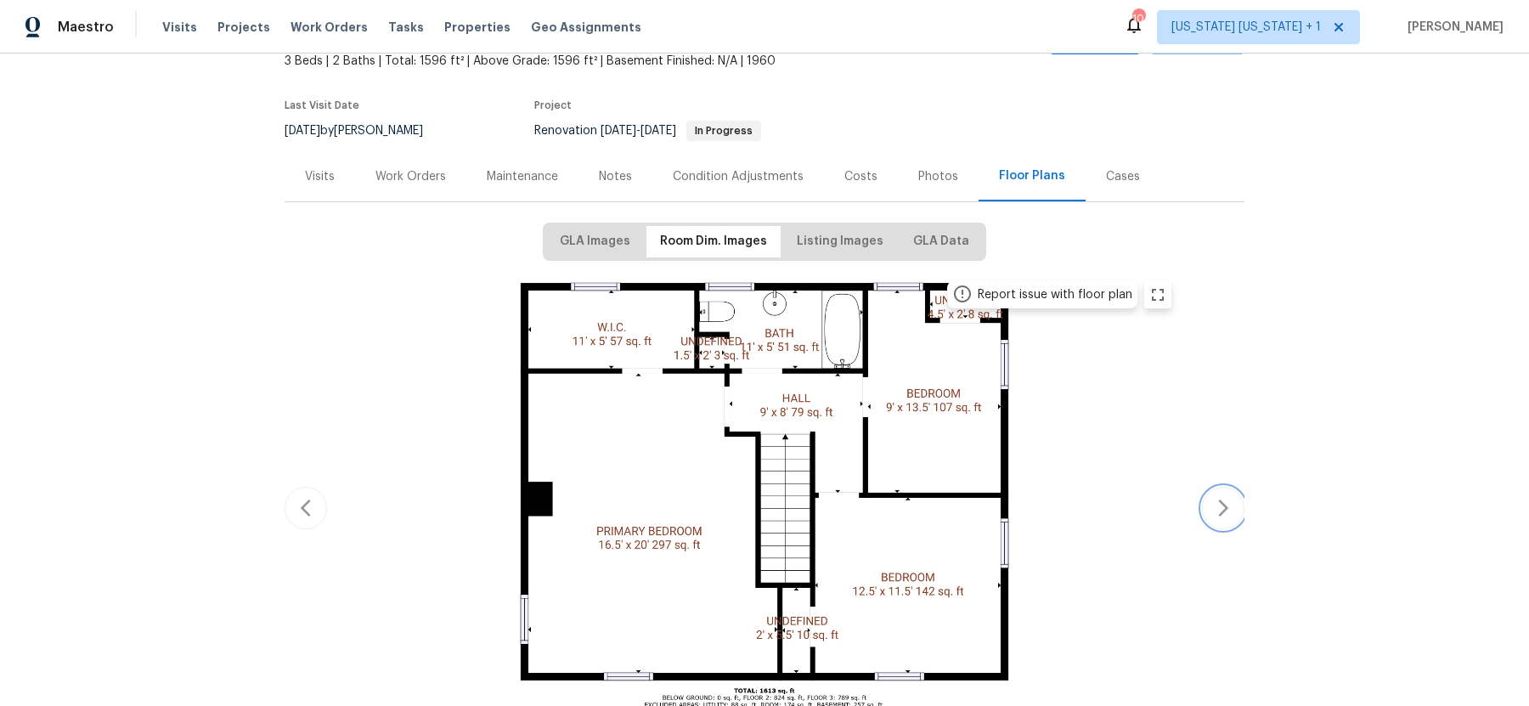
scroll to position [99, 0]
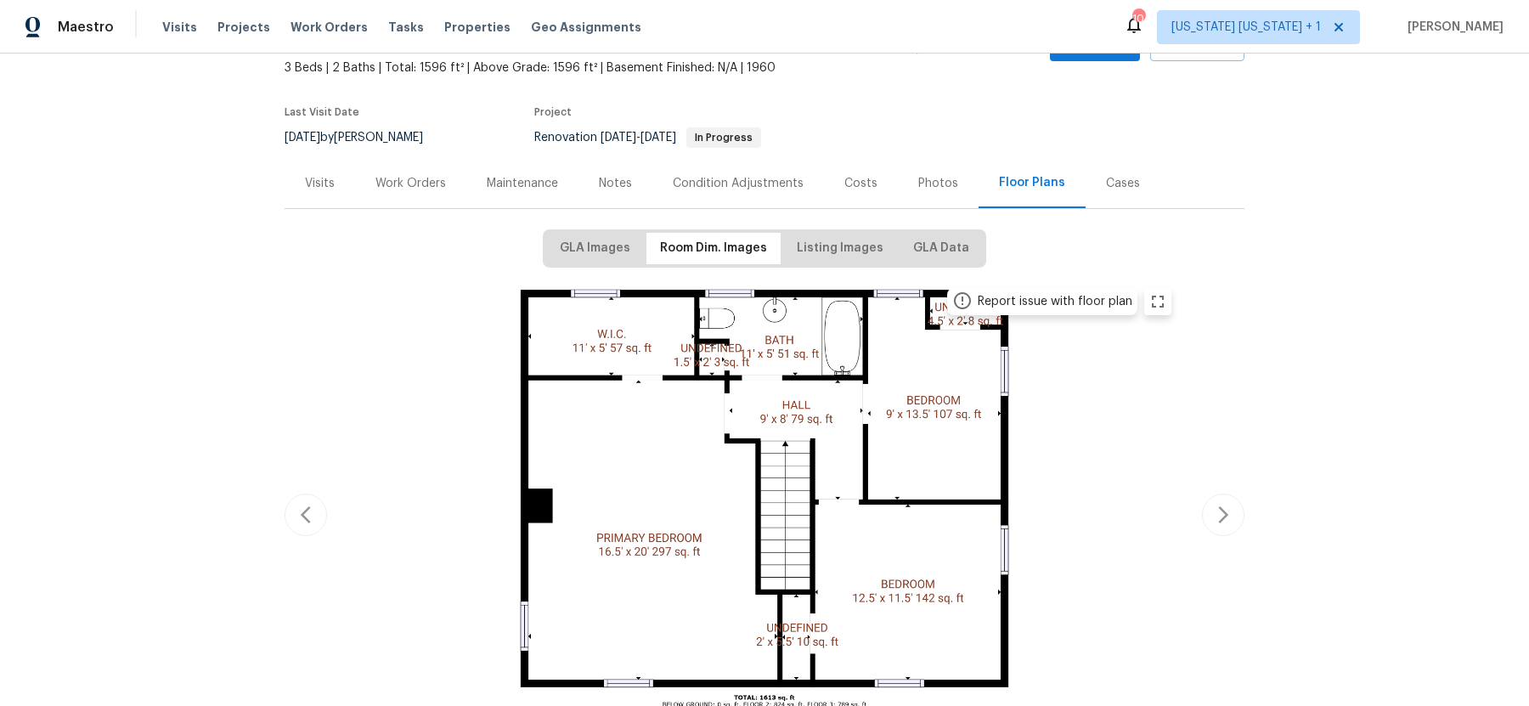
click at [403, 177] on div "Work Orders" at bounding box center [410, 183] width 70 height 17
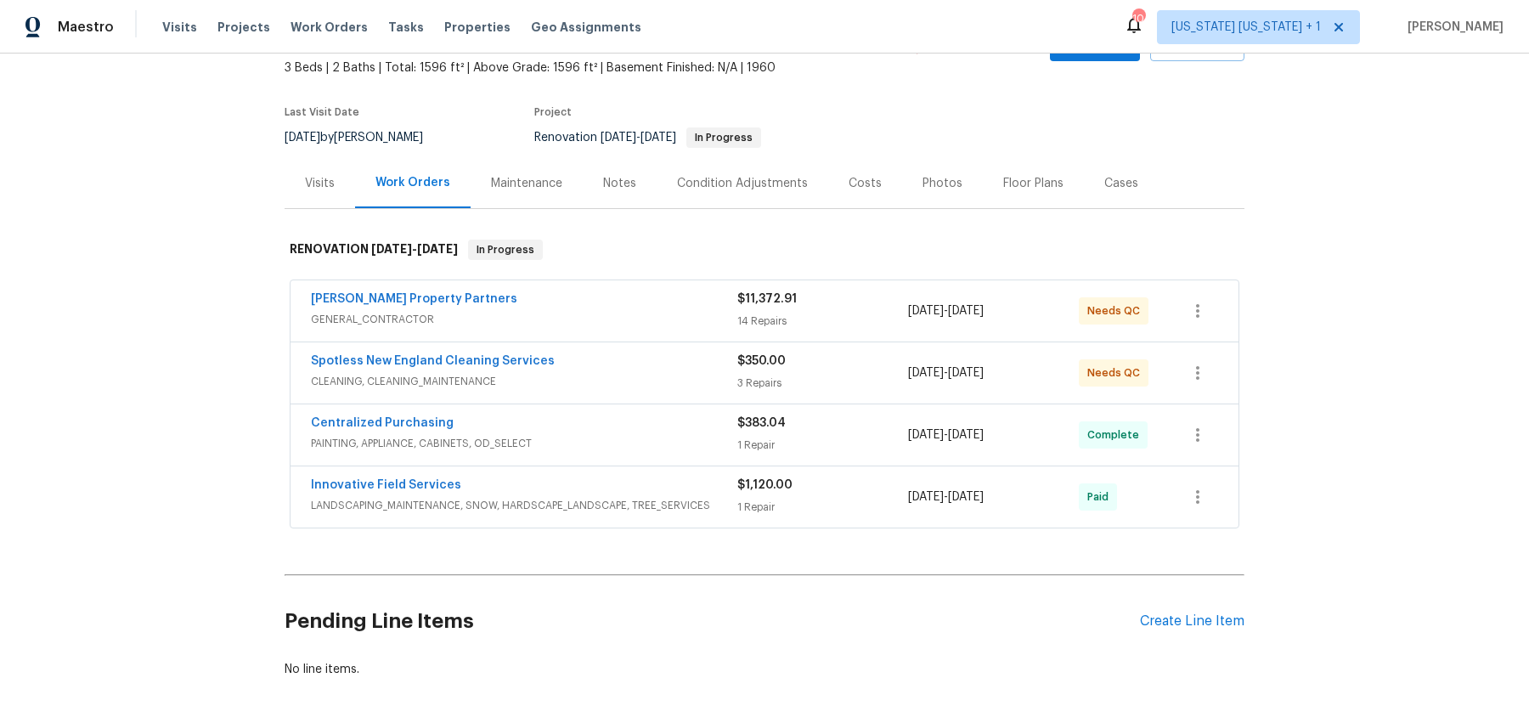
click at [630, 285] on div "[PERSON_NAME] Property Partners GENERAL_CONTRACTOR $11,372.91 14 Repairs [DATE]…" at bounding box center [764, 310] width 948 height 61
click at [609, 313] on span "GENERAL_CONTRACTOR" at bounding box center [524, 319] width 426 height 17
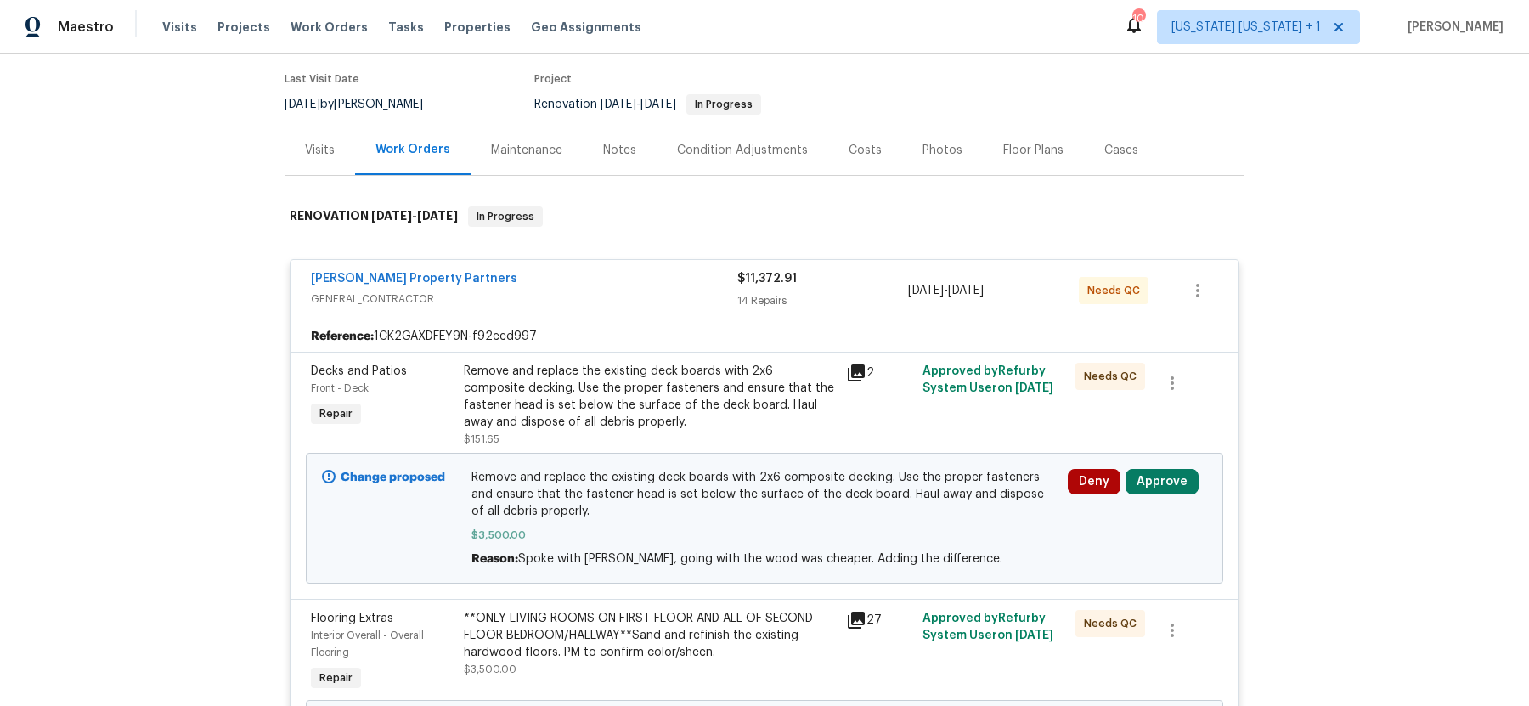
scroll to position [133, 0]
click at [617, 150] on div "Notes" at bounding box center [619, 149] width 33 height 17
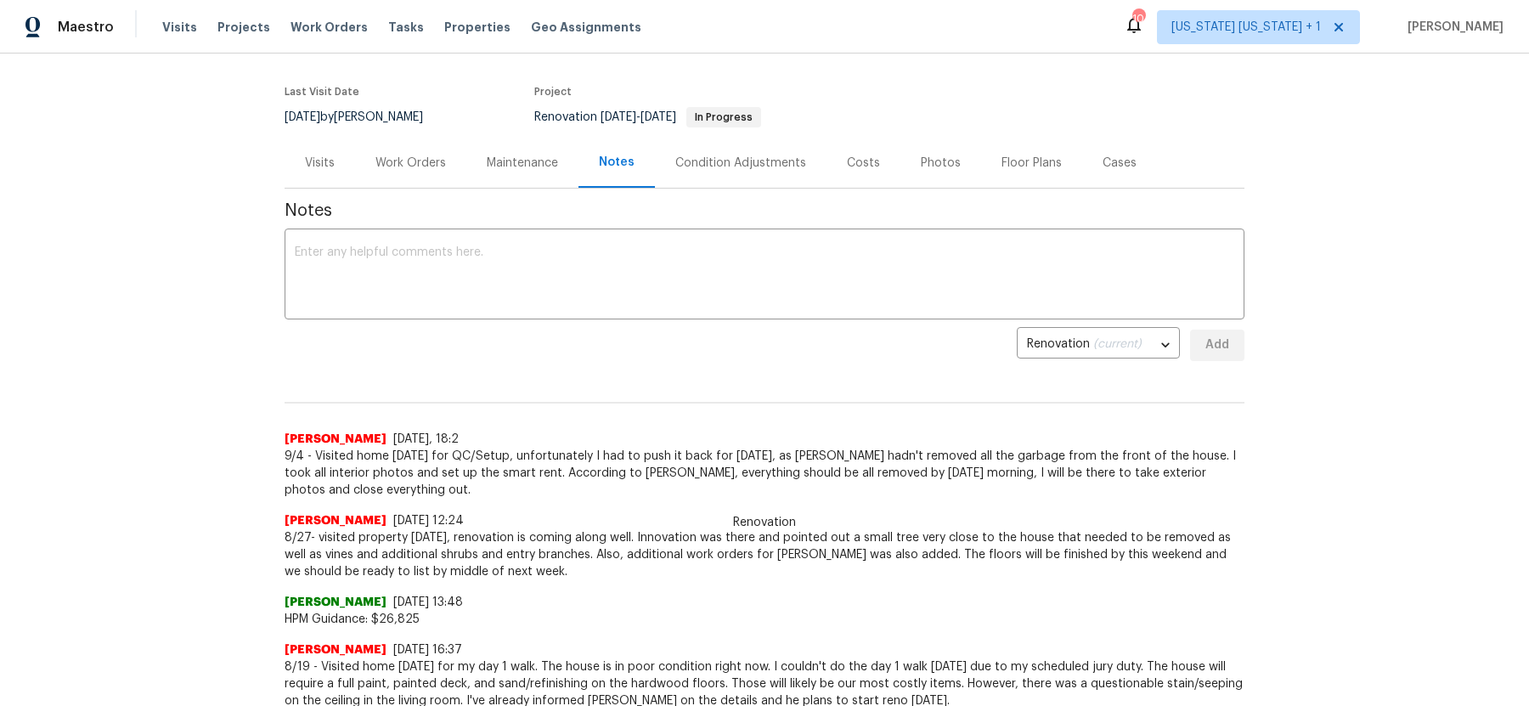
scroll to position [65, 0]
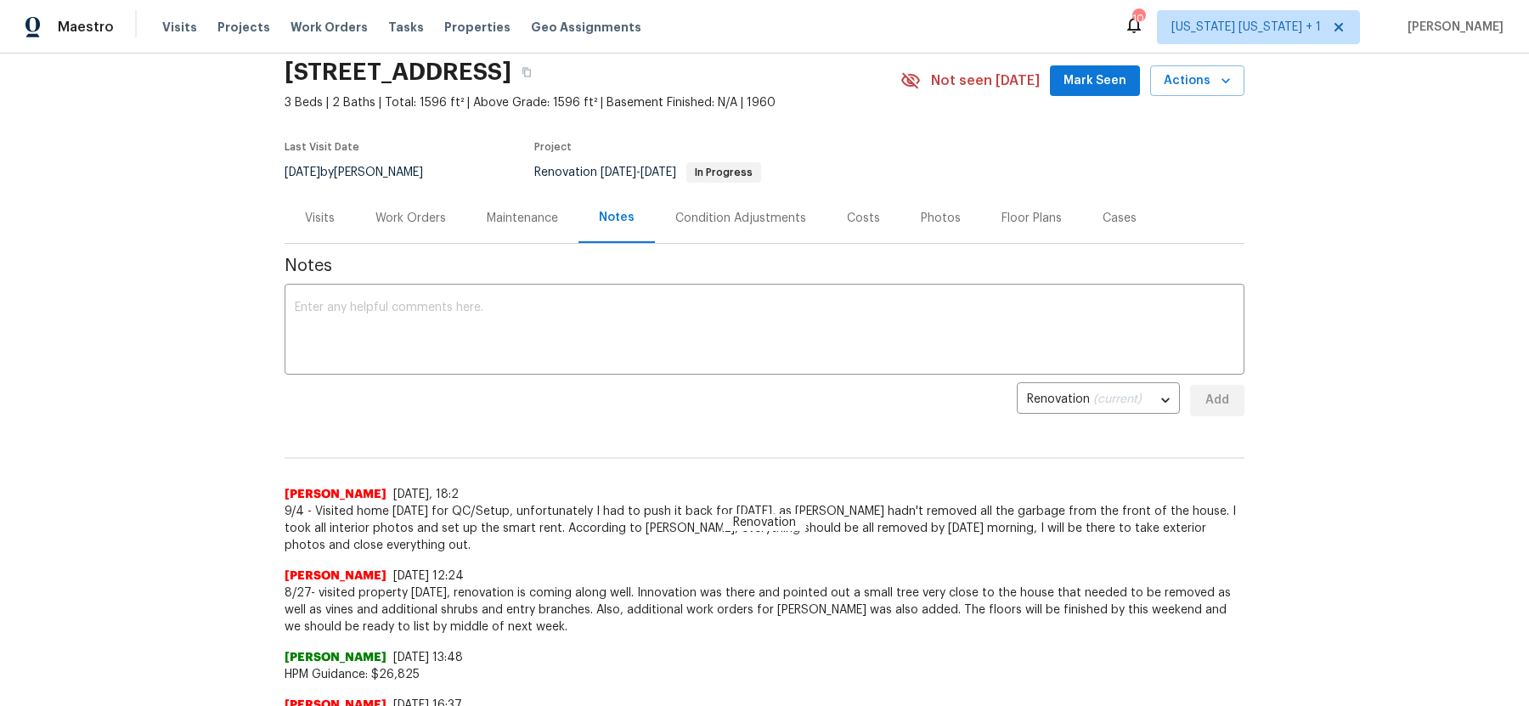
click at [871, 217] on div "Costs" at bounding box center [863, 218] width 33 height 17
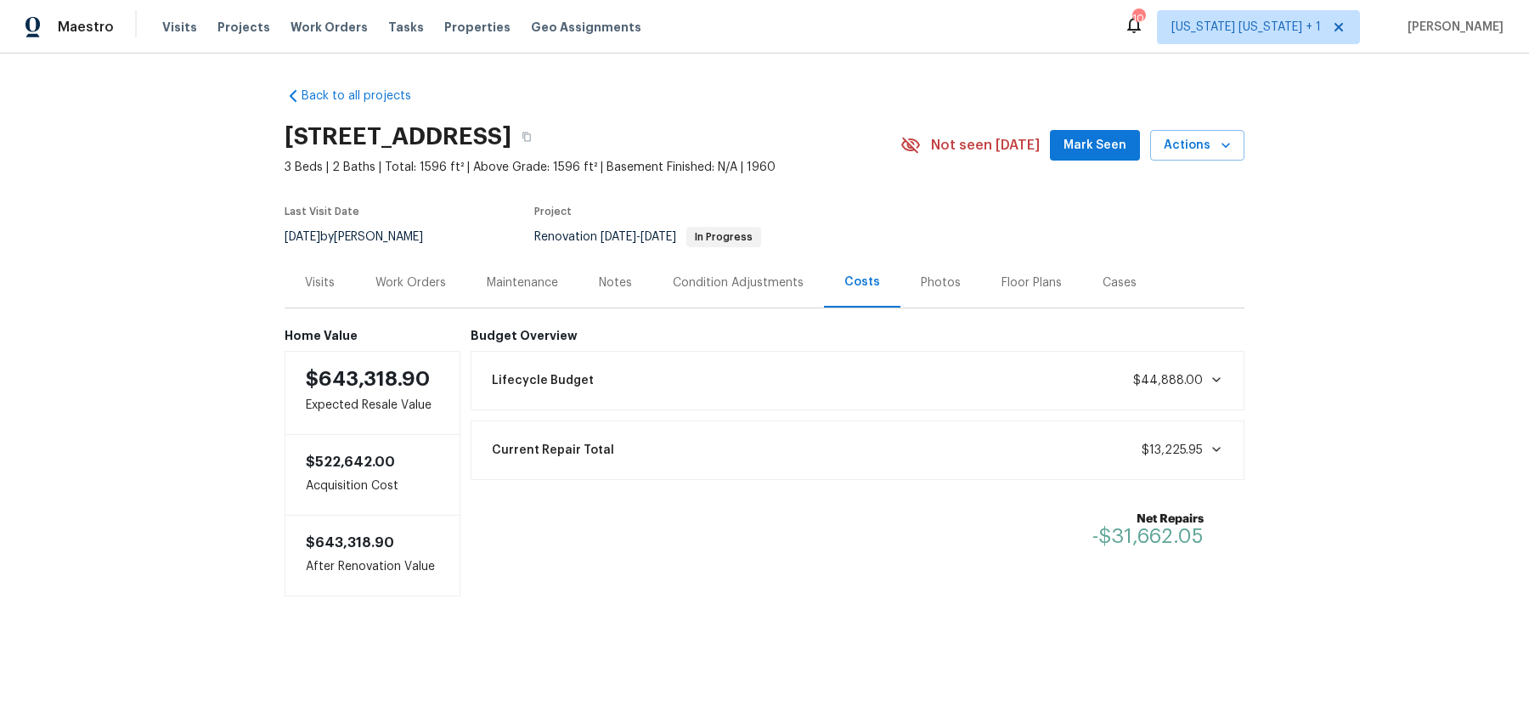
click at [413, 291] on div "Work Orders" at bounding box center [410, 282] width 111 height 50
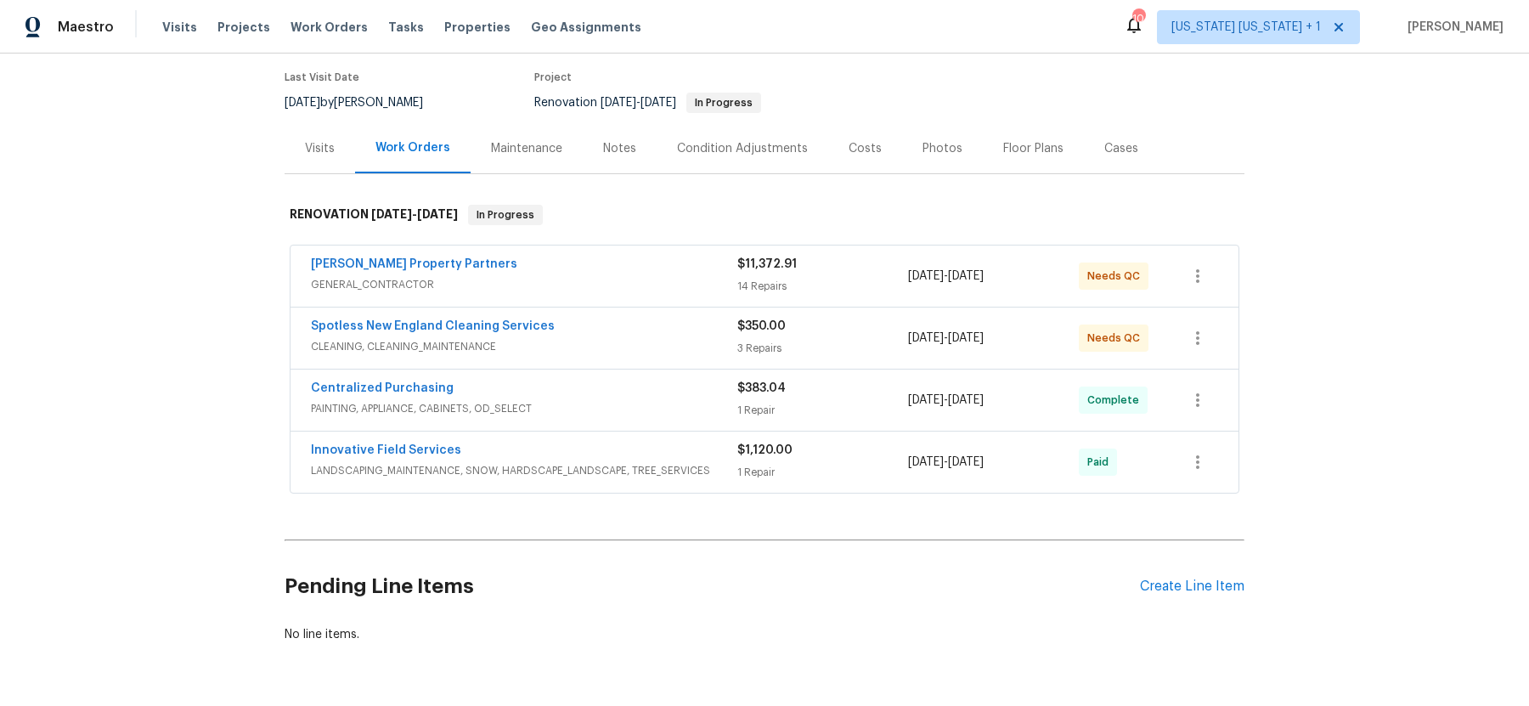
scroll to position [147, 0]
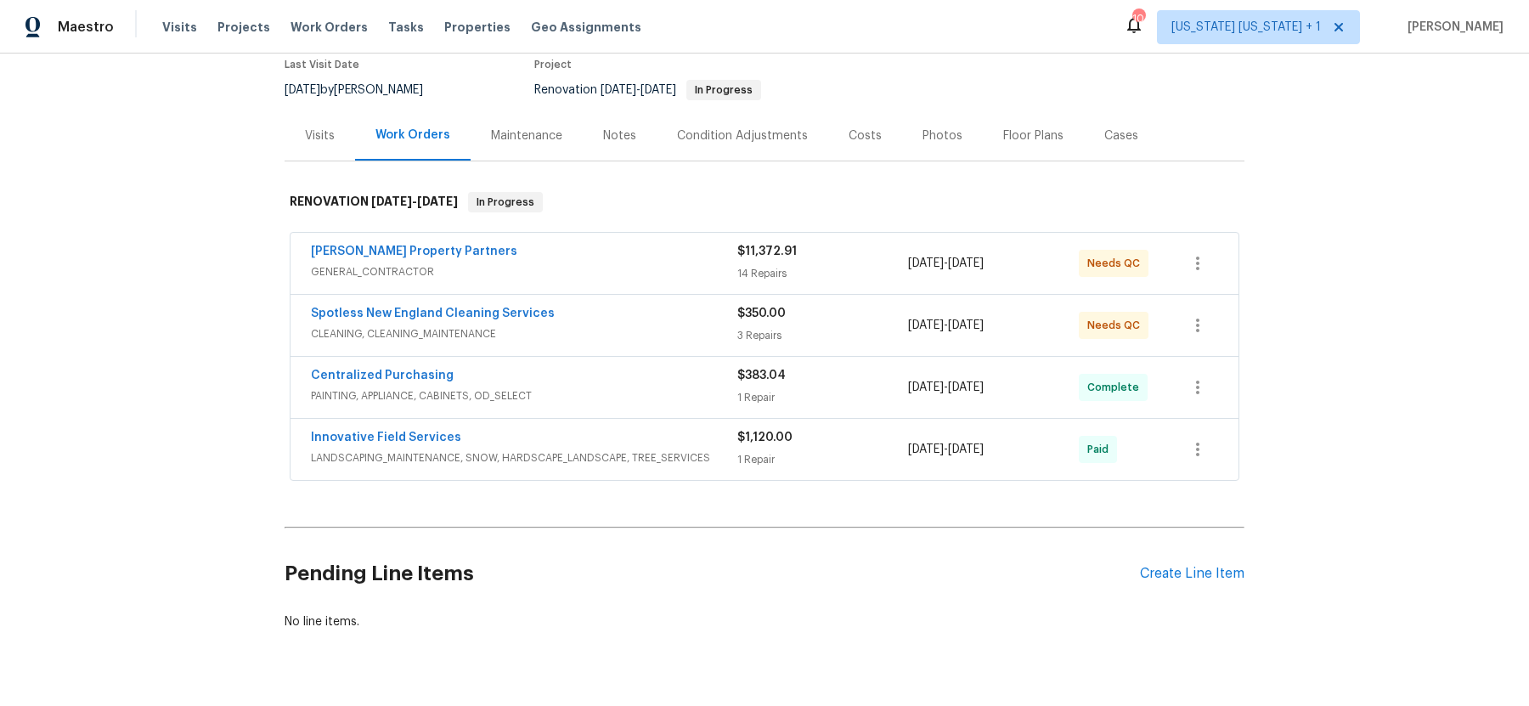
click at [593, 268] on span "GENERAL_CONTRACTOR" at bounding box center [524, 271] width 426 height 17
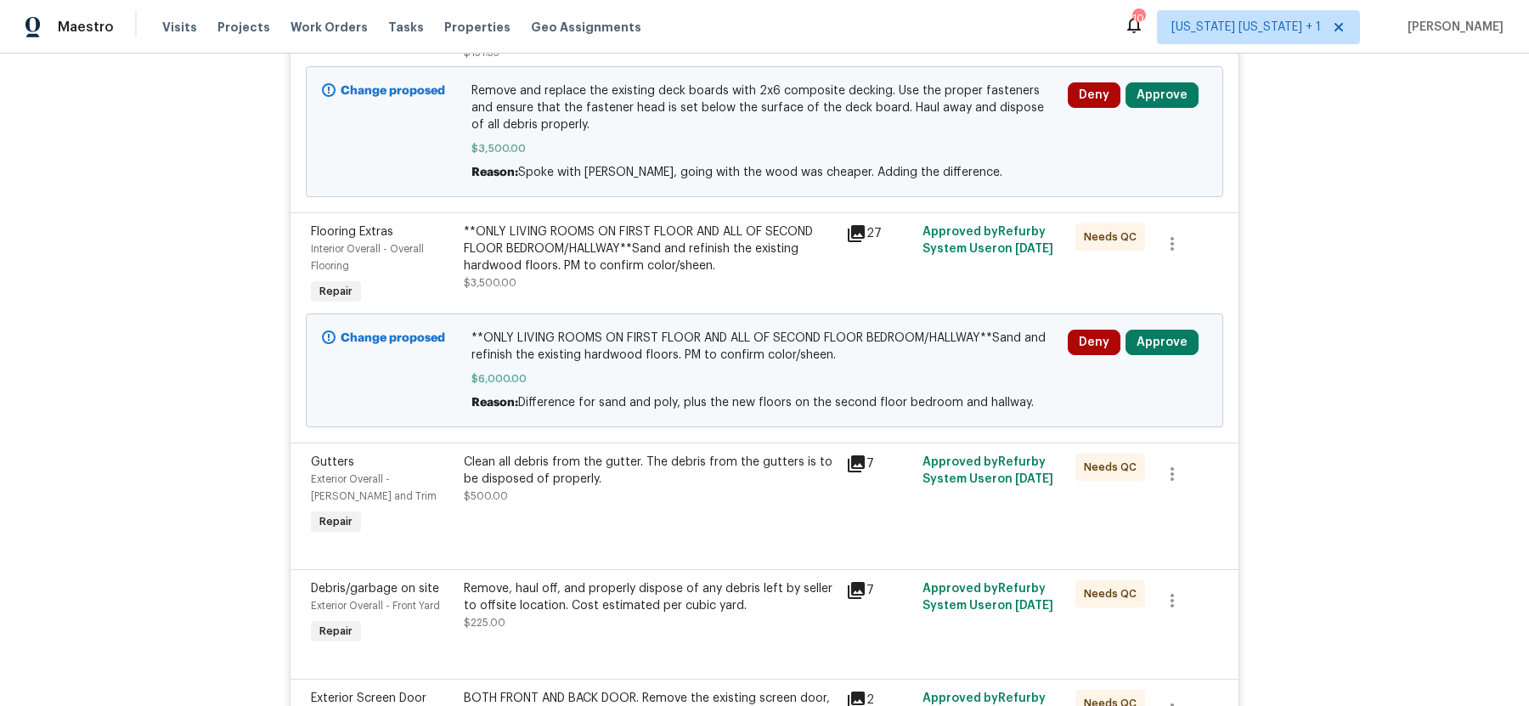
scroll to position [520, 0]
click at [648, 246] on div "**ONLY LIVING ROOMS ON FIRST FLOOR AND ALL OF SECOND FLOOR BEDROOM/HALLWAY**San…" at bounding box center [650, 248] width 372 height 51
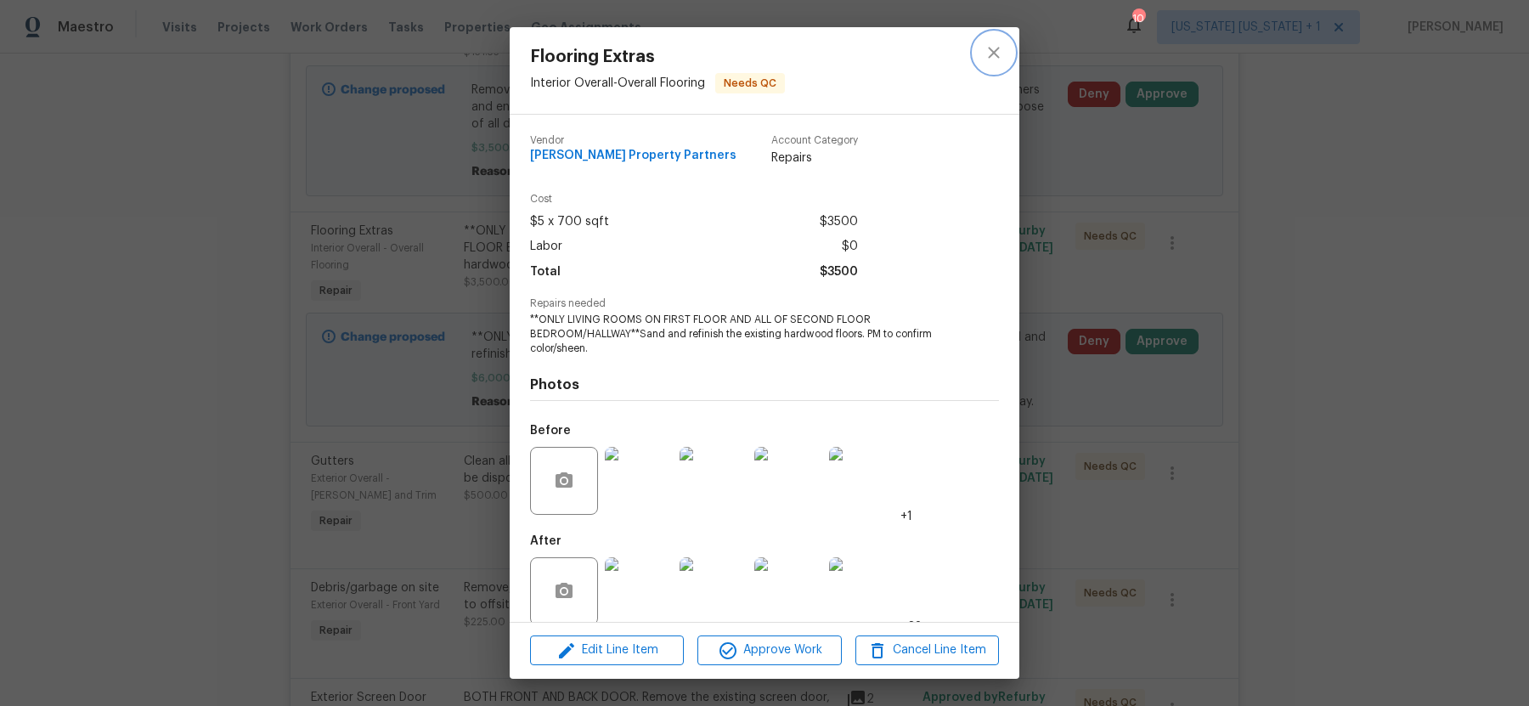
click at [1005, 49] on button "close" at bounding box center [993, 52] width 41 height 41
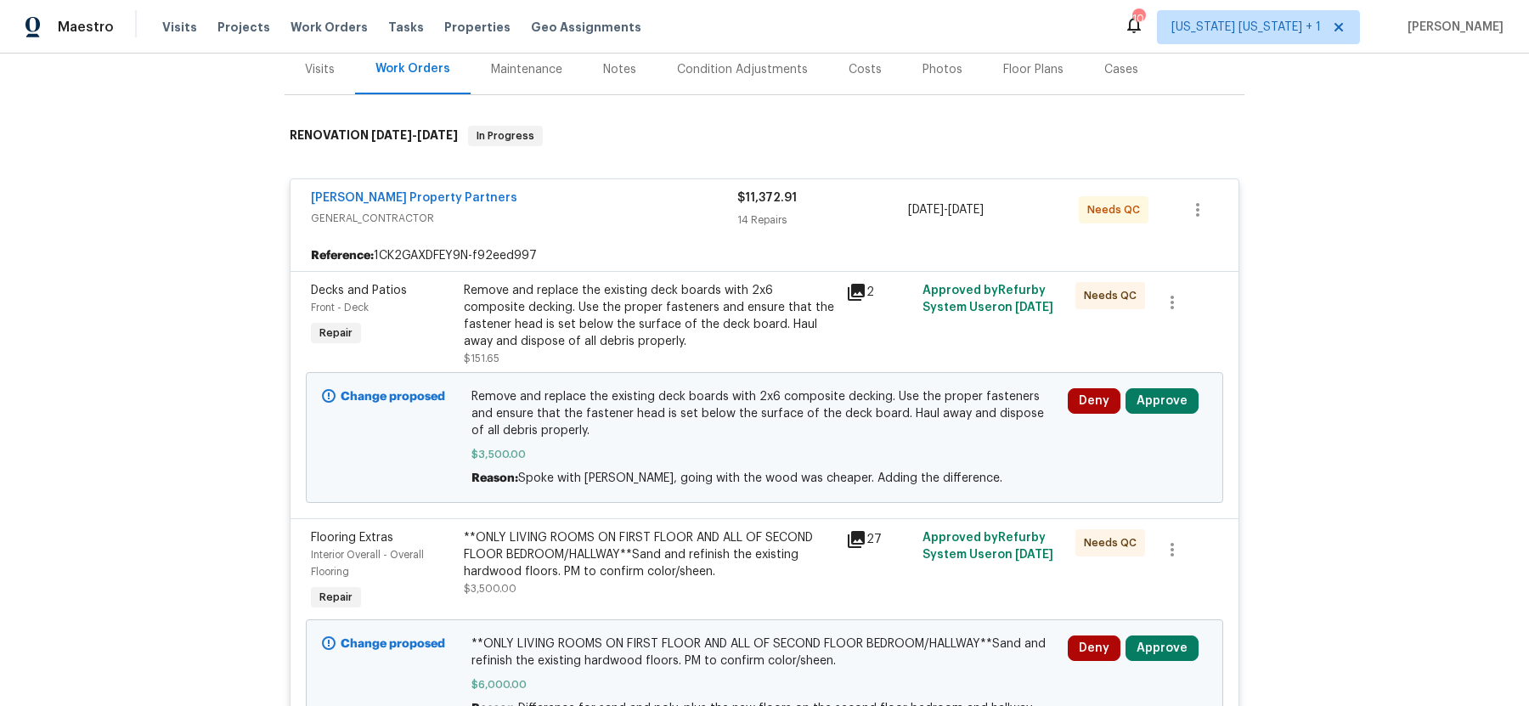
scroll to position [146, 0]
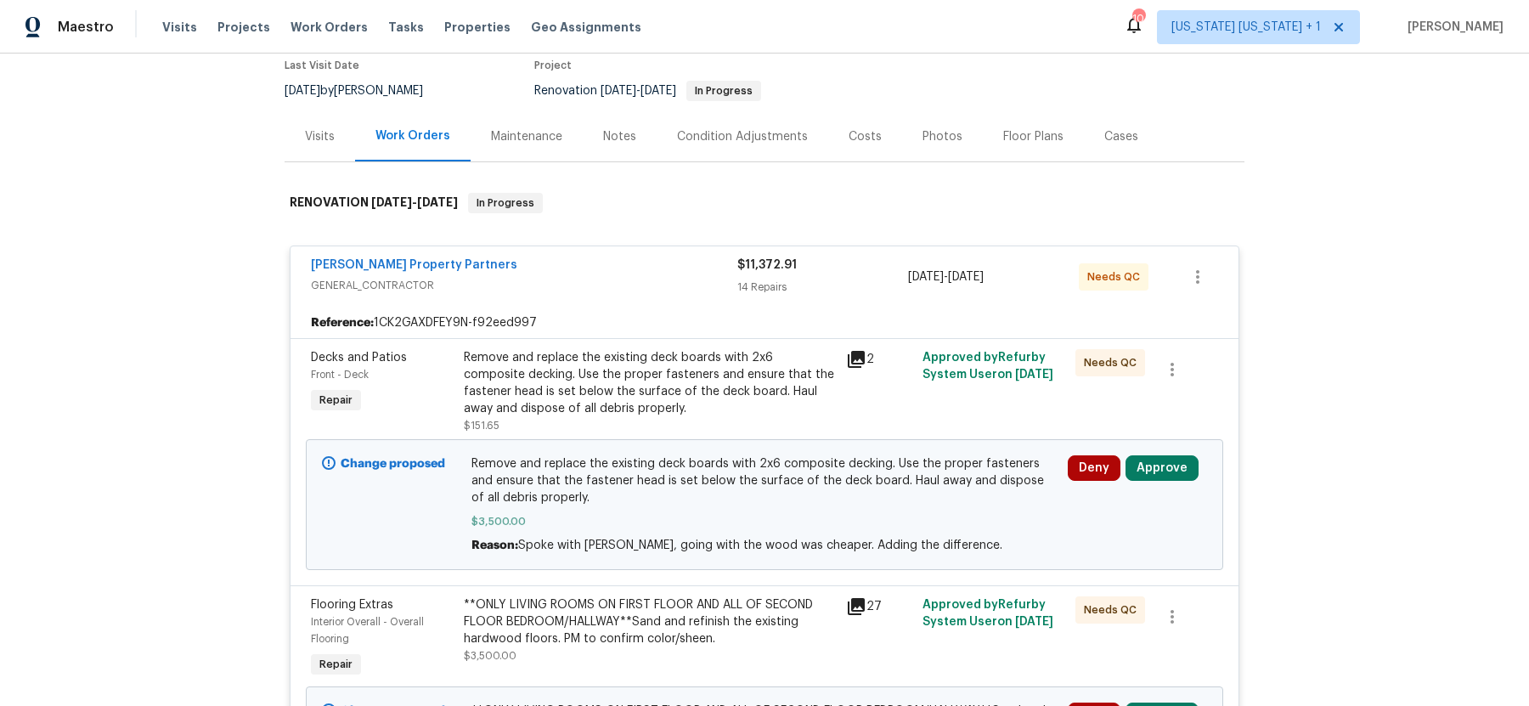
click at [408, 273] on div "[PERSON_NAME] Property Partners" at bounding box center [524, 266] width 426 height 20
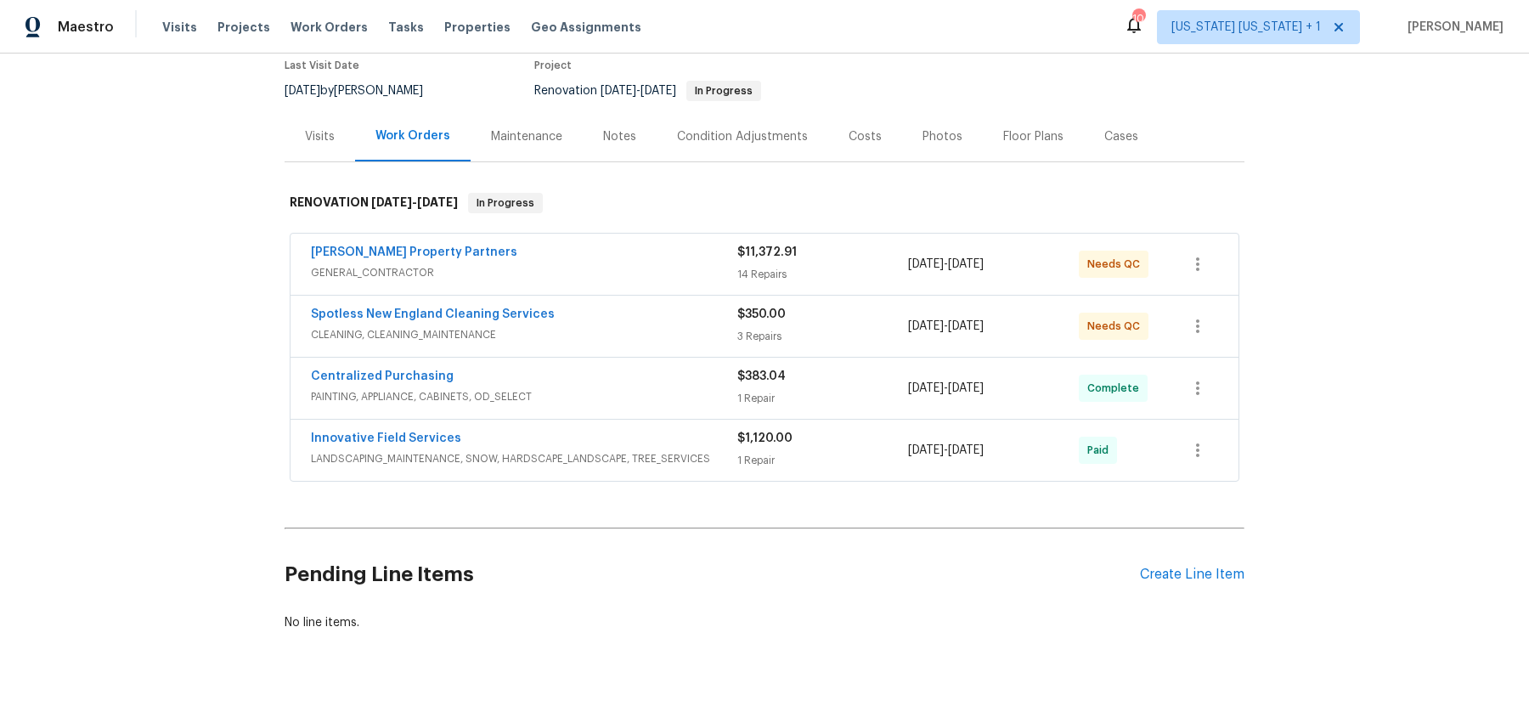
click at [409, 260] on div "[PERSON_NAME] Property Partners" at bounding box center [524, 254] width 426 height 20
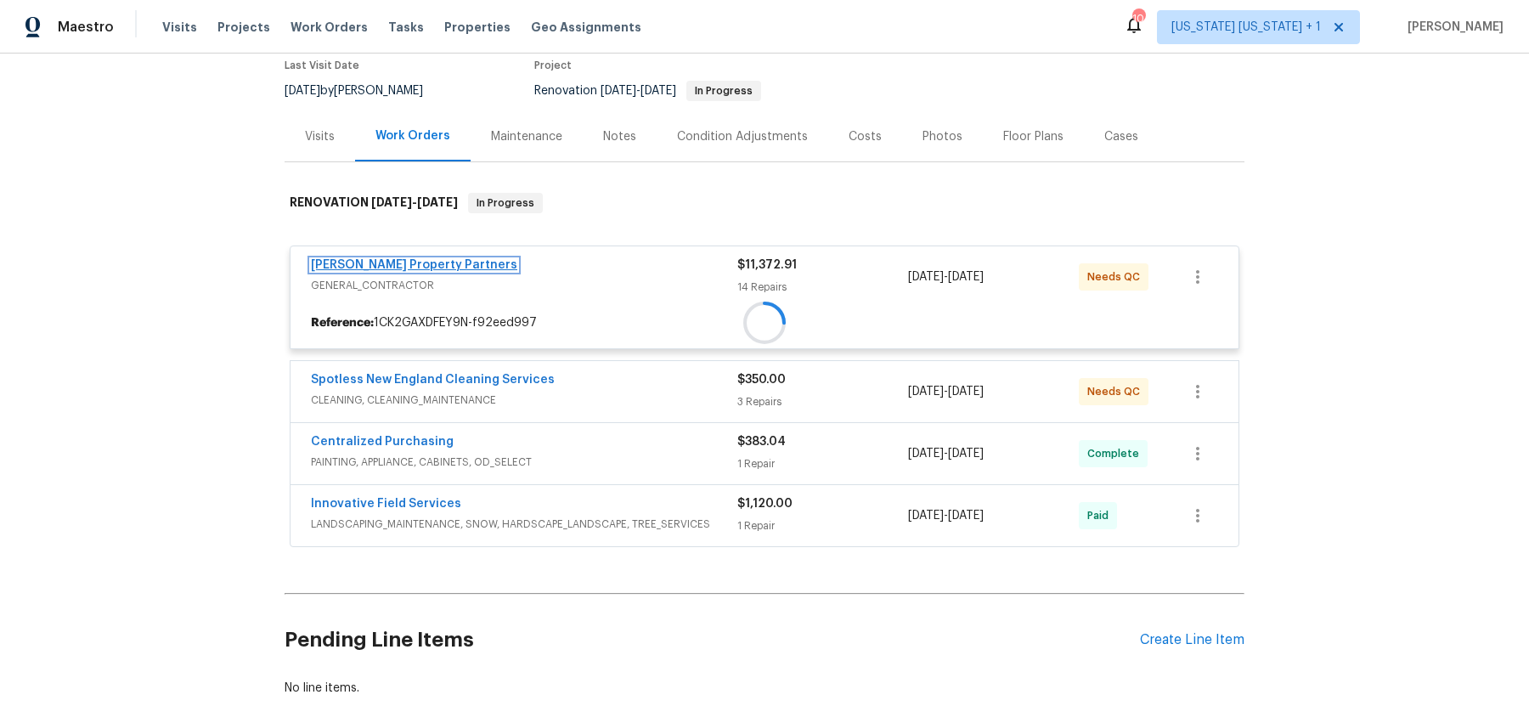
click at [409, 259] on link "[PERSON_NAME] Property Partners" at bounding box center [414, 265] width 206 height 12
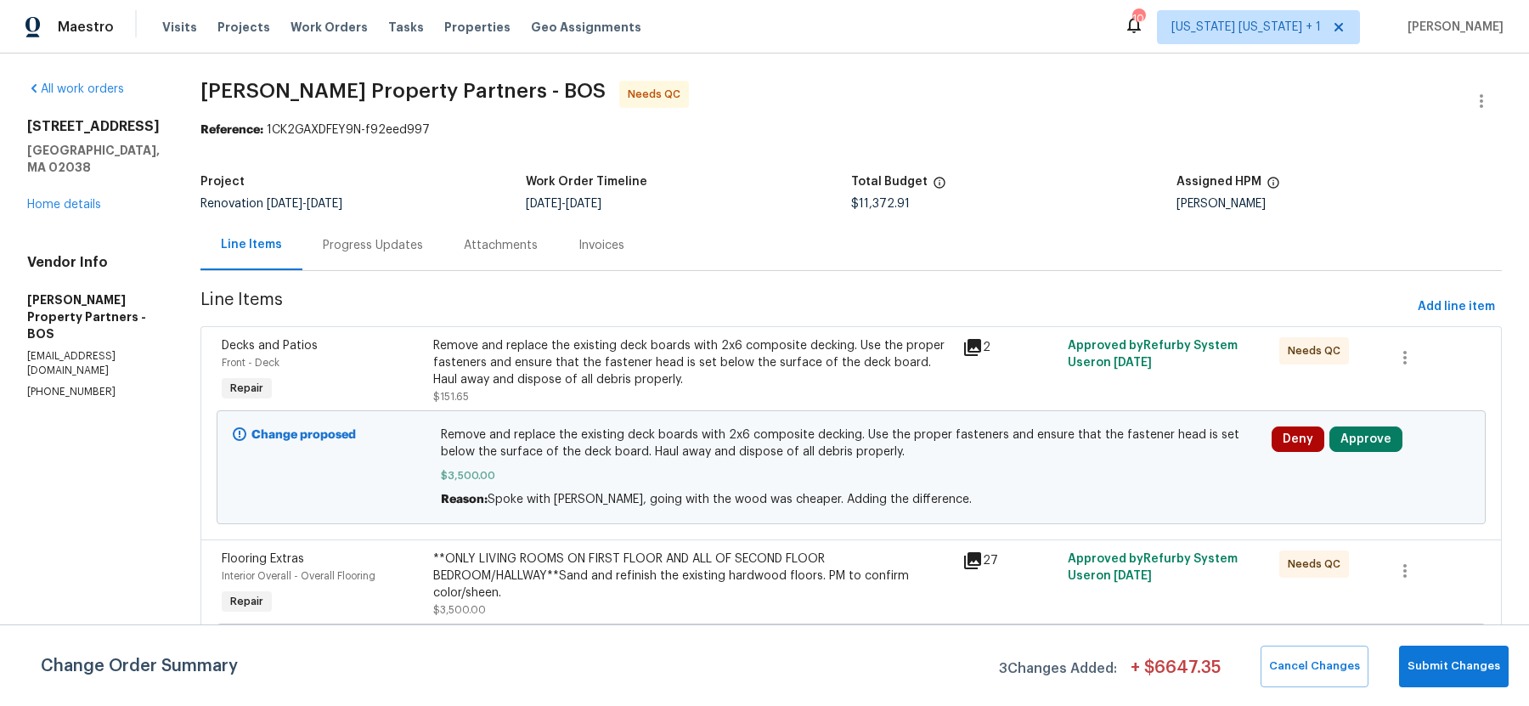
click at [423, 245] on div "Progress Updates" at bounding box center [373, 245] width 100 height 17
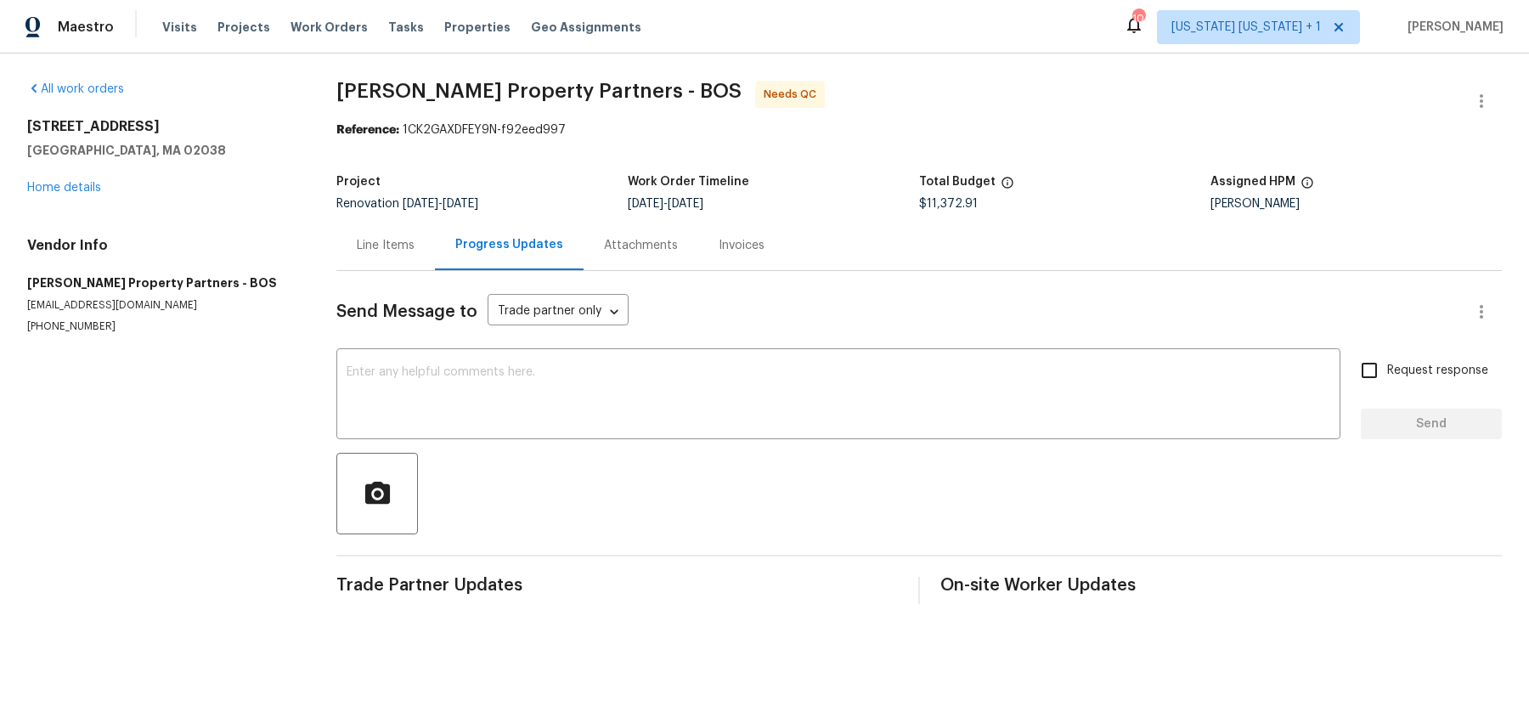
click at [392, 265] on div "Line Items" at bounding box center [385, 245] width 99 height 50
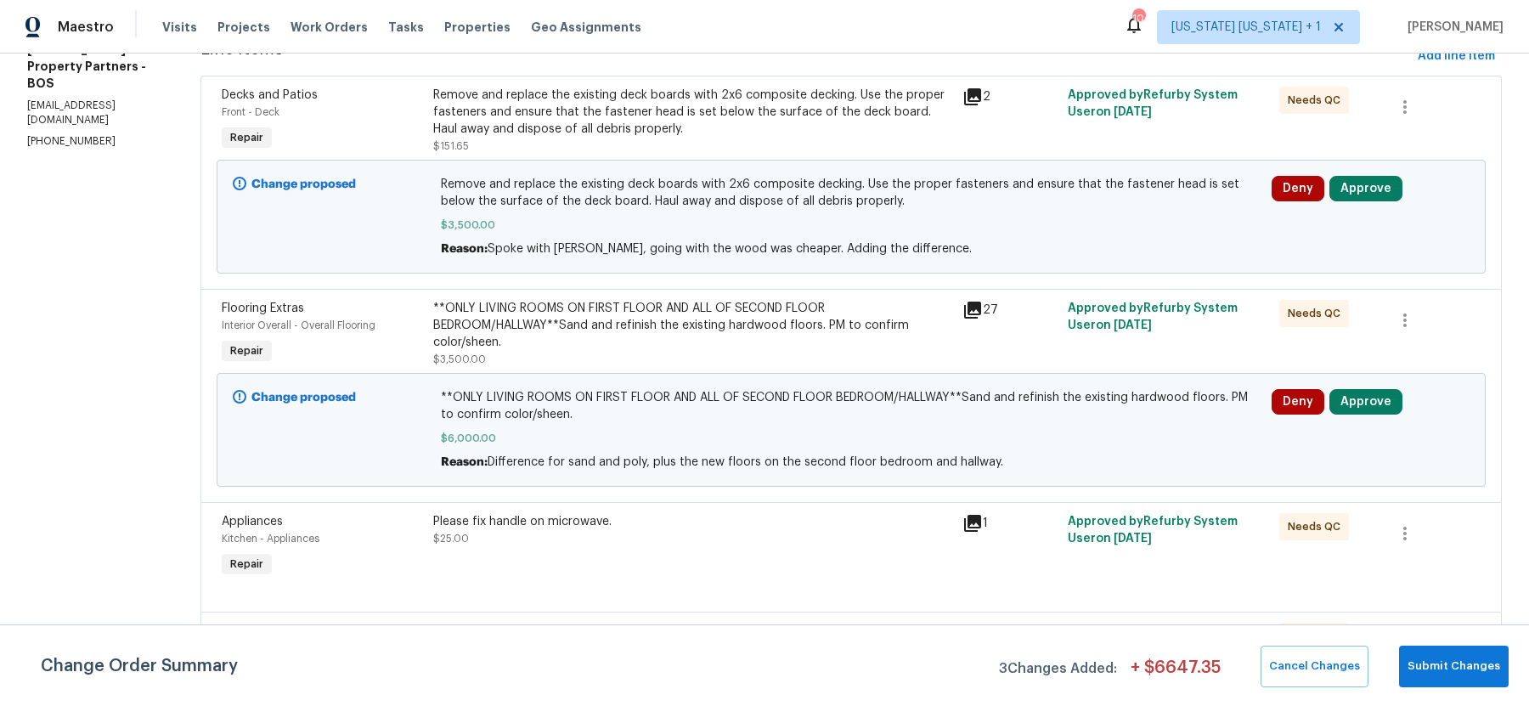
scroll to position [308, 0]
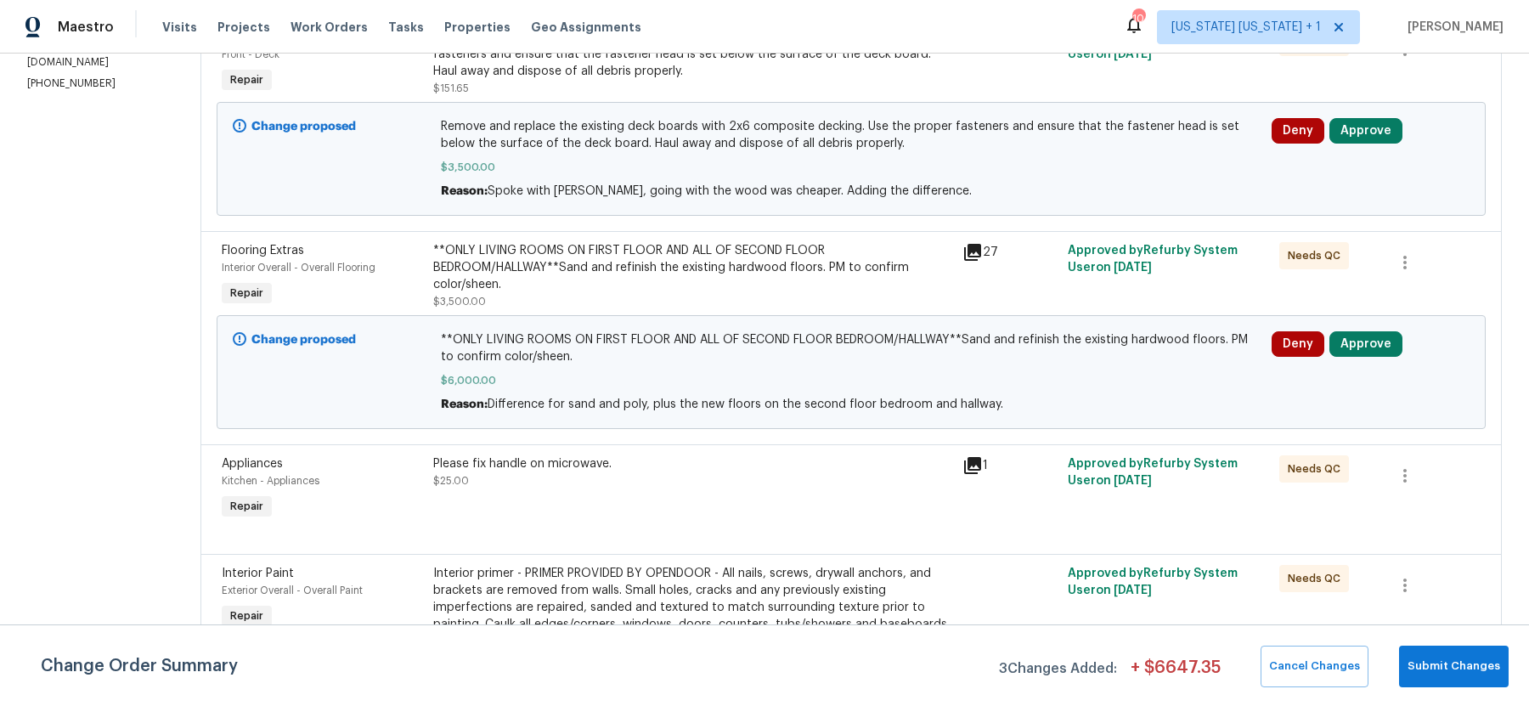
click at [765, 251] on div "**ONLY LIVING ROOMS ON FIRST FLOOR AND ALL OF SECOND FLOOR BEDROOM/HALLWAY**San…" at bounding box center [692, 267] width 519 height 51
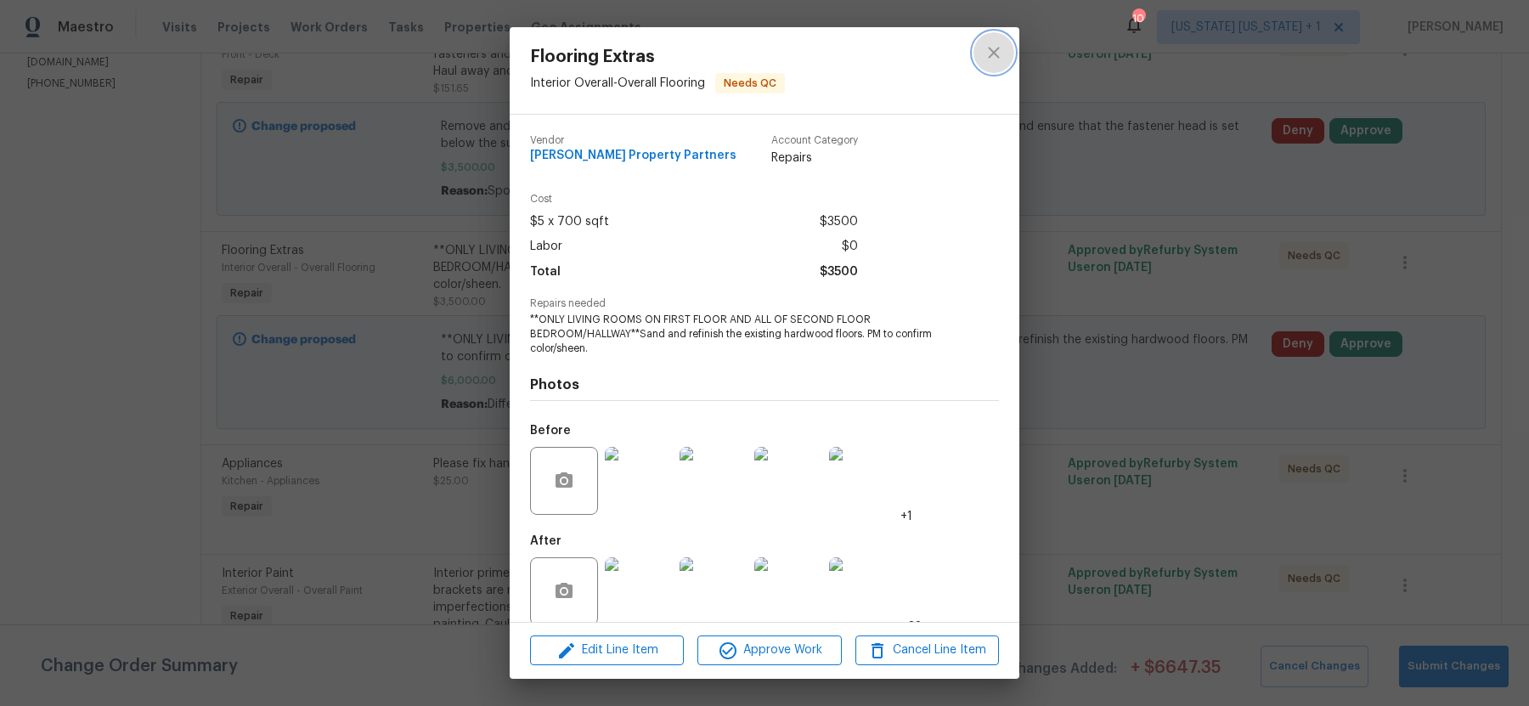
click at [1001, 51] on icon "close" at bounding box center [993, 52] width 20 height 20
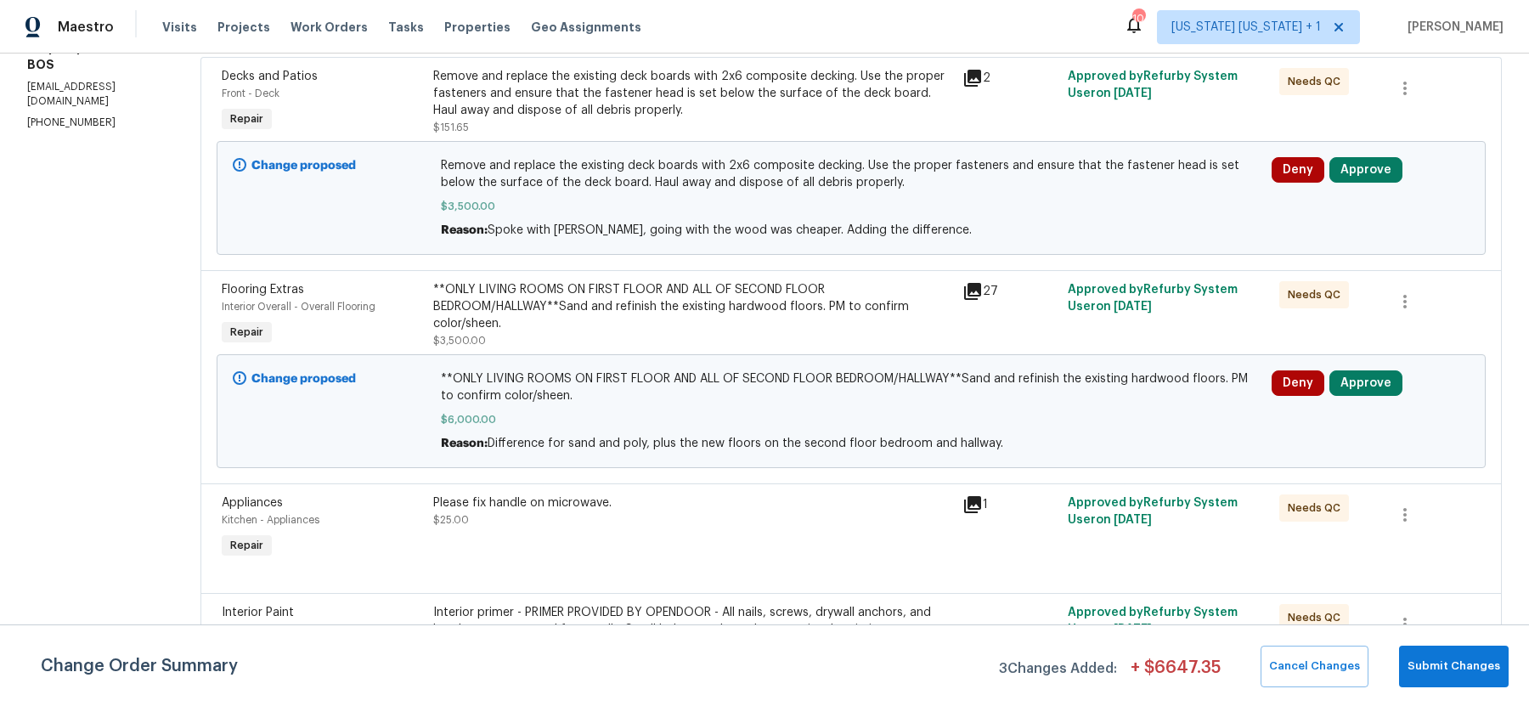
scroll to position [295, 0]
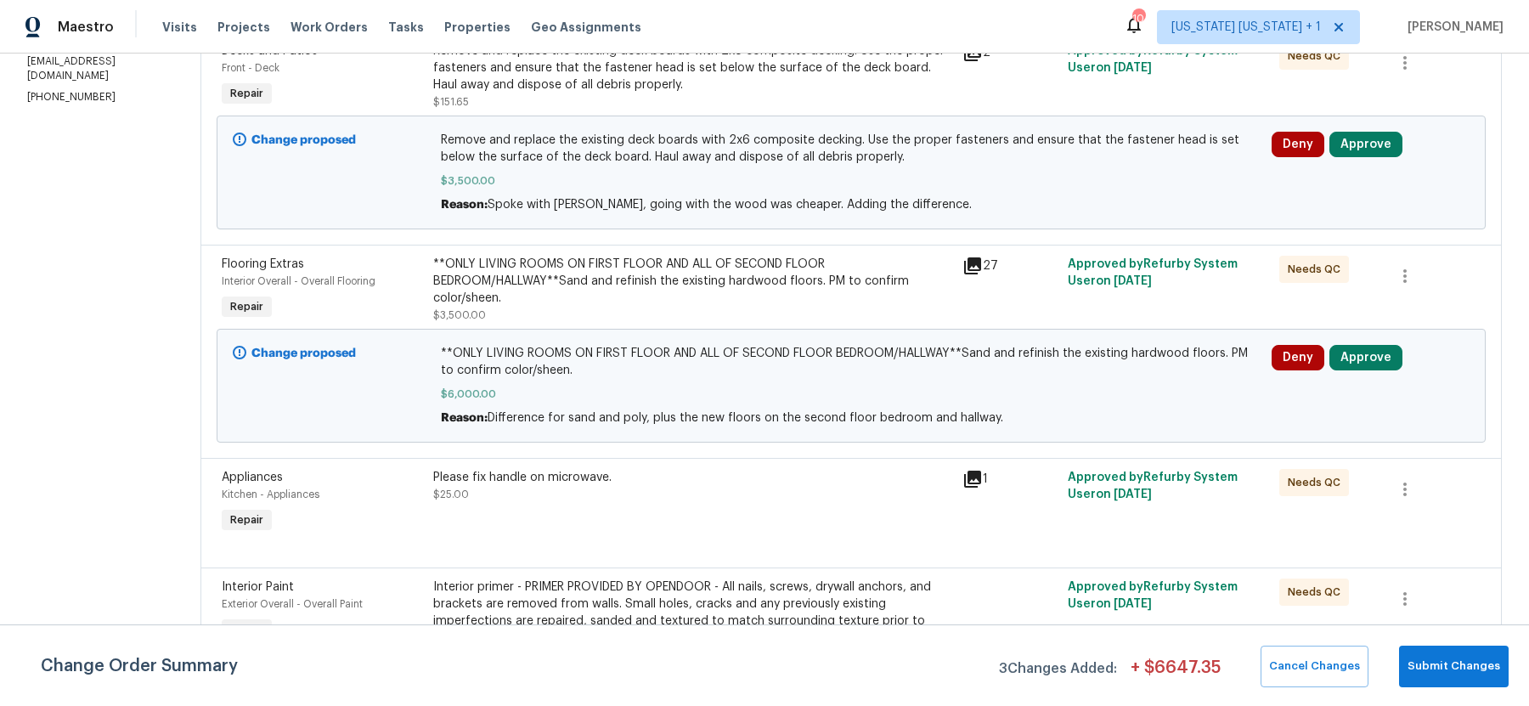
click at [755, 266] on div "**ONLY LIVING ROOMS ON FIRST FLOOR AND ALL OF SECOND FLOOR BEDROOM/HALLWAY**San…" at bounding box center [692, 281] width 519 height 51
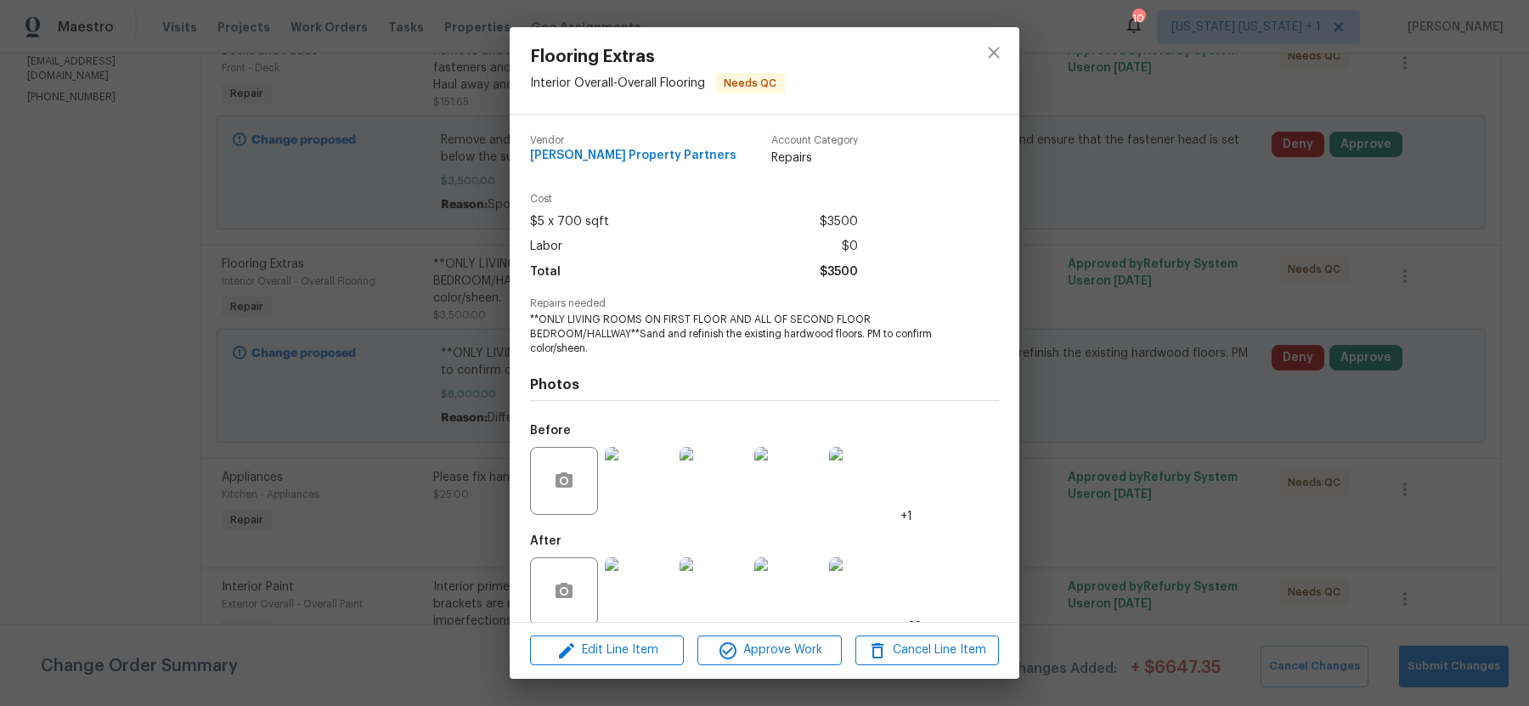
scroll to position [20, 0]
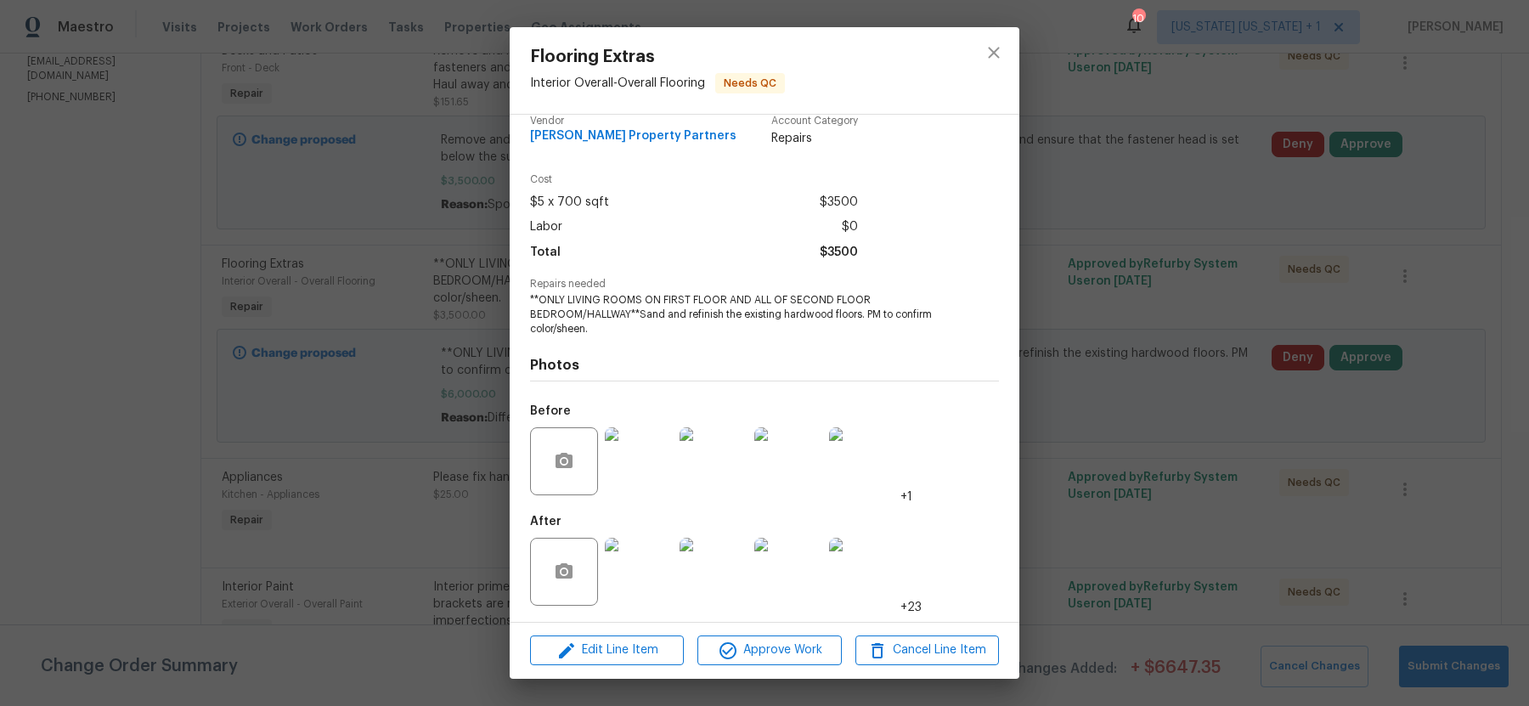
click at [642, 566] on img at bounding box center [639, 572] width 68 height 68
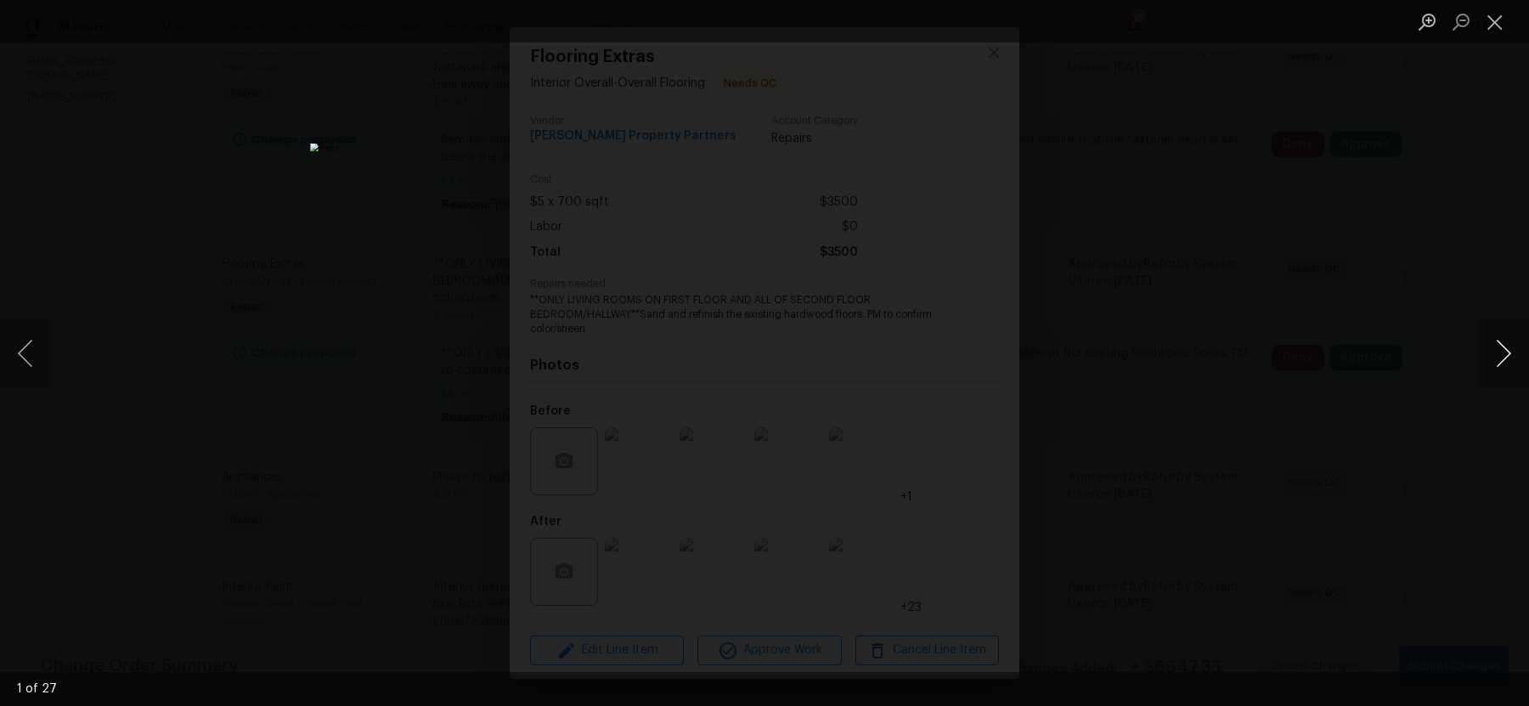
click at [1505, 352] on button "Next image" at bounding box center [1503, 353] width 51 height 68
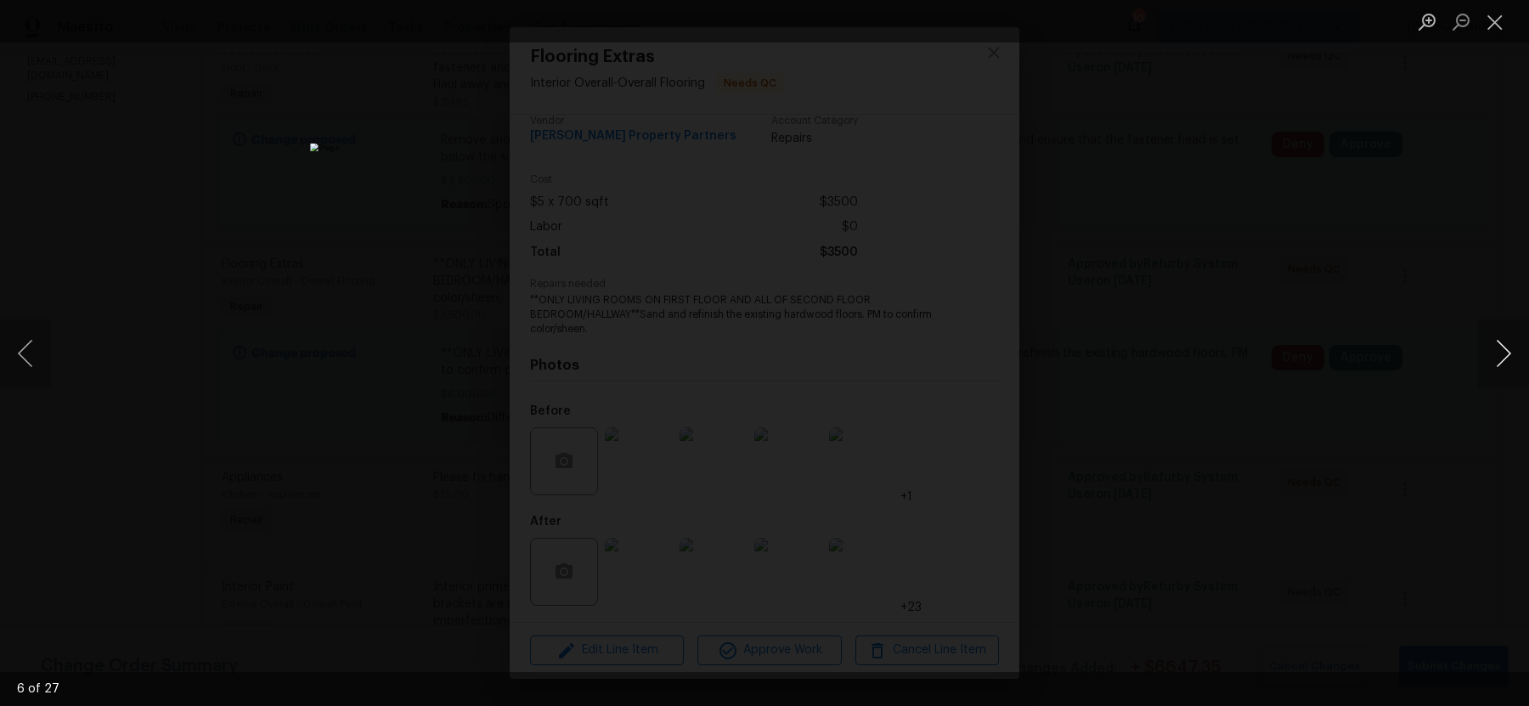
click at [1505, 352] on button "Next image" at bounding box center [1503, 353] width 51 height 68
click at [1504, 351] on button "Next image" at bounding box center [1503, 353] width 51 height 68
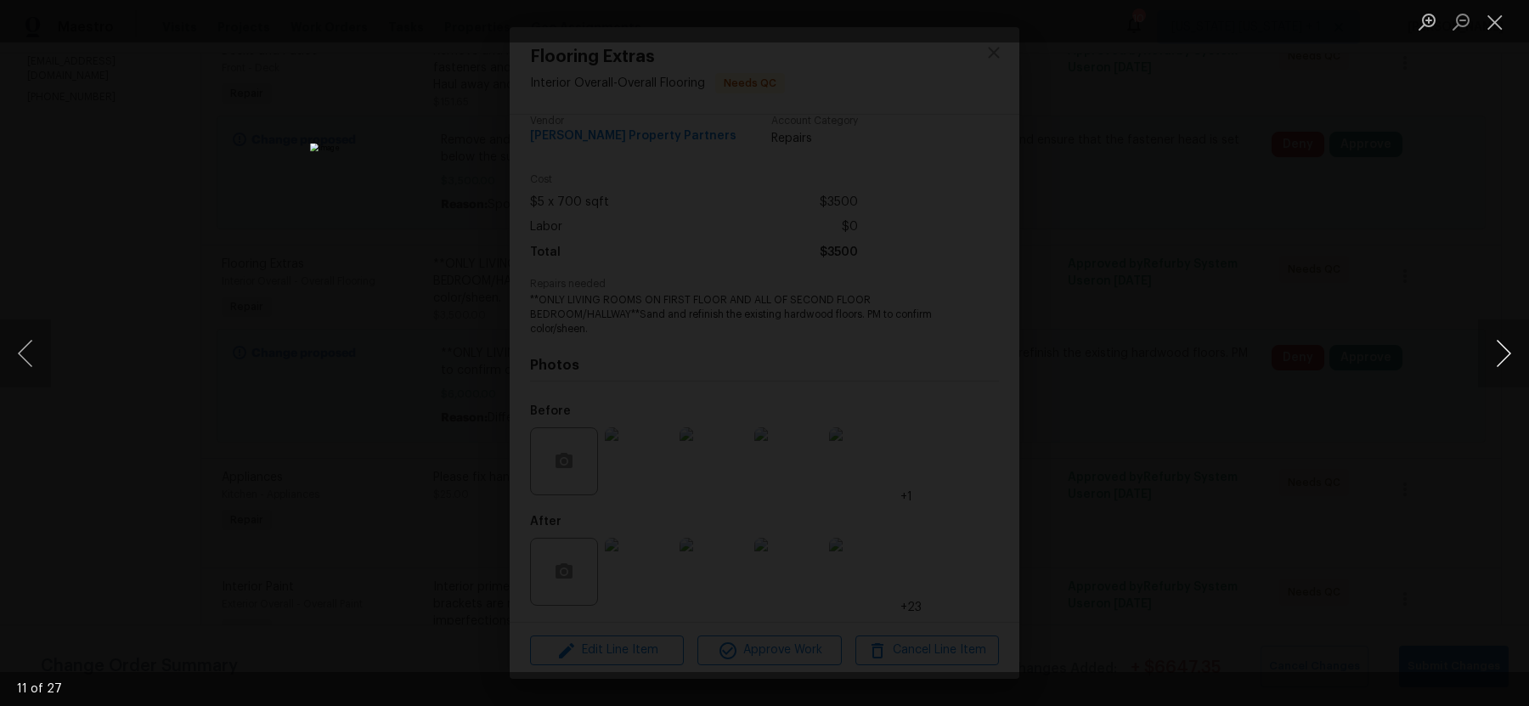
click at [1504, 351] on button "Next image" at bounding box center [1503, 353] width 51 height 68
click at [1498, 29] on button "Close lightbox" at bounding box center [1495, 22] width 34 height 30
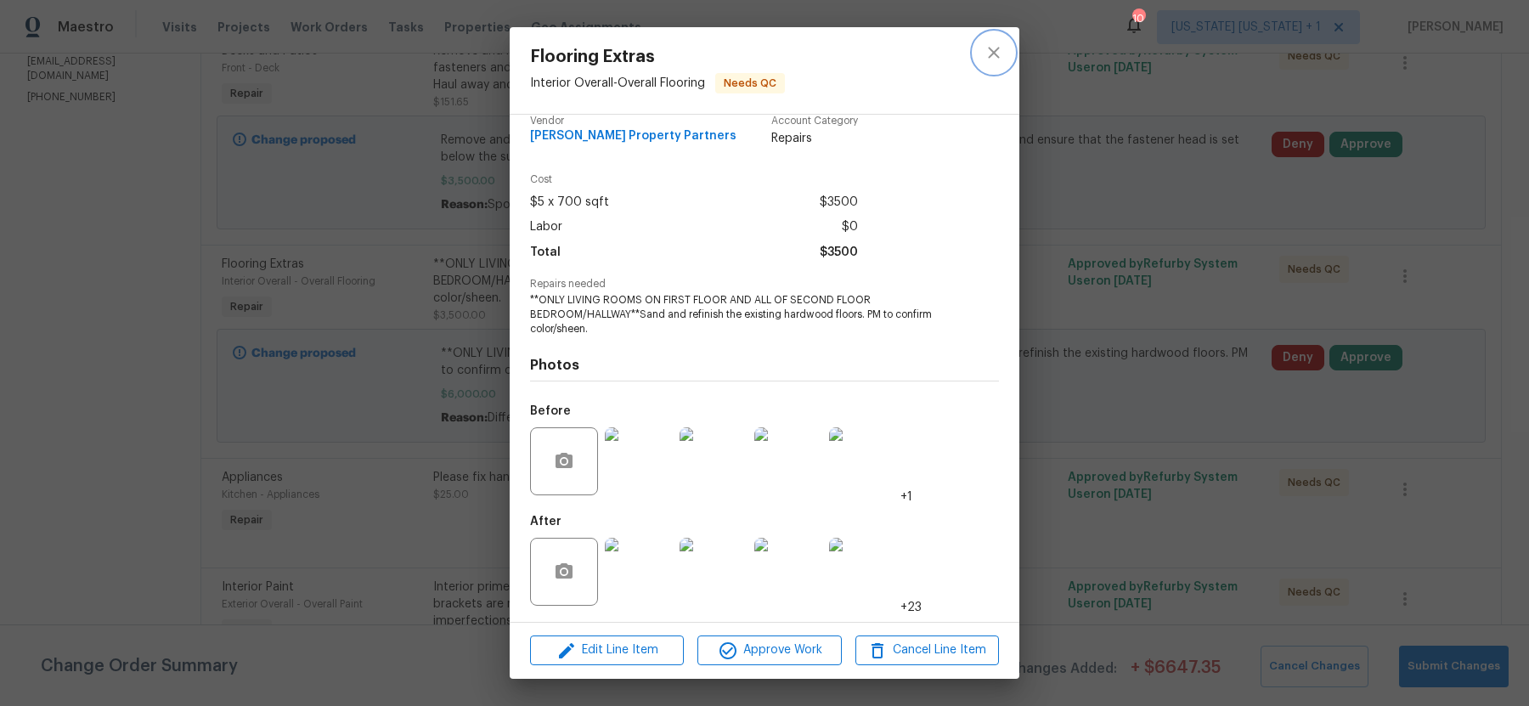
click at [996, 56] on icon "close" at bounding box center [993, 52] width 11 height 11
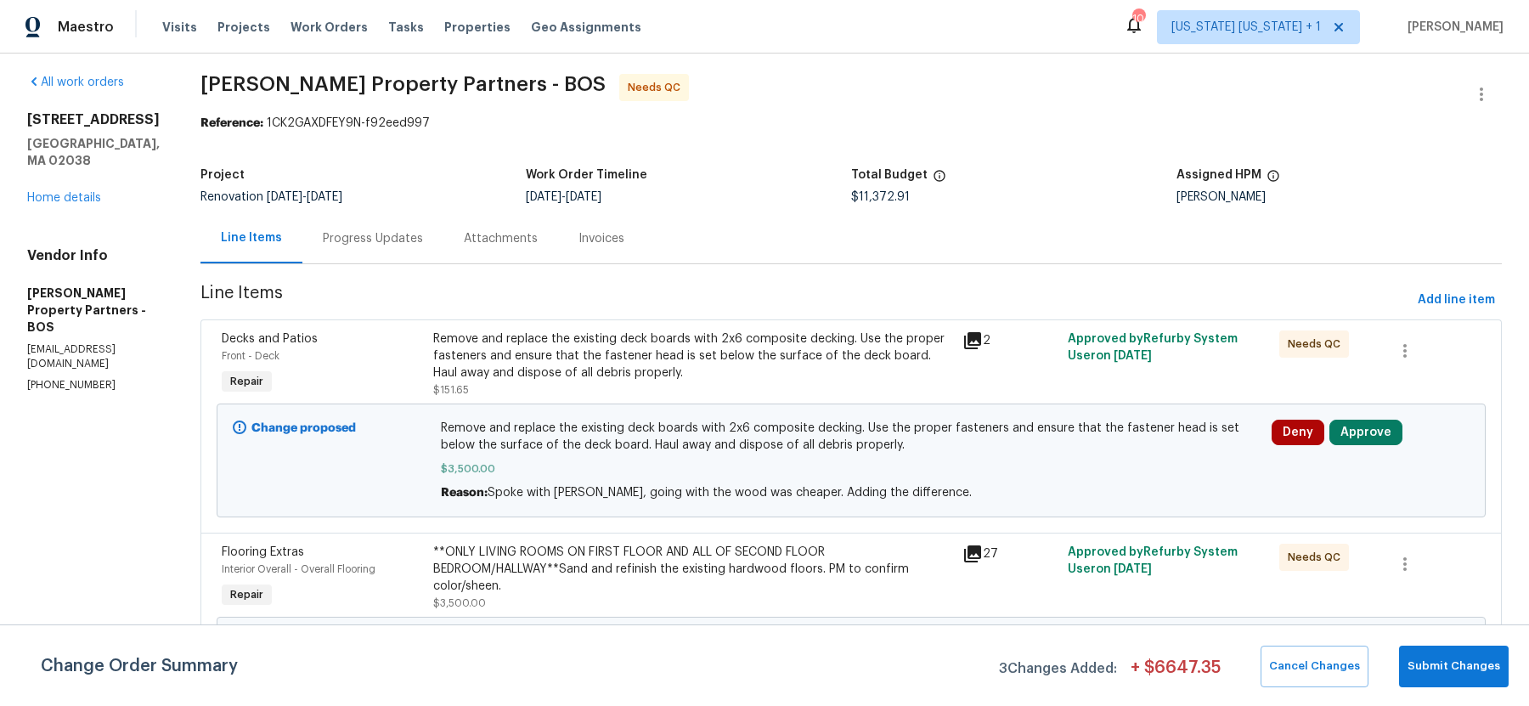
scroll to position [0, 0]
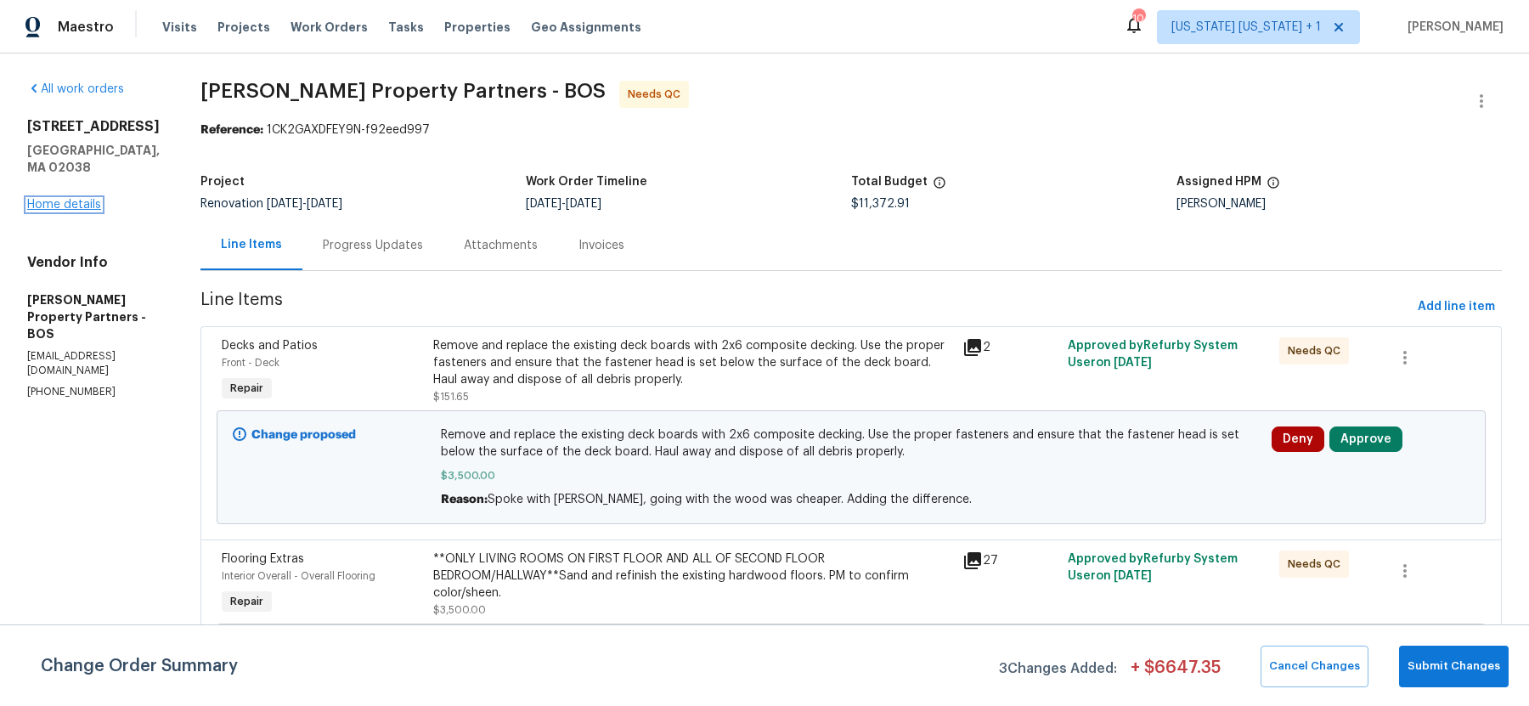
click at [63, 199] on link "Home details" at bounding box center [64, 205] width 74 height 12
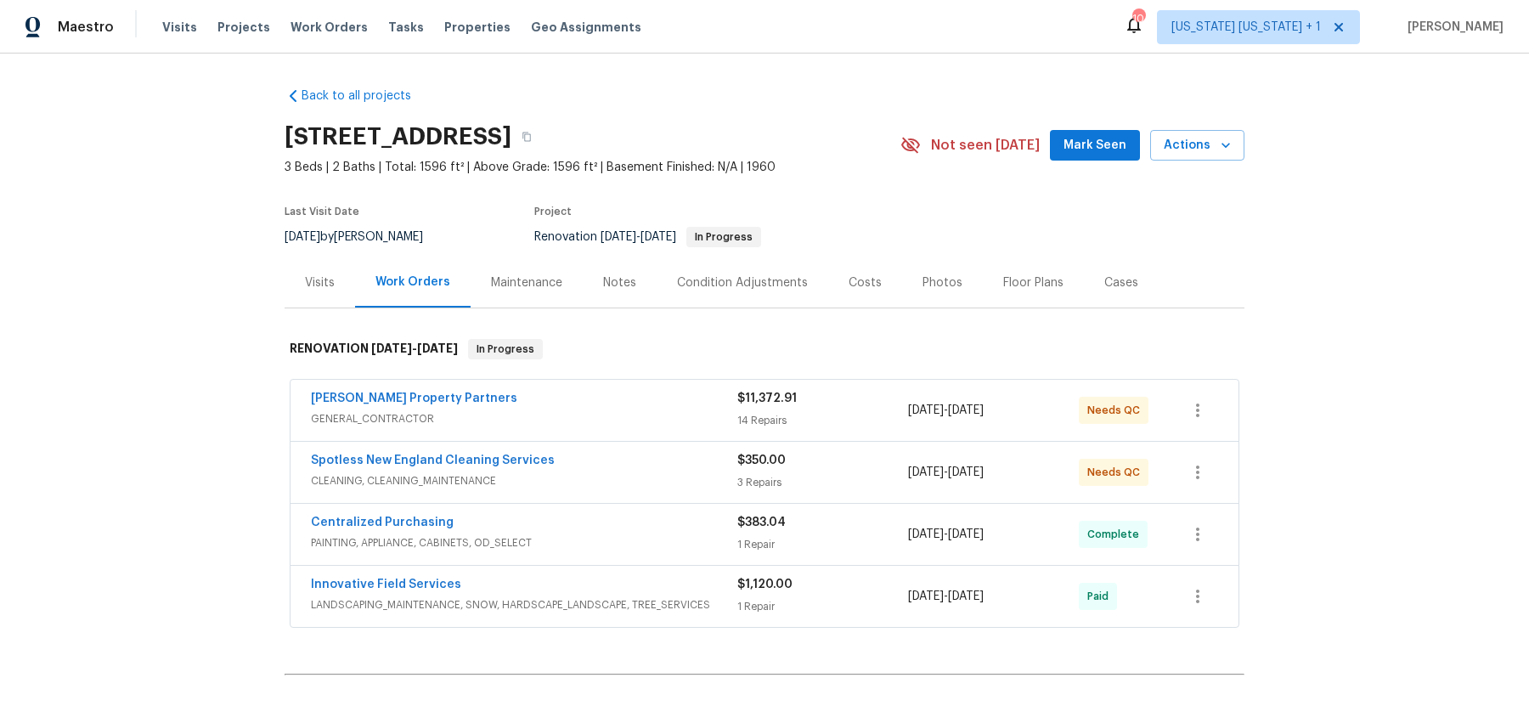
click at [1014, 280] on div "Floor Plans" at bounding box center [1033, 282] width 60 height 17
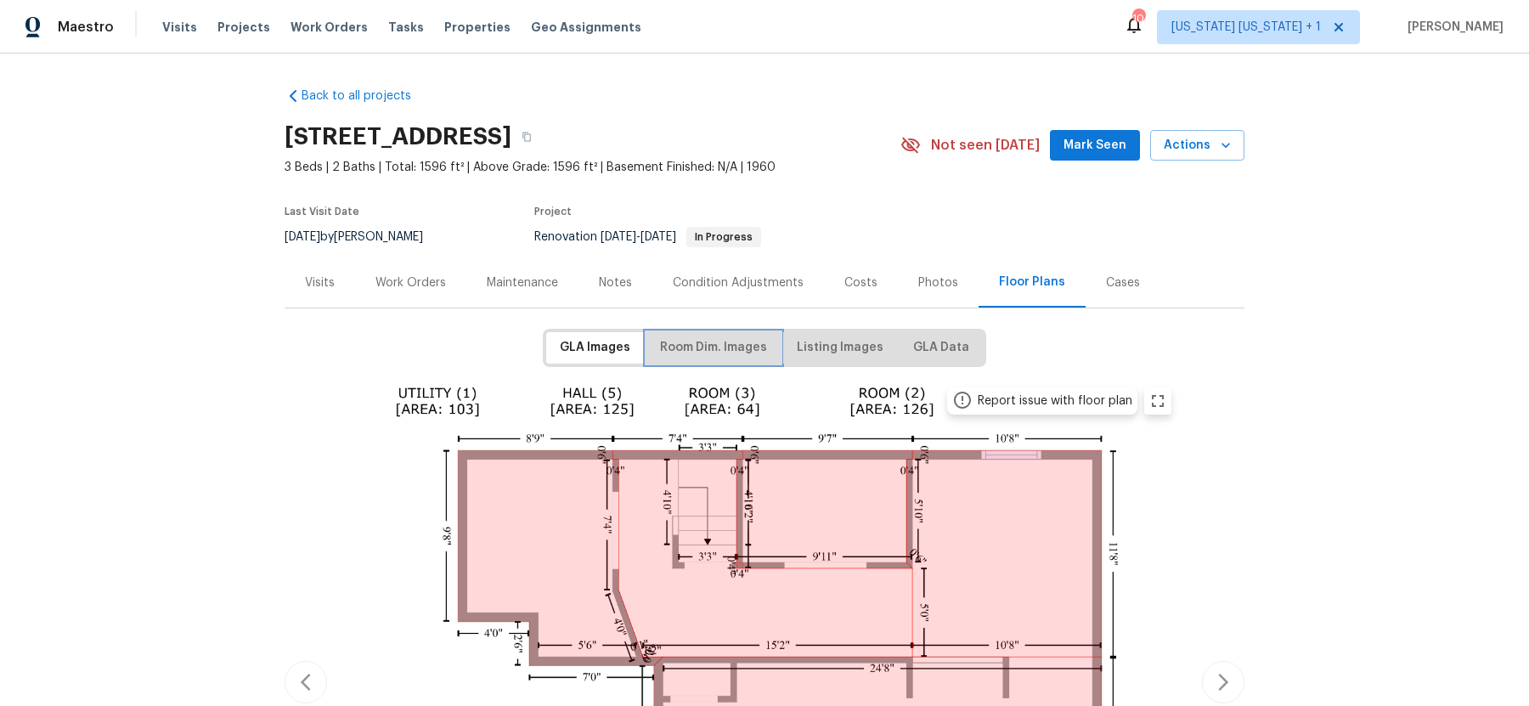
click at [720, 350] on span "Room Dim. Images" at bounding box center [713, 347] width 107 height 21
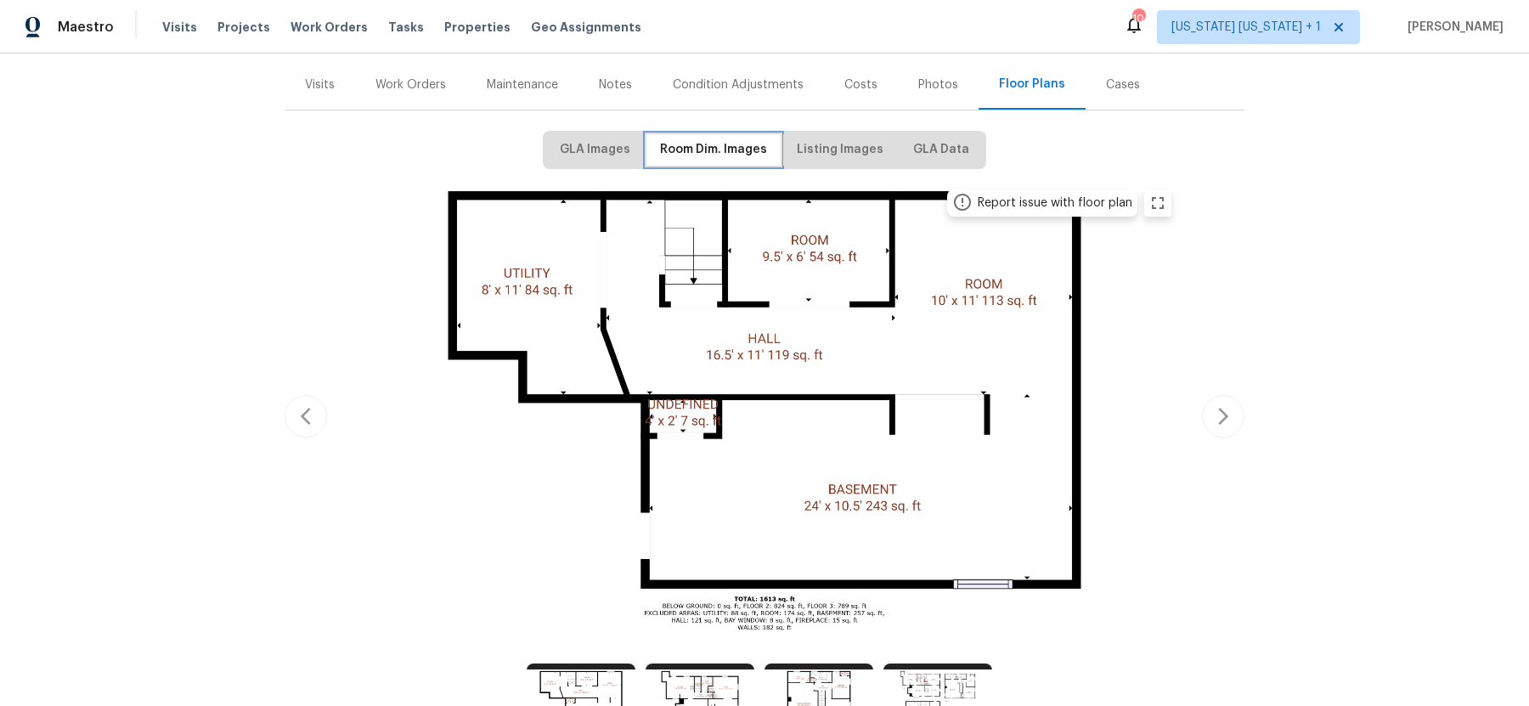
scroll to position [227, 0]
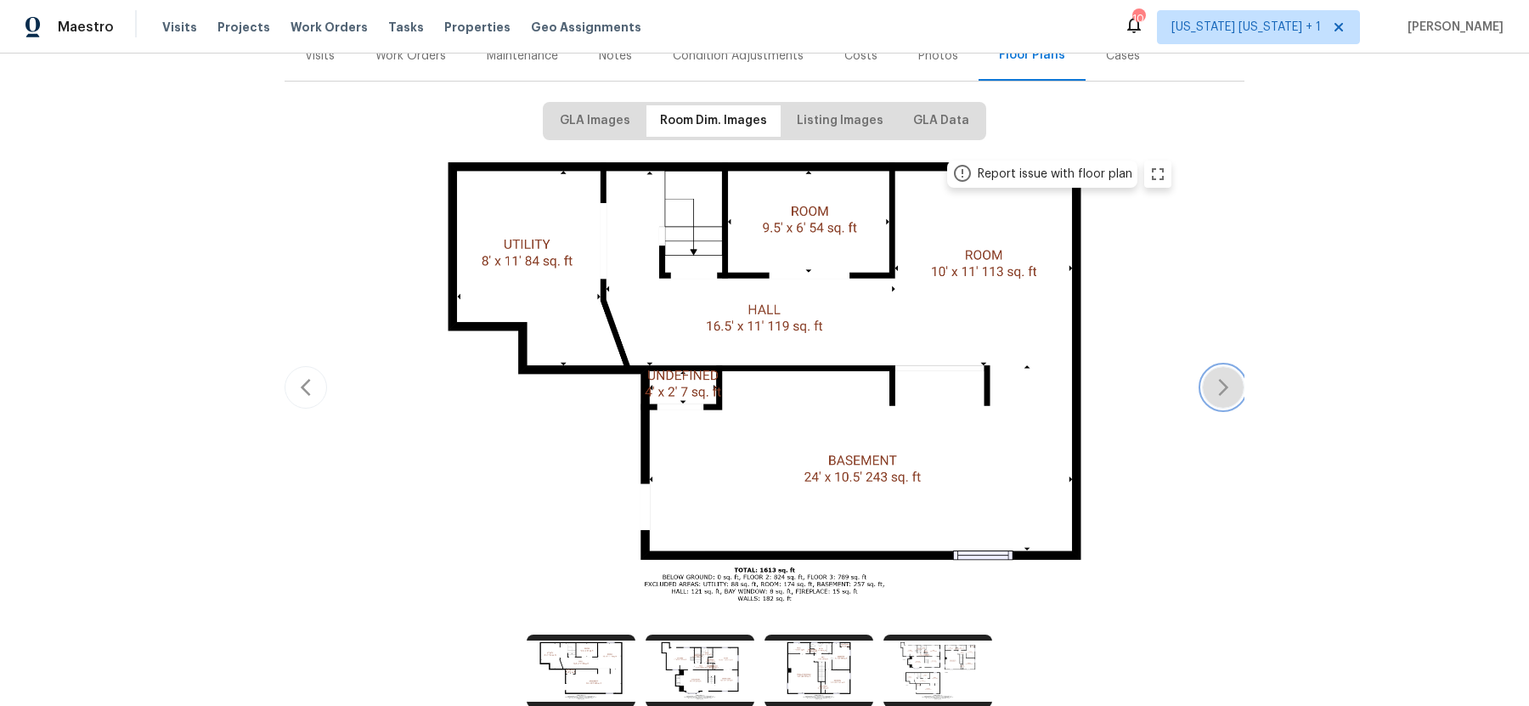
click at [1225, 378] on icon "button" at bounding box center [1223, 387] width 20 height 20
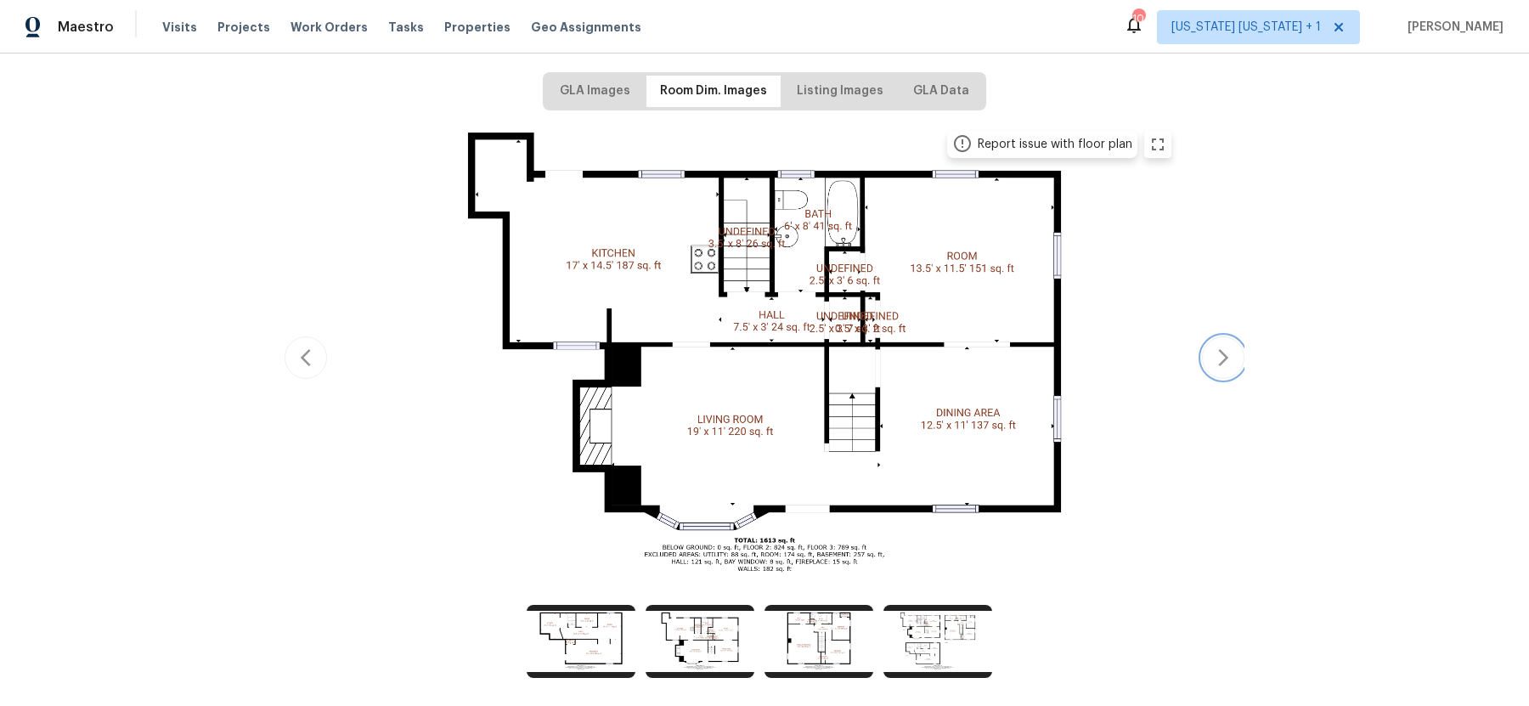
scroll to position [261, 0]
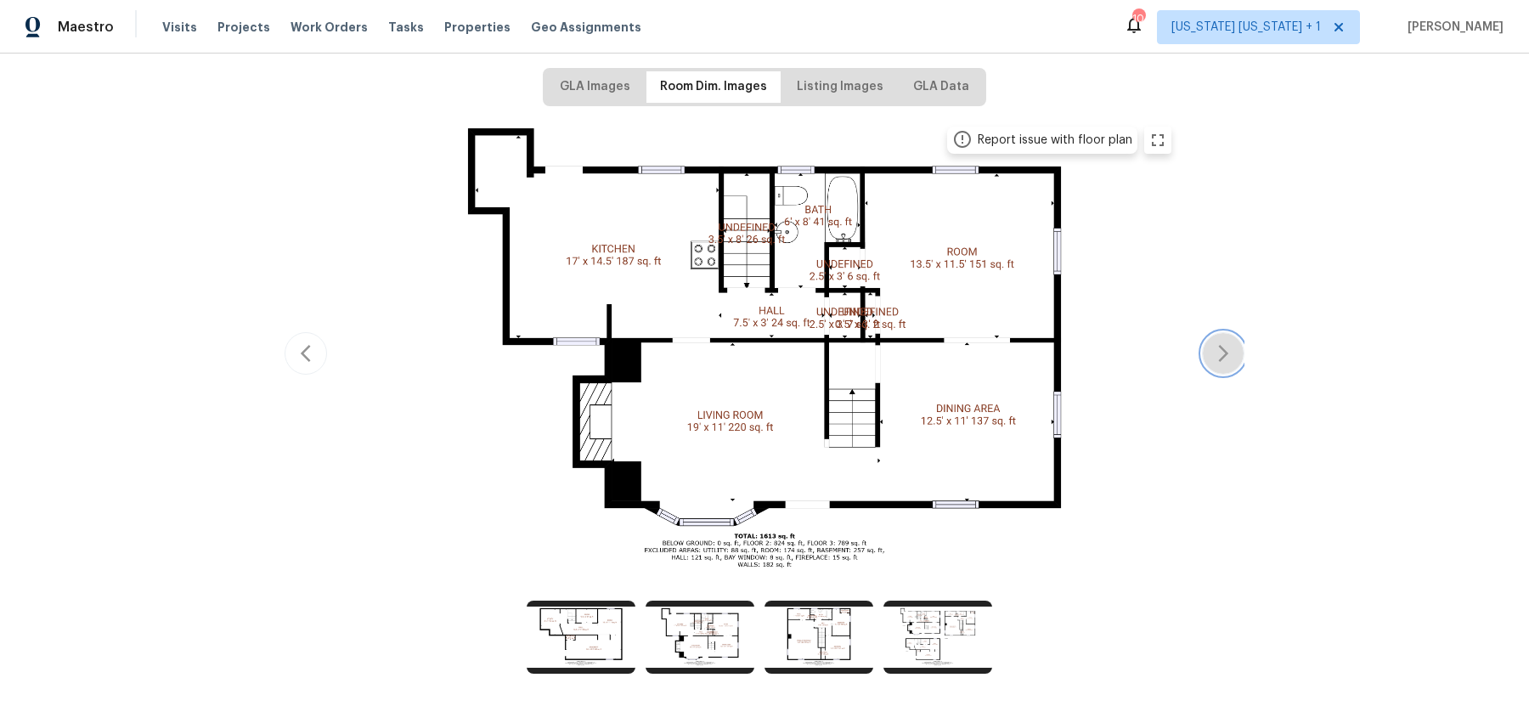
click at [1223, 356] on icon "button" at bounding box center [1223, 353] width 10 height 17
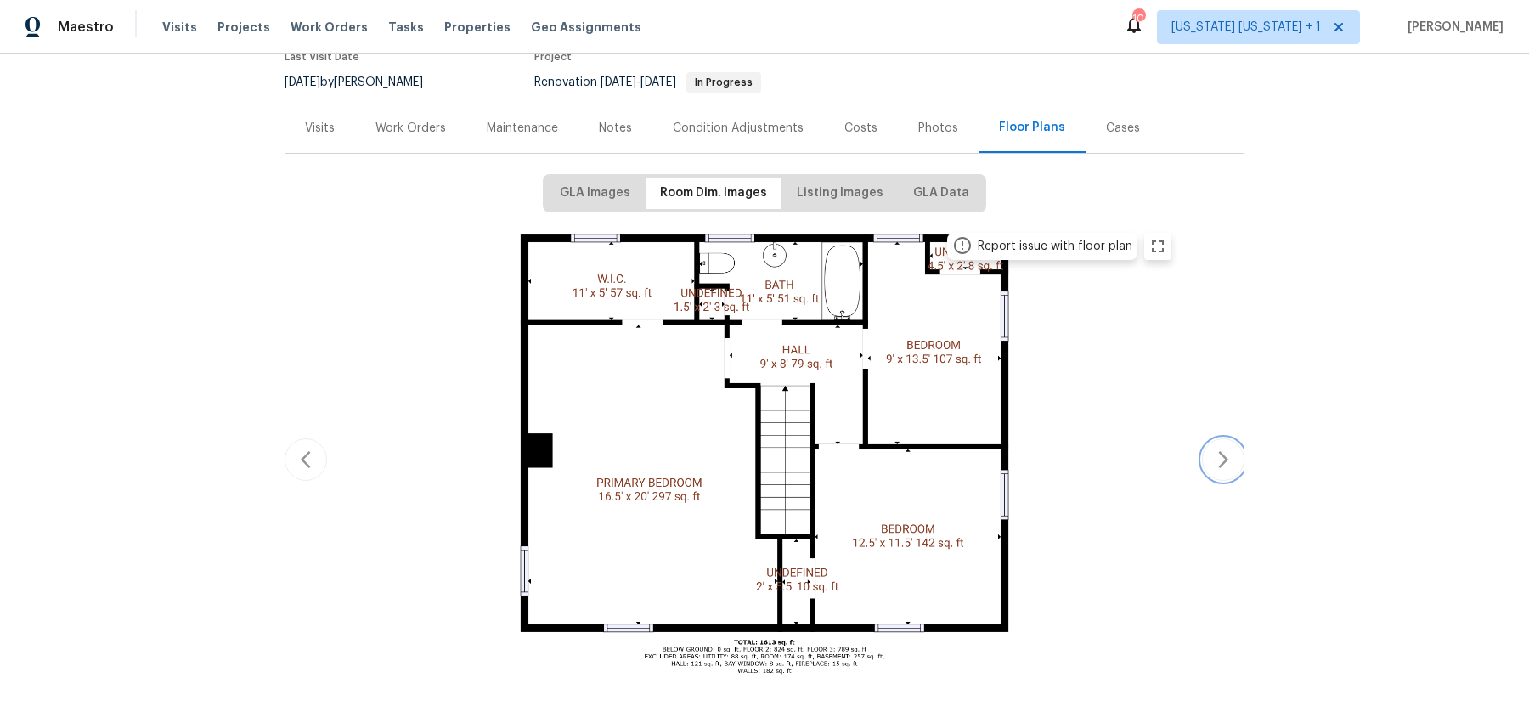
scroll to position [163, 0]
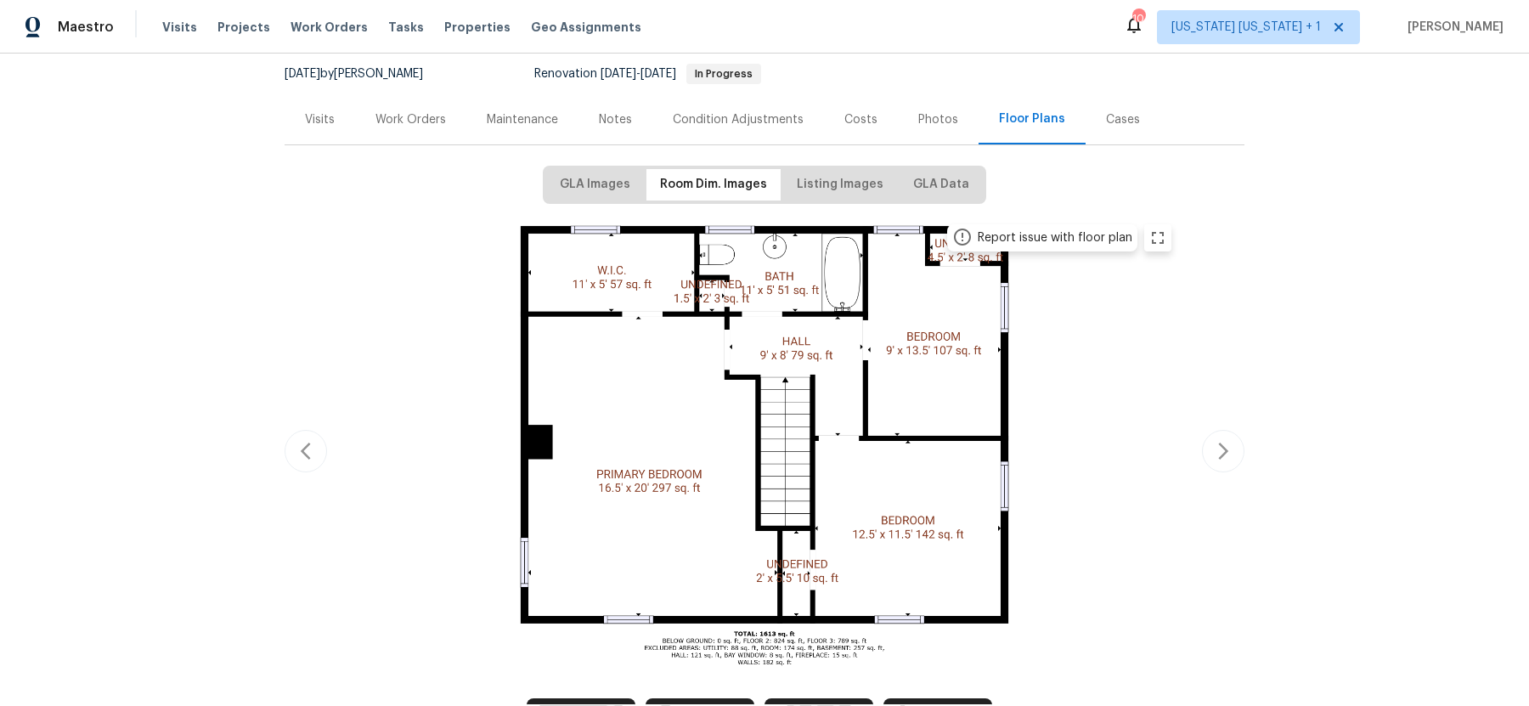
click at [415, 113] on div "Work Orders" at bounding box center [410, 119] width 70 height 17
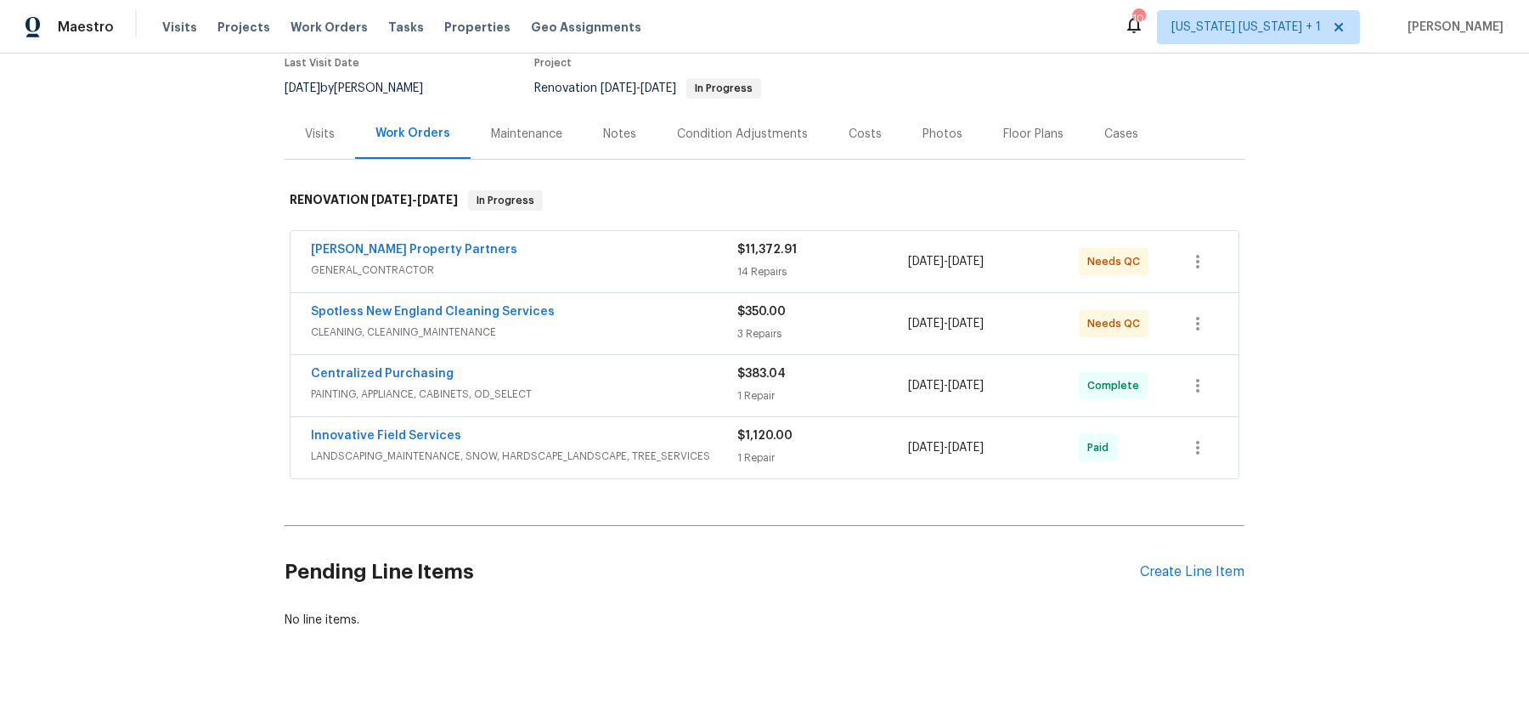
scroll to position [150, 0]
click at [397, 246] on link "[PERSON_NAME] Property Partners" at bounding box center [414, 248] width 206 height 12
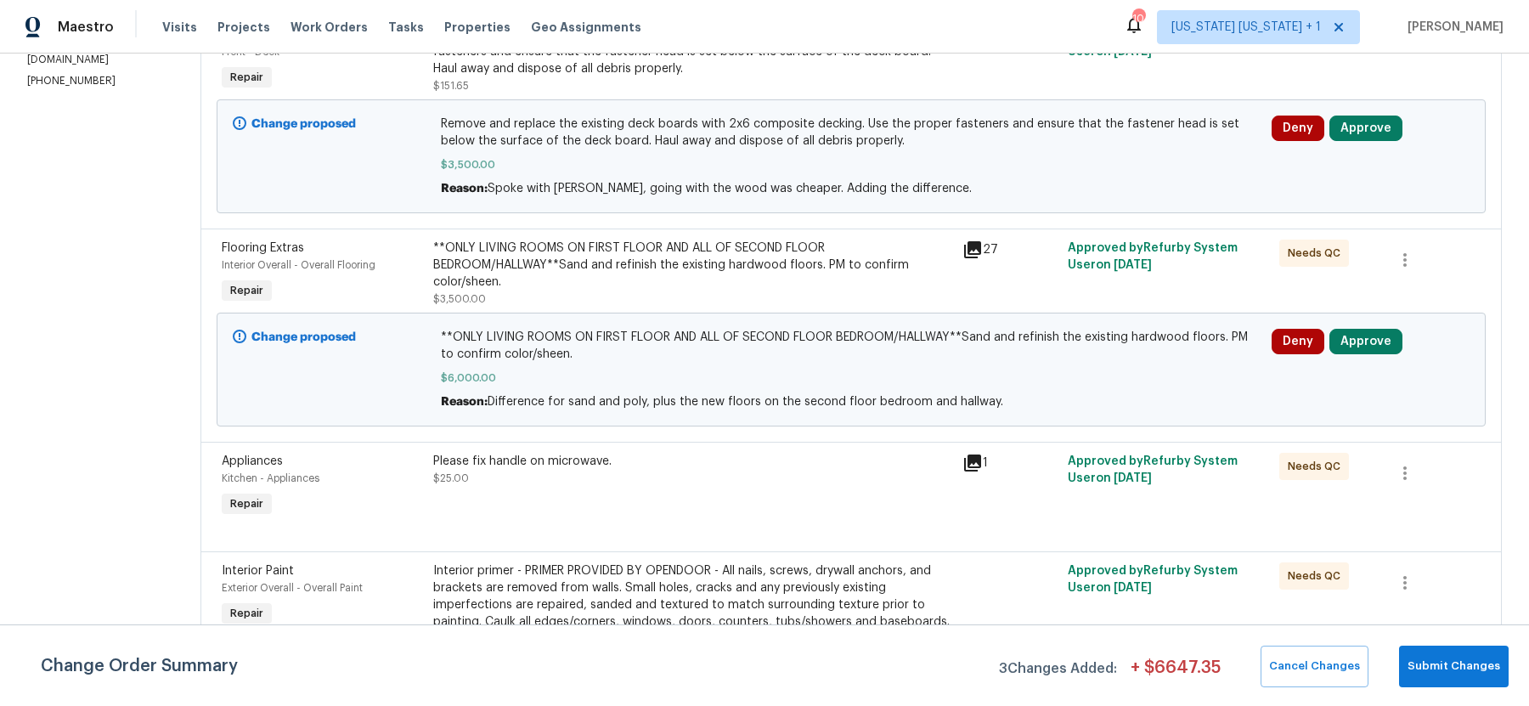
scroll to position [313, 0]
click at [1391, 340] on button "Approve" at bounding box center [1365, 339] width 73 height 25
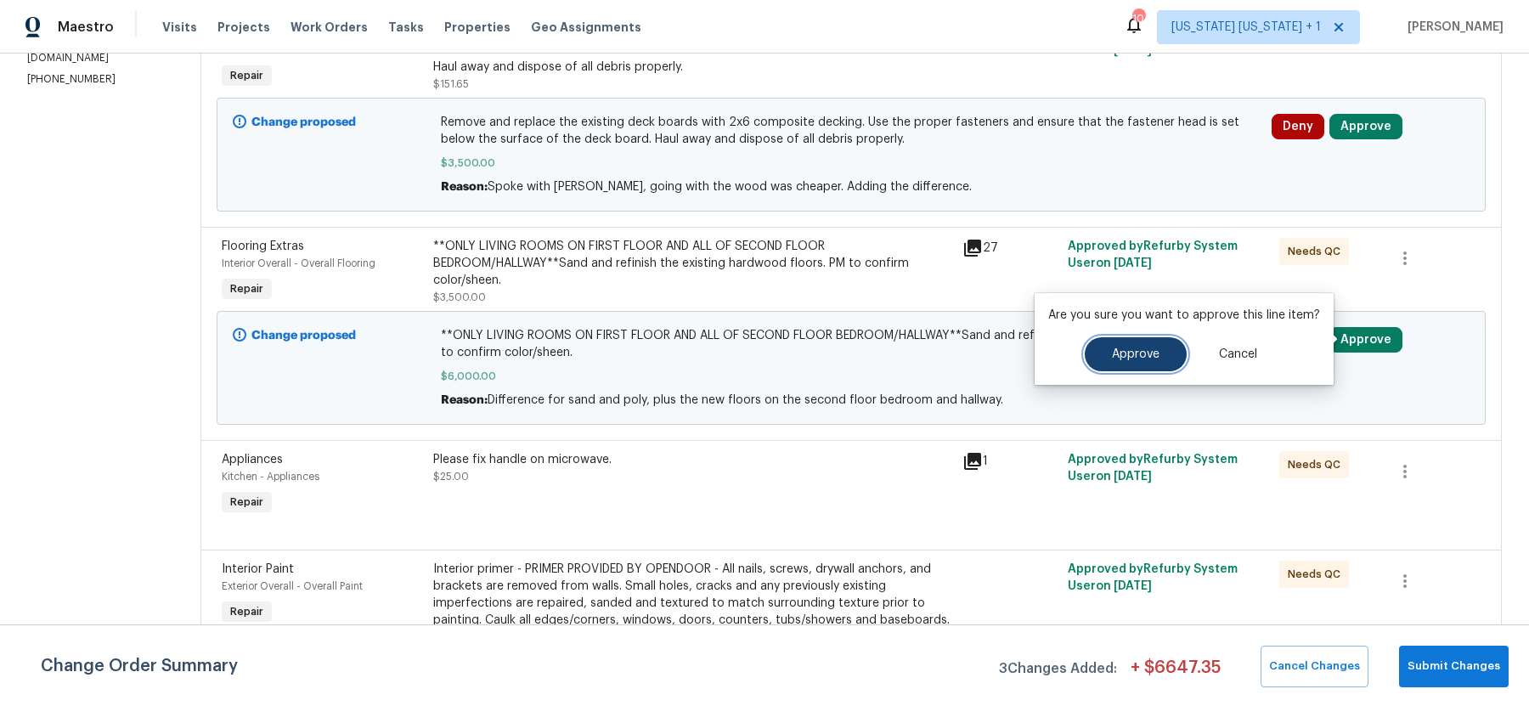
click at [1154, 363] on button "Approve" at bounding box center [1136, 354] width 102 height 34
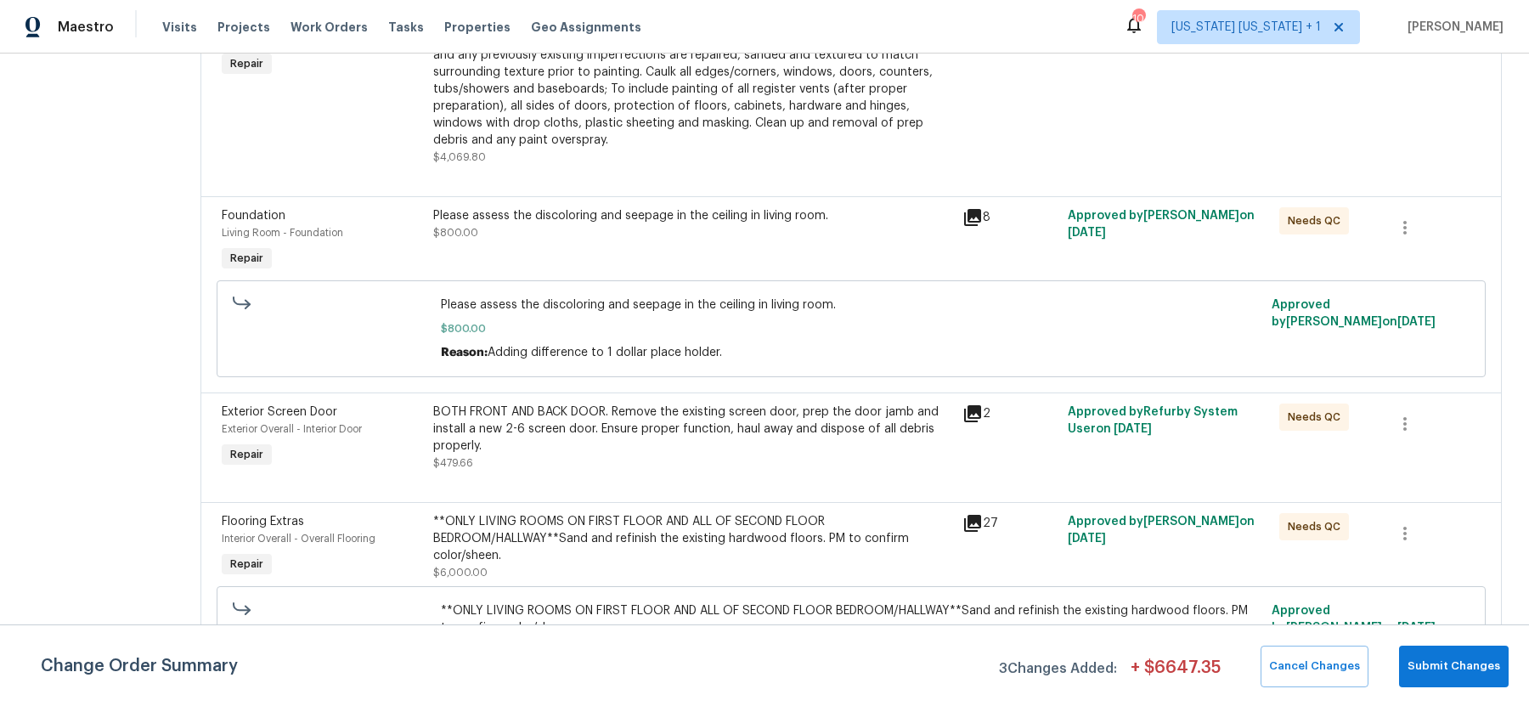
scroll to position [773, 0]
click at [712, 225] on div "Please assess the discoloring and seepage in the ceiling in living room." at bounding box center [692, 216] width 519 height 17
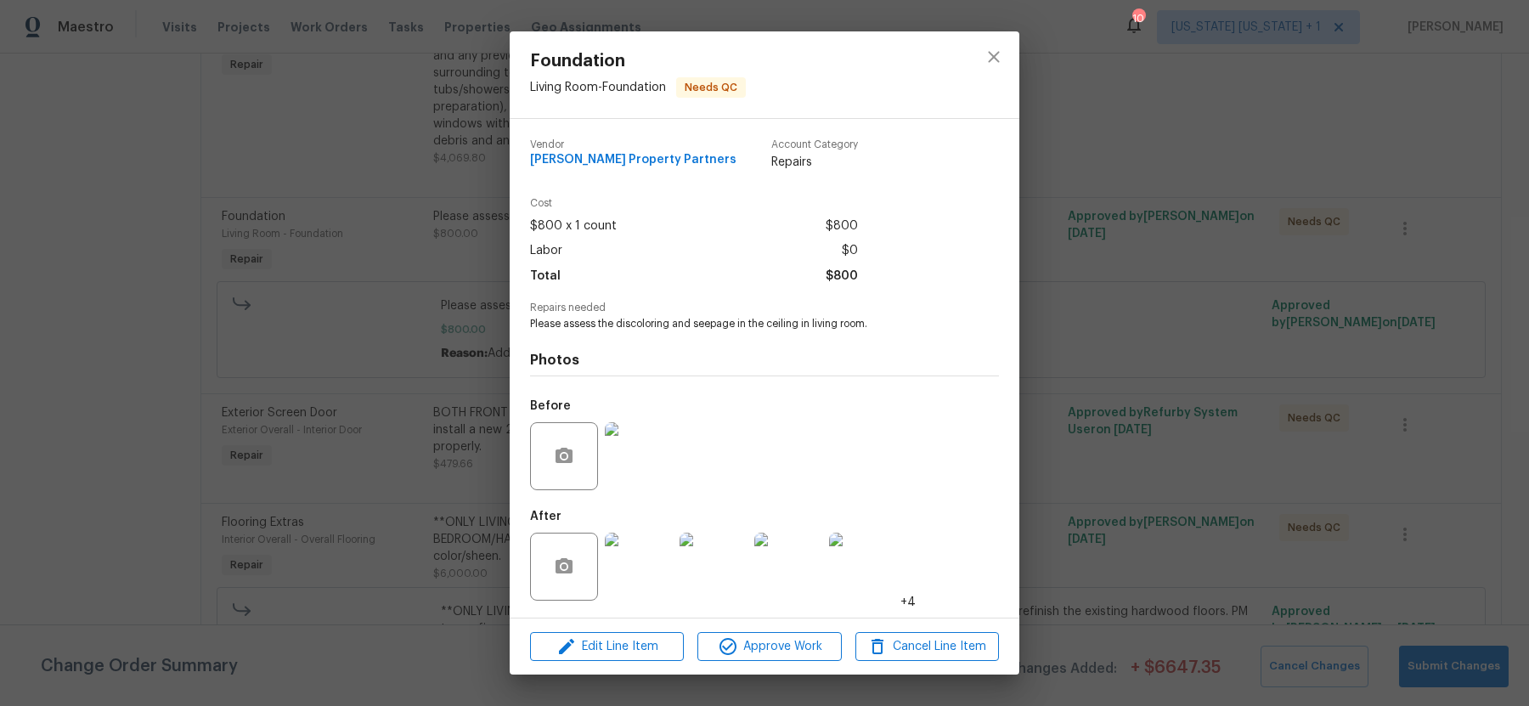
click at [640, 559] on img at bounding box center [639, 567] width 68 height 68
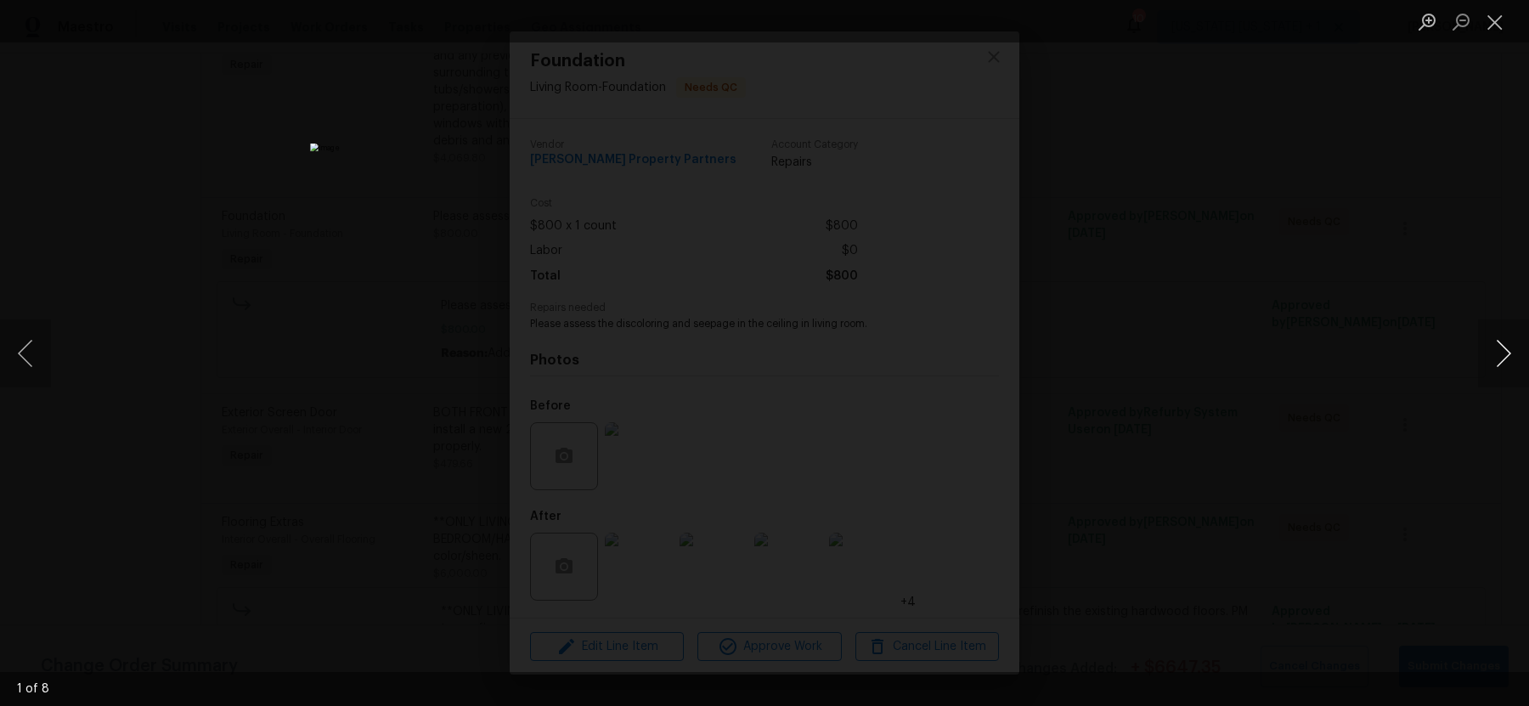
click at [1490, 354] on button "Next image" at bounding box center [1503, 353] width 51 height 68
click at [1490, 355] on button "Next image" at bounding box center [1503, 353] width 51 height 68
click at [1383, 373] on div "Lightbox" at bounding box center [764, 353] width 1529 height 706
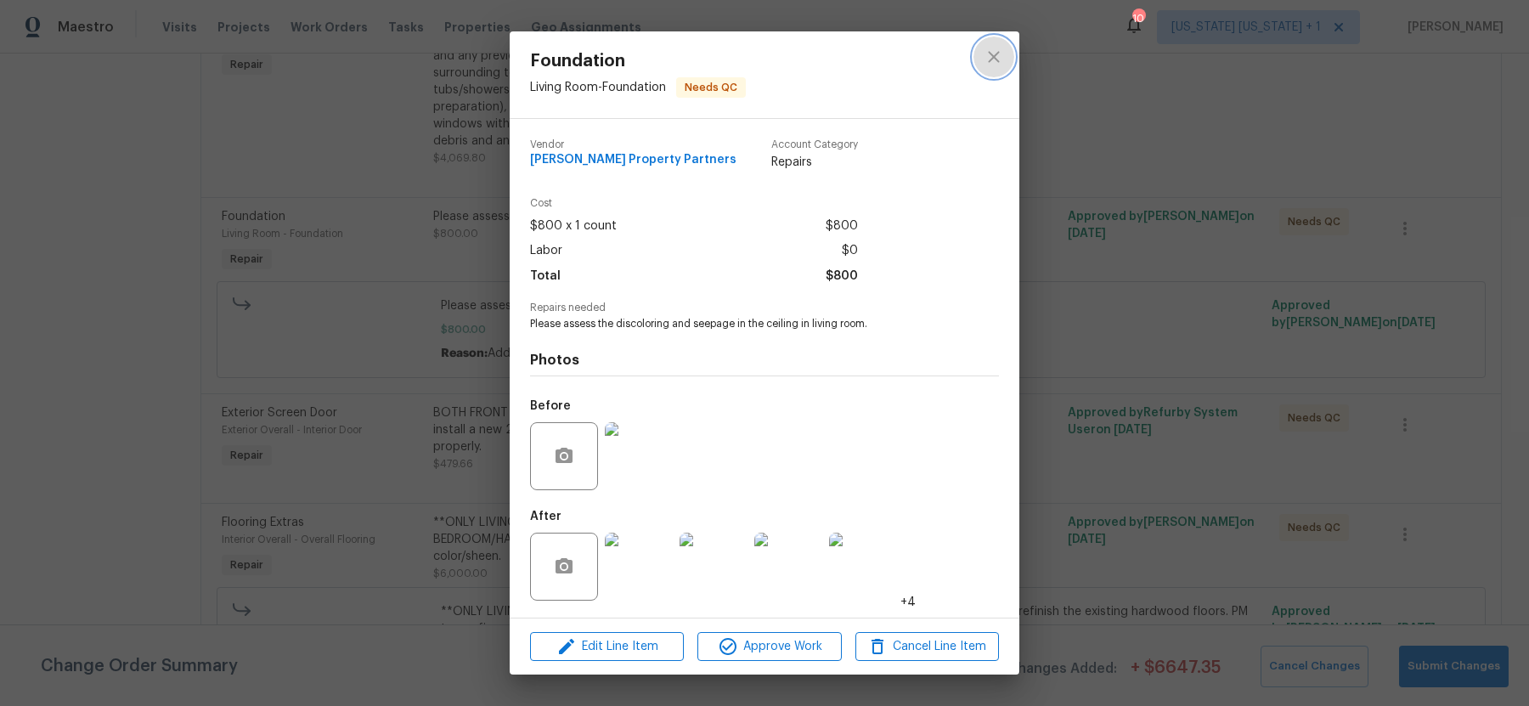
click at [989, 51] on icon "close" at bounding box center [993, 57] width 20 height 20
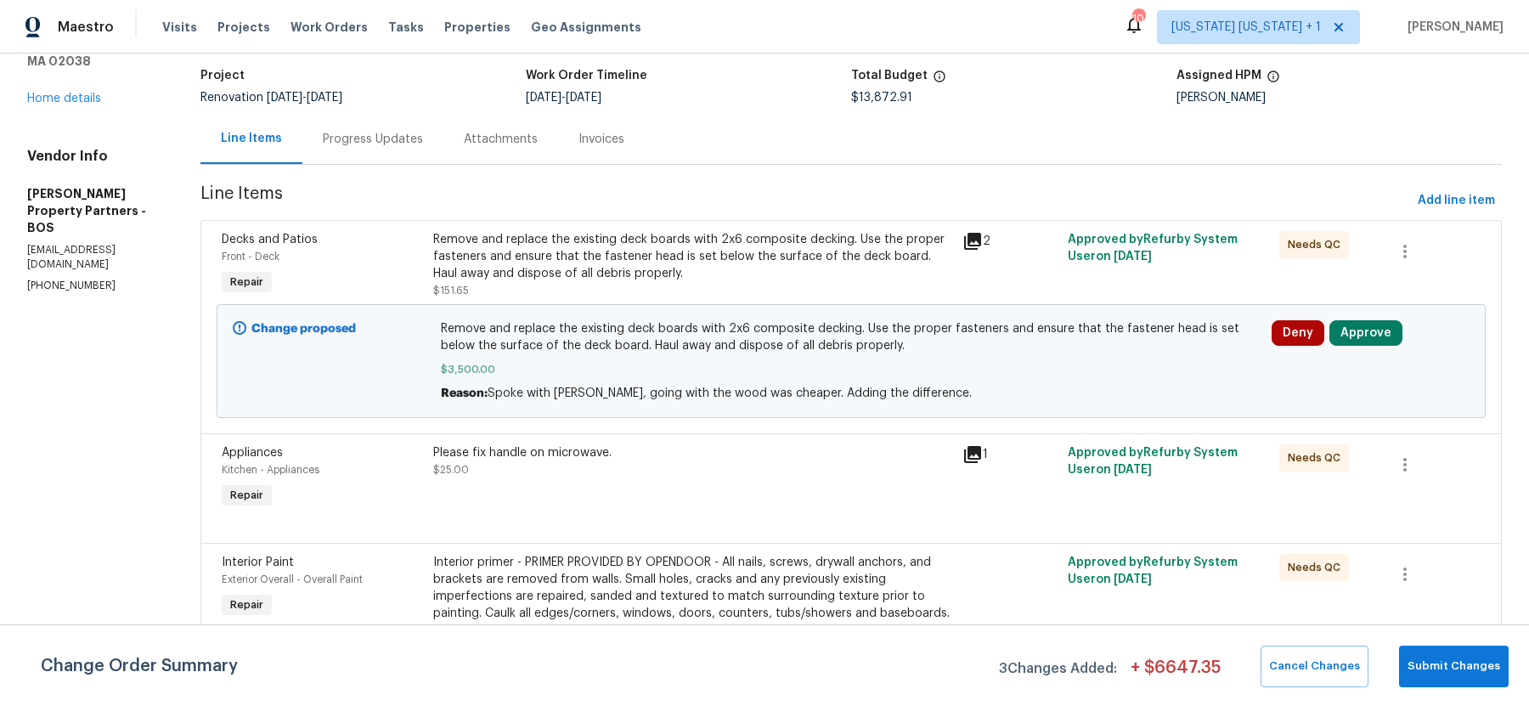
scroll to position [58, 0]
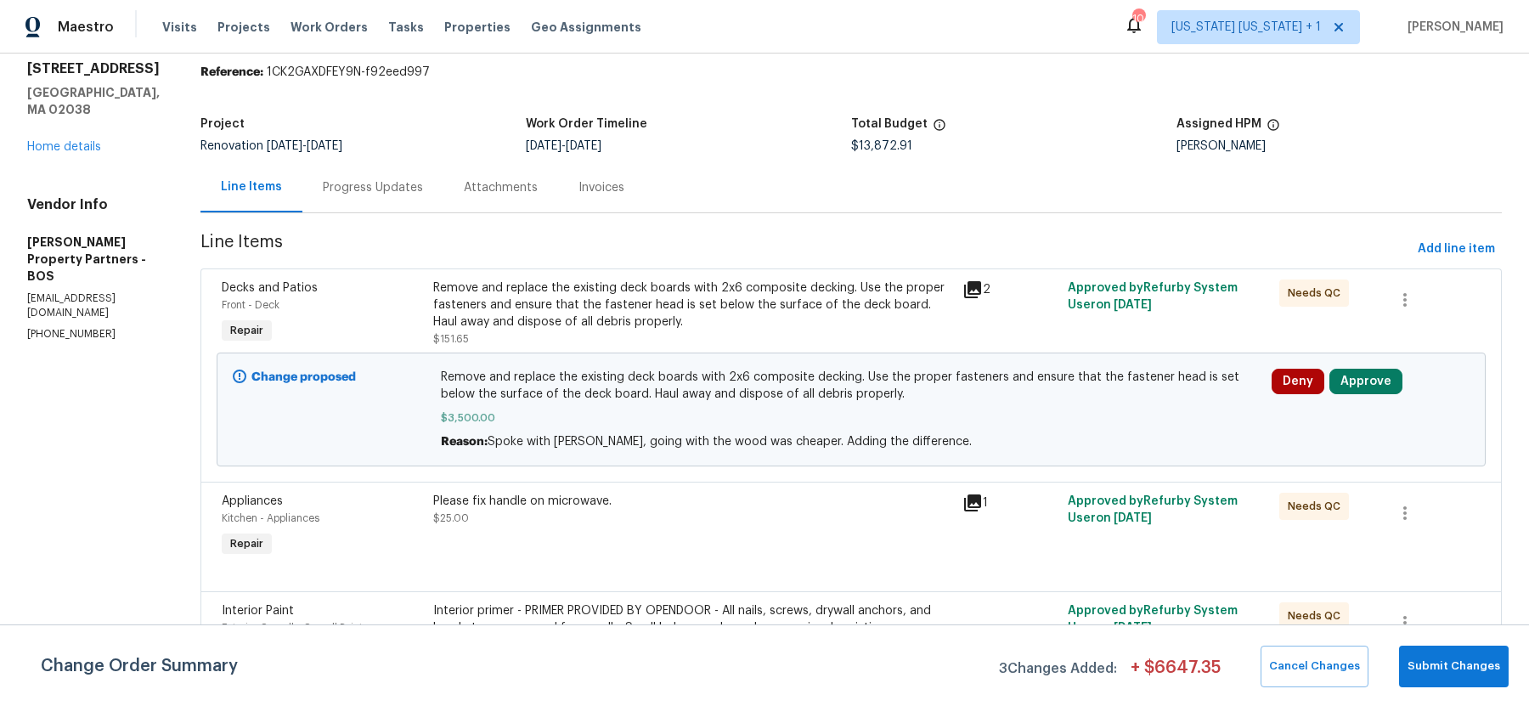
click at [719, 302] on div "Remove and replace the existing deck boards with 2x6 composite decking. Use the…" at bounding box center [692, 304] width 519 height 51
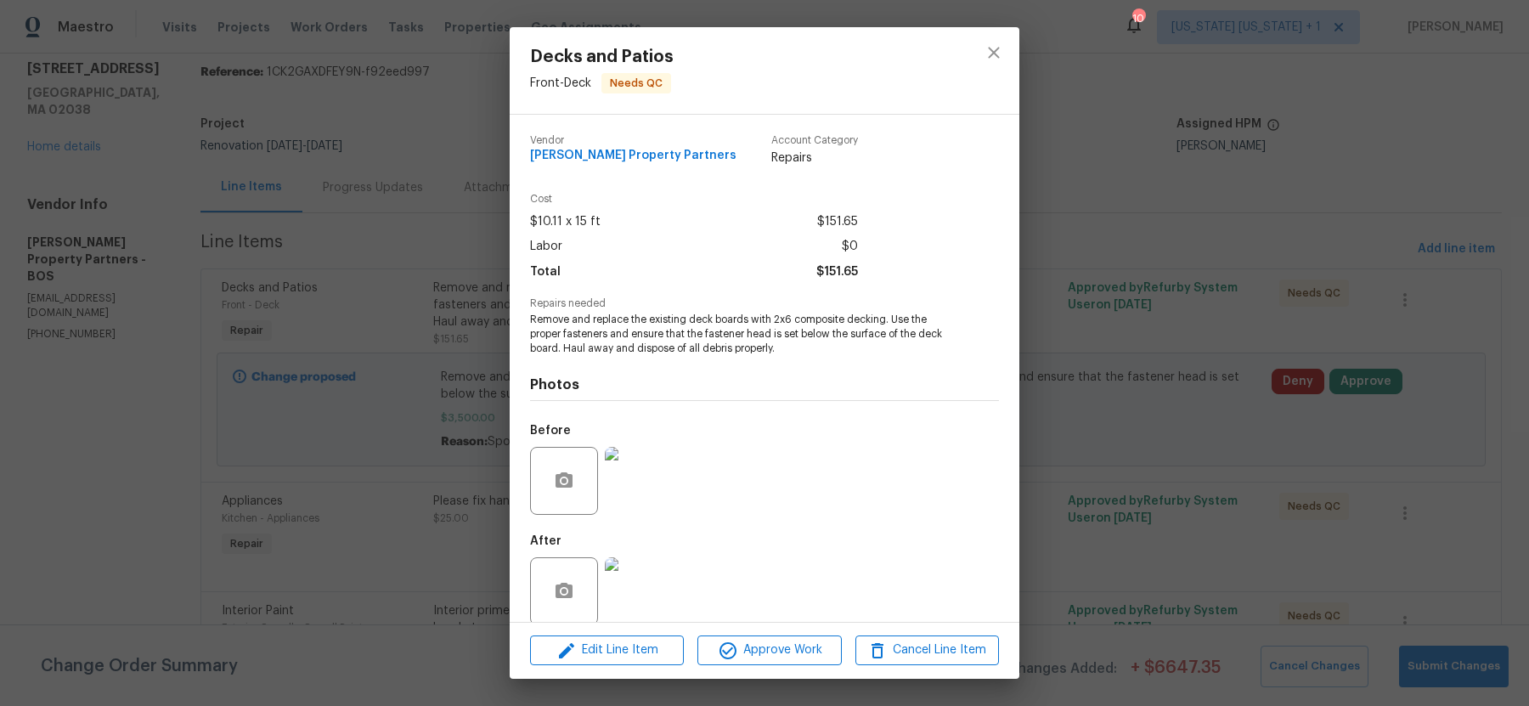
scroll to position [20, 0]
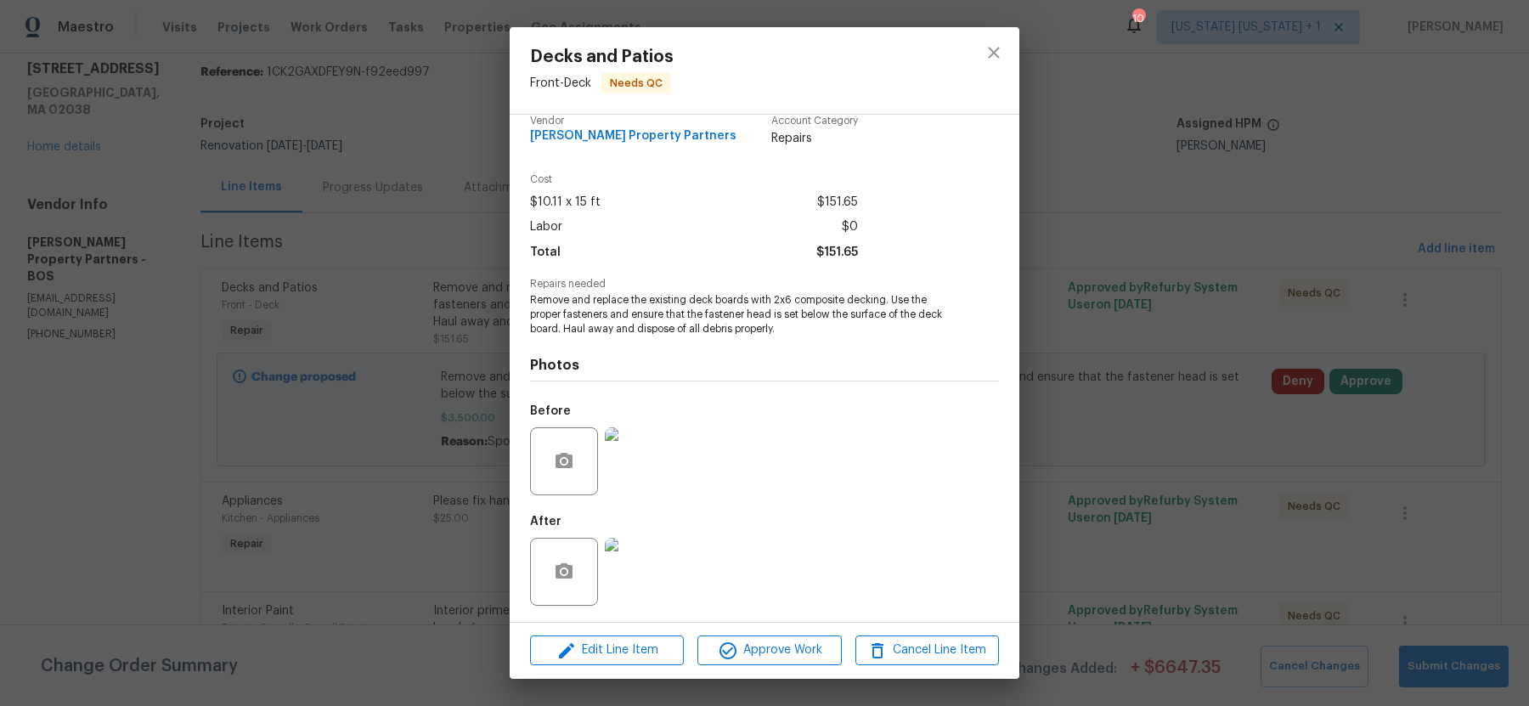
click at [636, 459] on img at bounding box center [639, 461] width 68 height 68
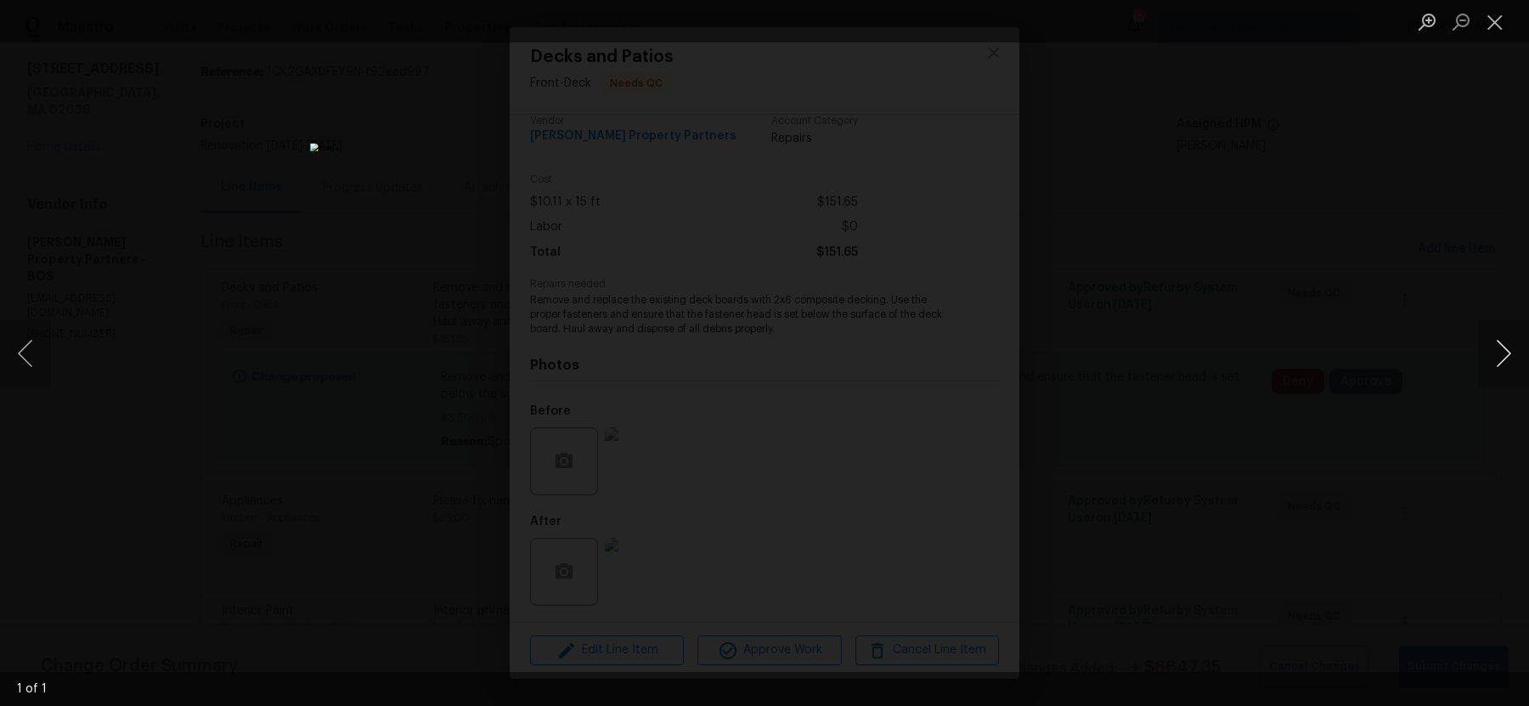
click at [1494, 357] on button "Next image" at bounding box center [1503, 353] width 51 height 68
click at [1299, 398] on div "Lightbox" at bounding box center [764, 353] width 1529 height 706
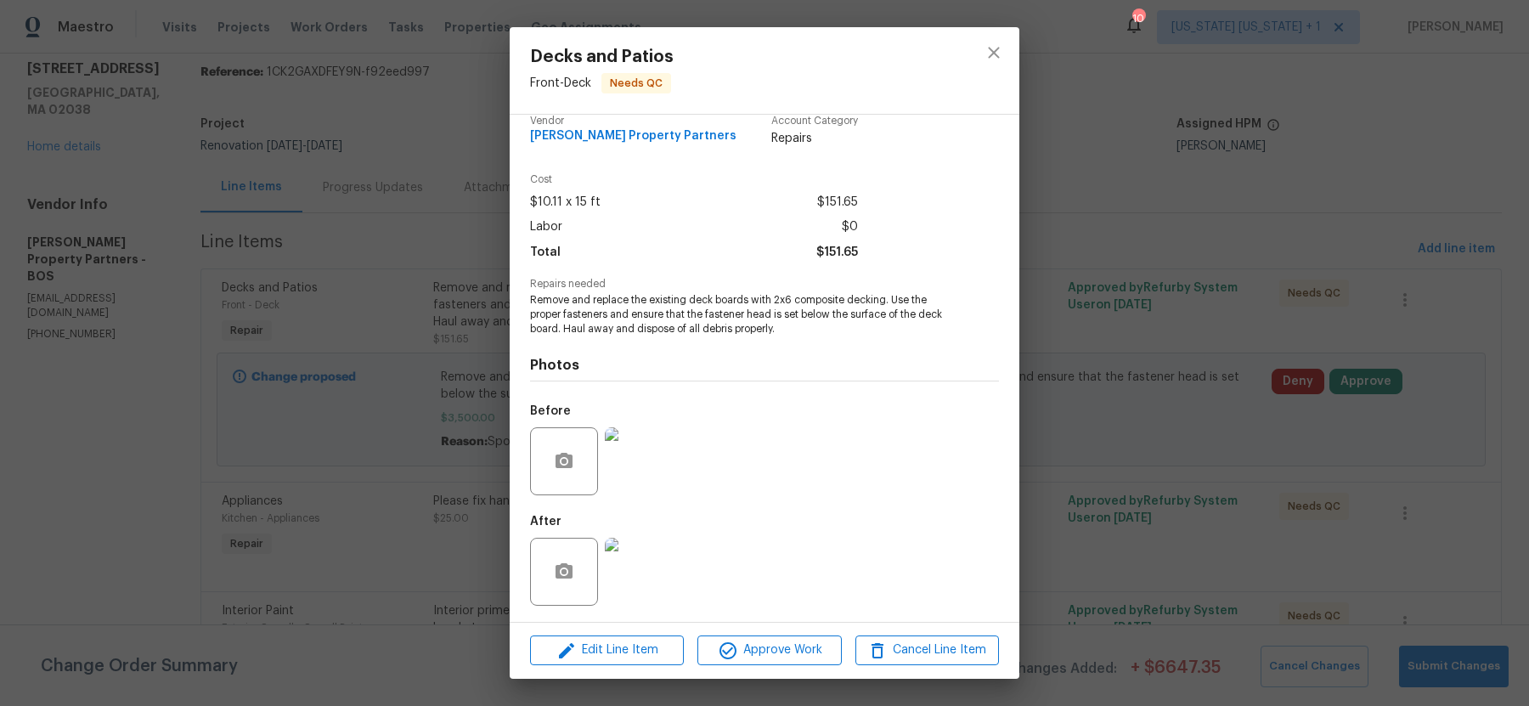
click at [647, 576] on img at bounding box center [639, 572] width 68 height 68
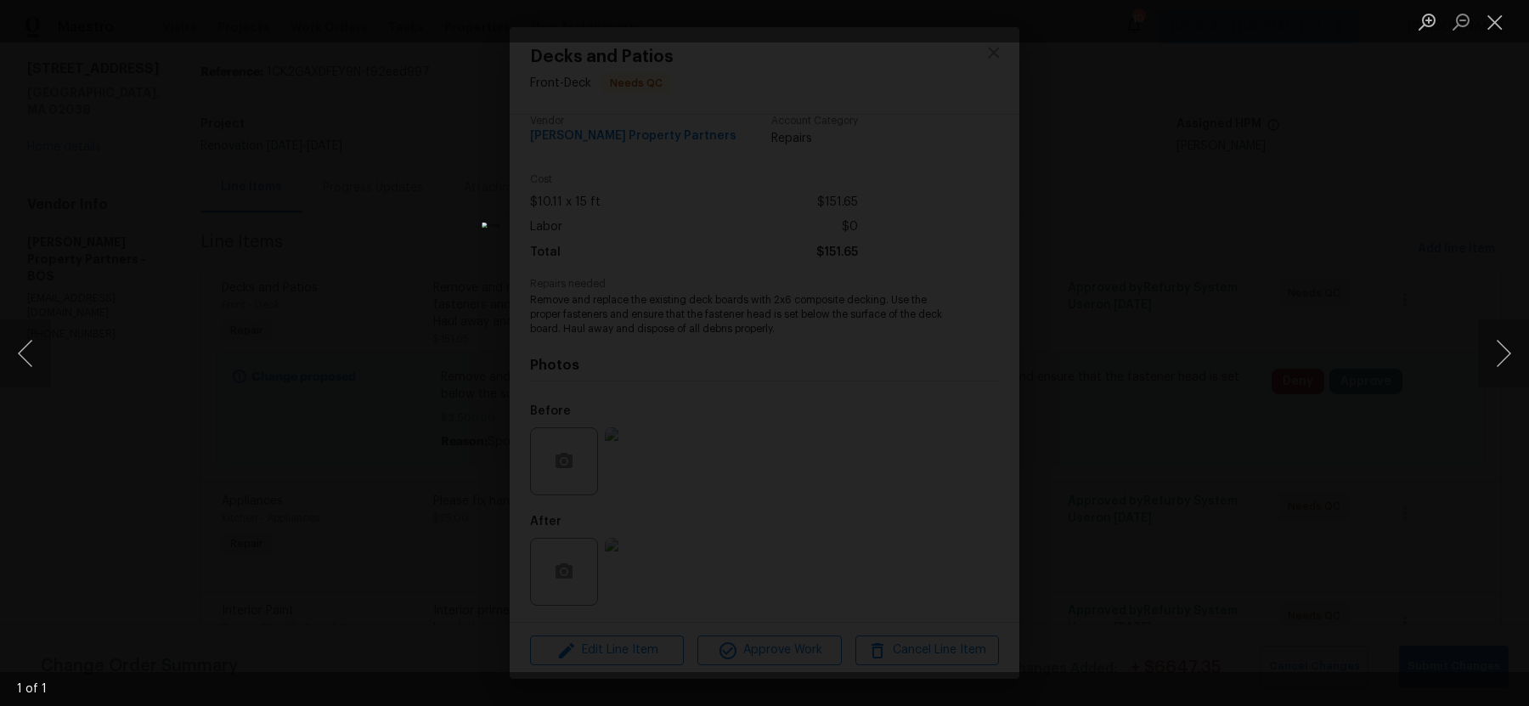
click at [1165, 424] on div "Lightbox" at bounding box center [764, 353] width 1529 height 706
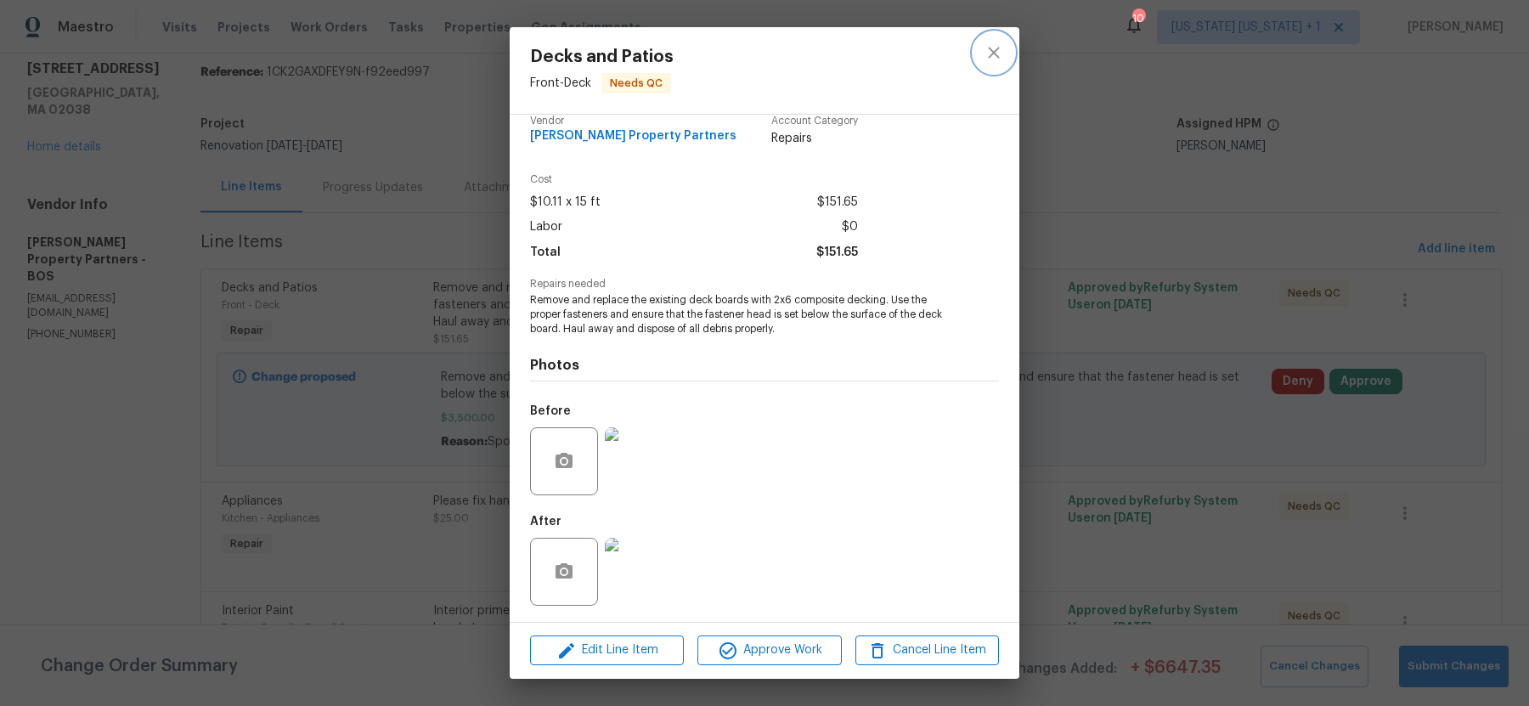
click at [990, 58] on icon "close" at bounding box center [993, 52] width 20 height 20
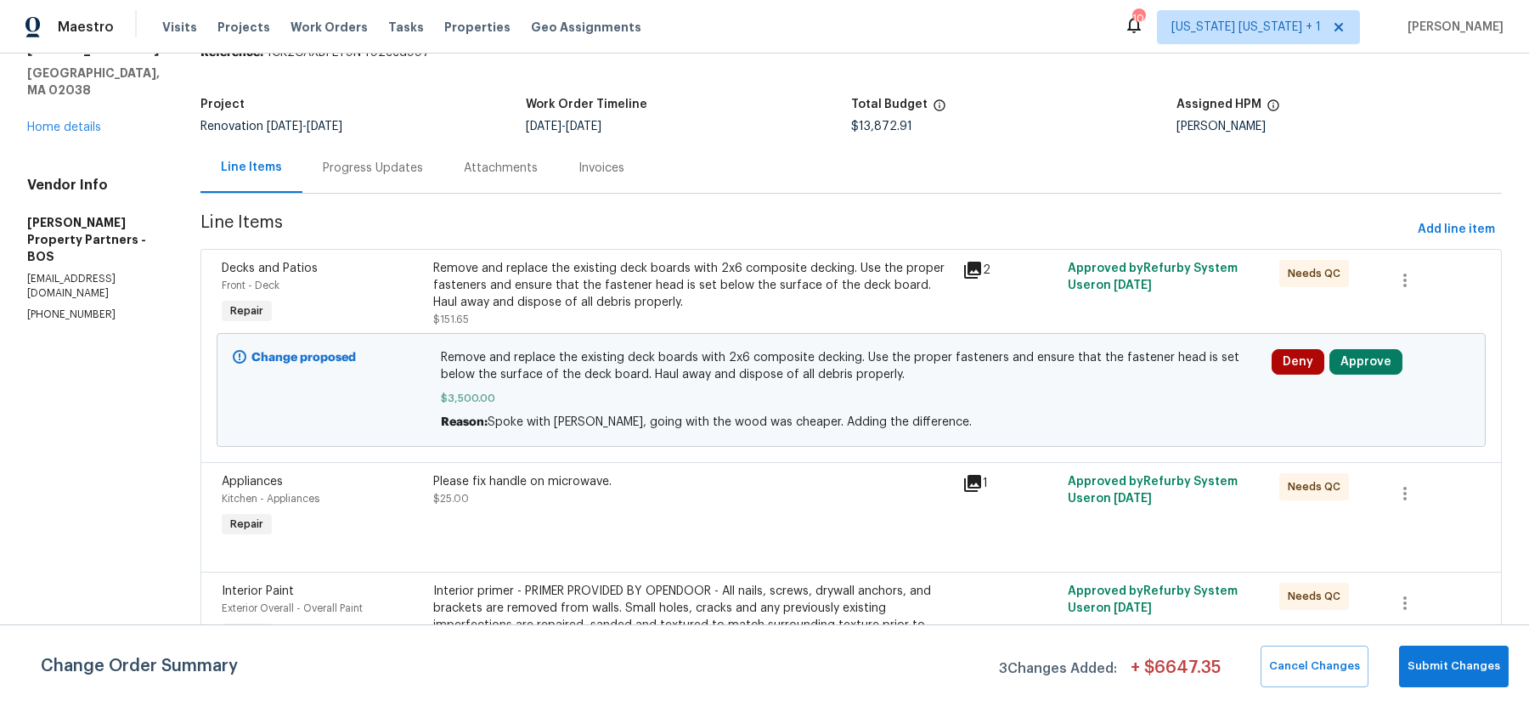
scroll to position [78, 0]
click at [646, 289] on div "Remove and replace the existing deck boards with 2x6 composite decking. Use the…" at bounding box center [692, 284] width 519 height 51
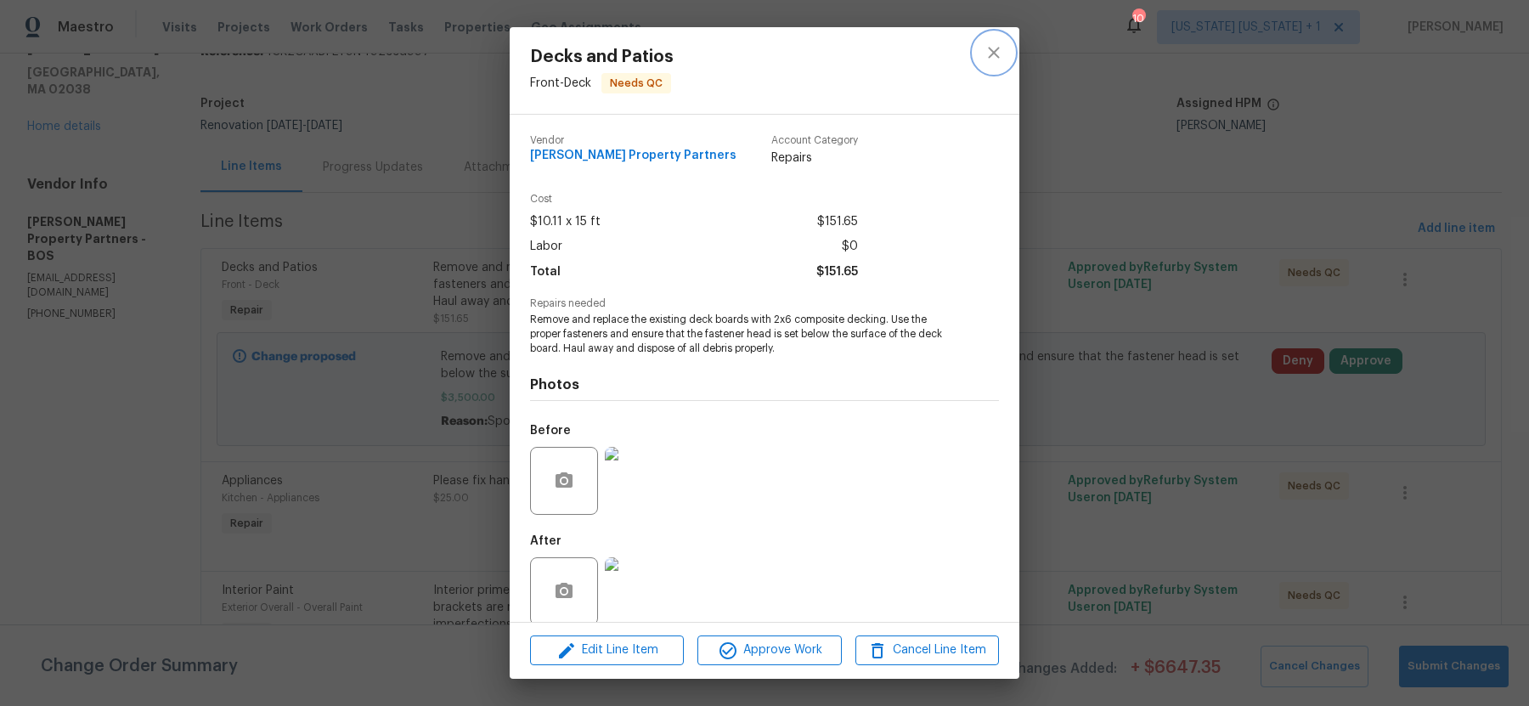
click at [996, 53] on icon "close" at bounding box center [993, 52] width 20 height 20
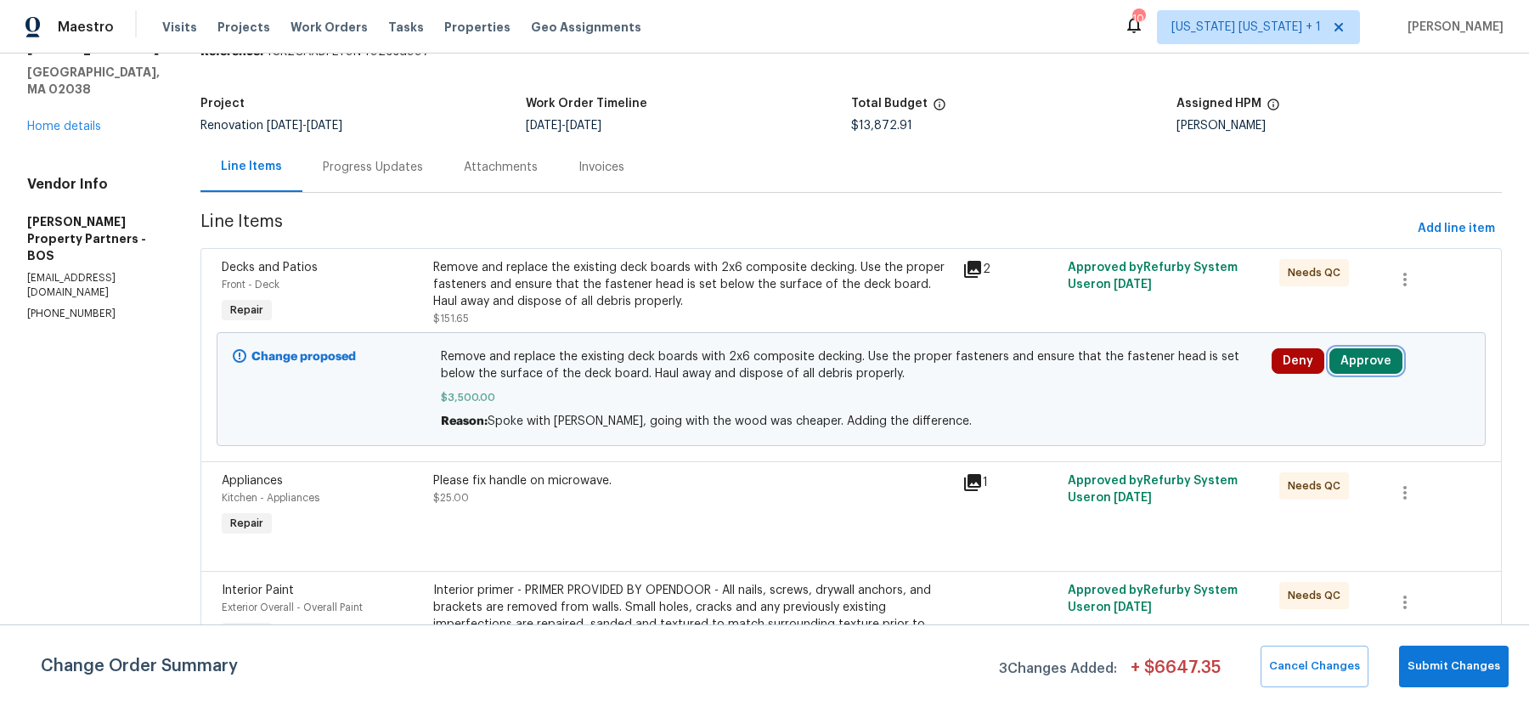
click at [1380, 363] on button "Approve" at bounding box center [1365, 360] width 73 height 25
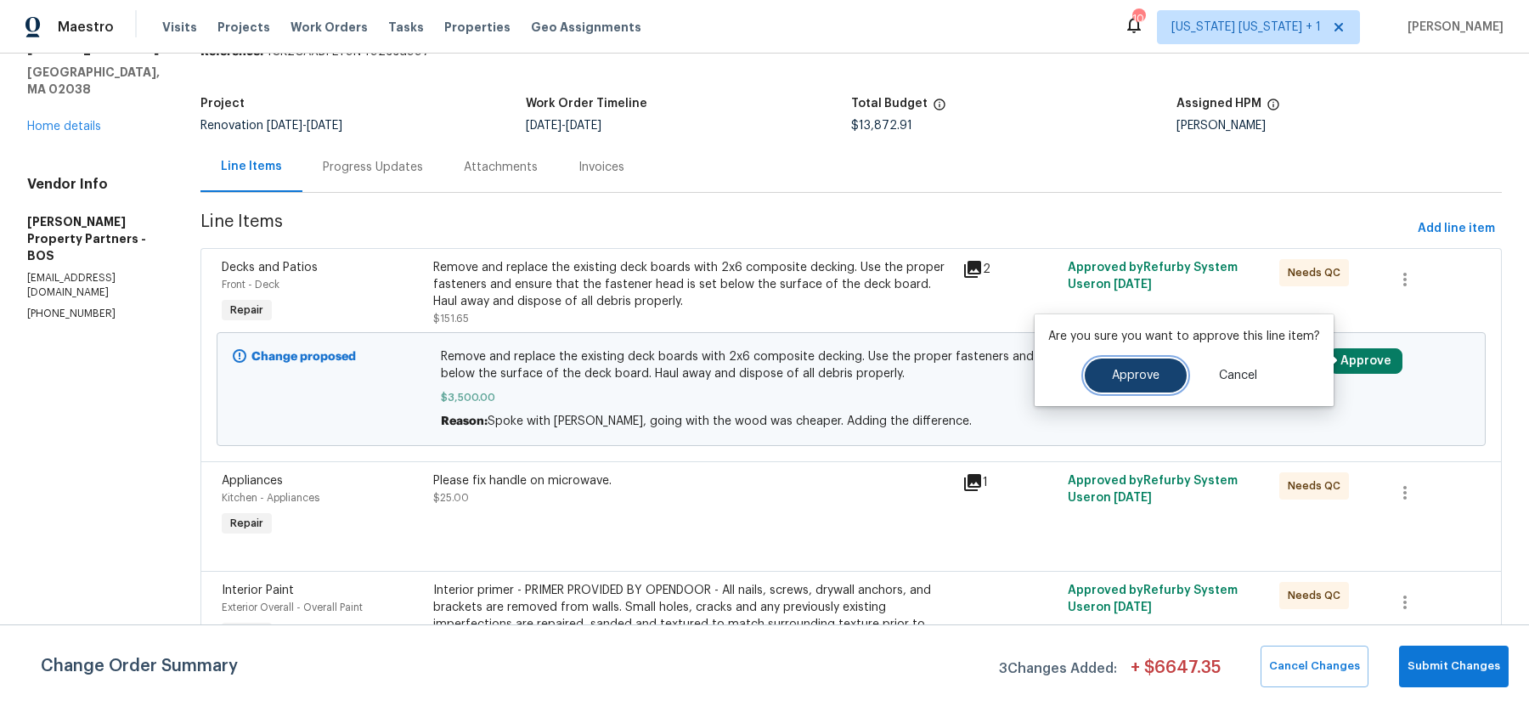
click at [1097, 371] on button "Approve" at bounding box center [1136, 375] width 102 height 34
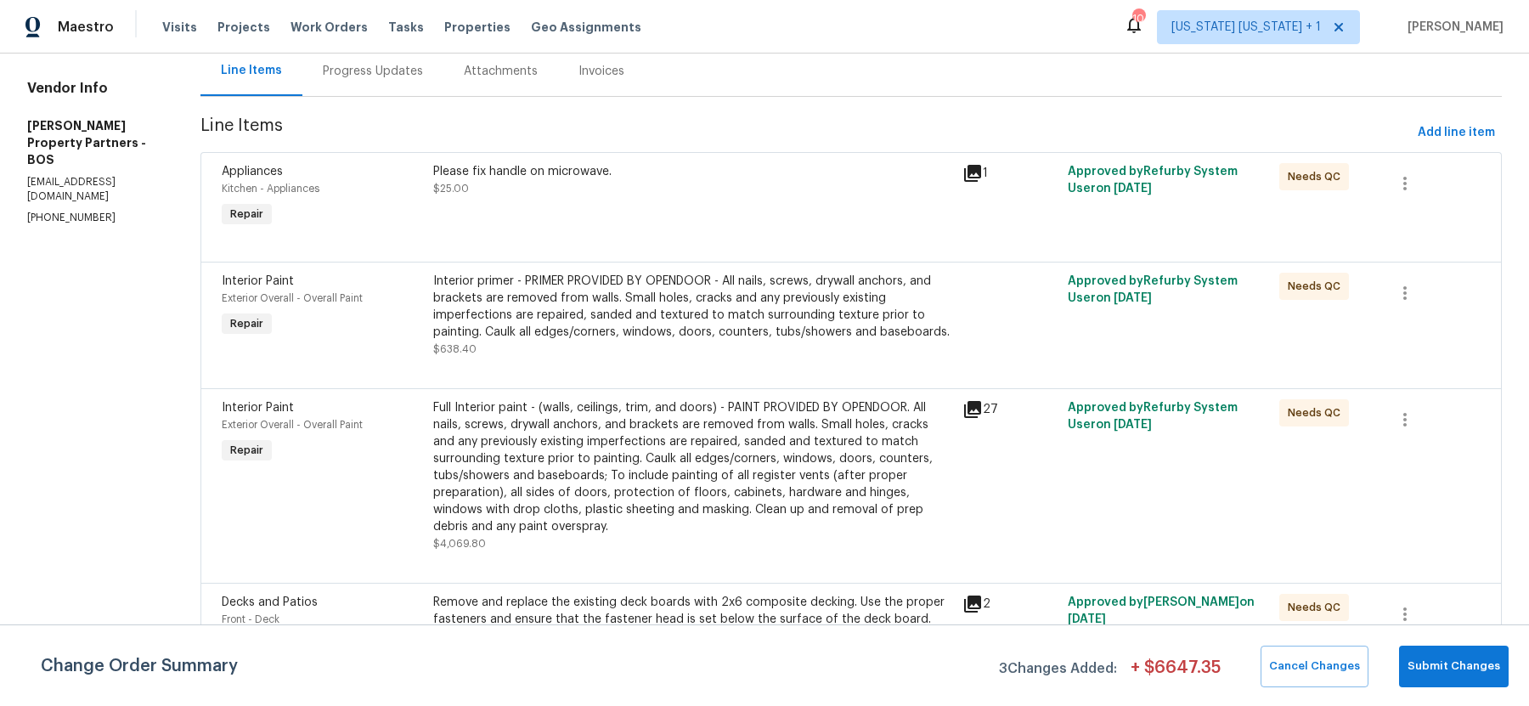
scroll to position [0, 0]
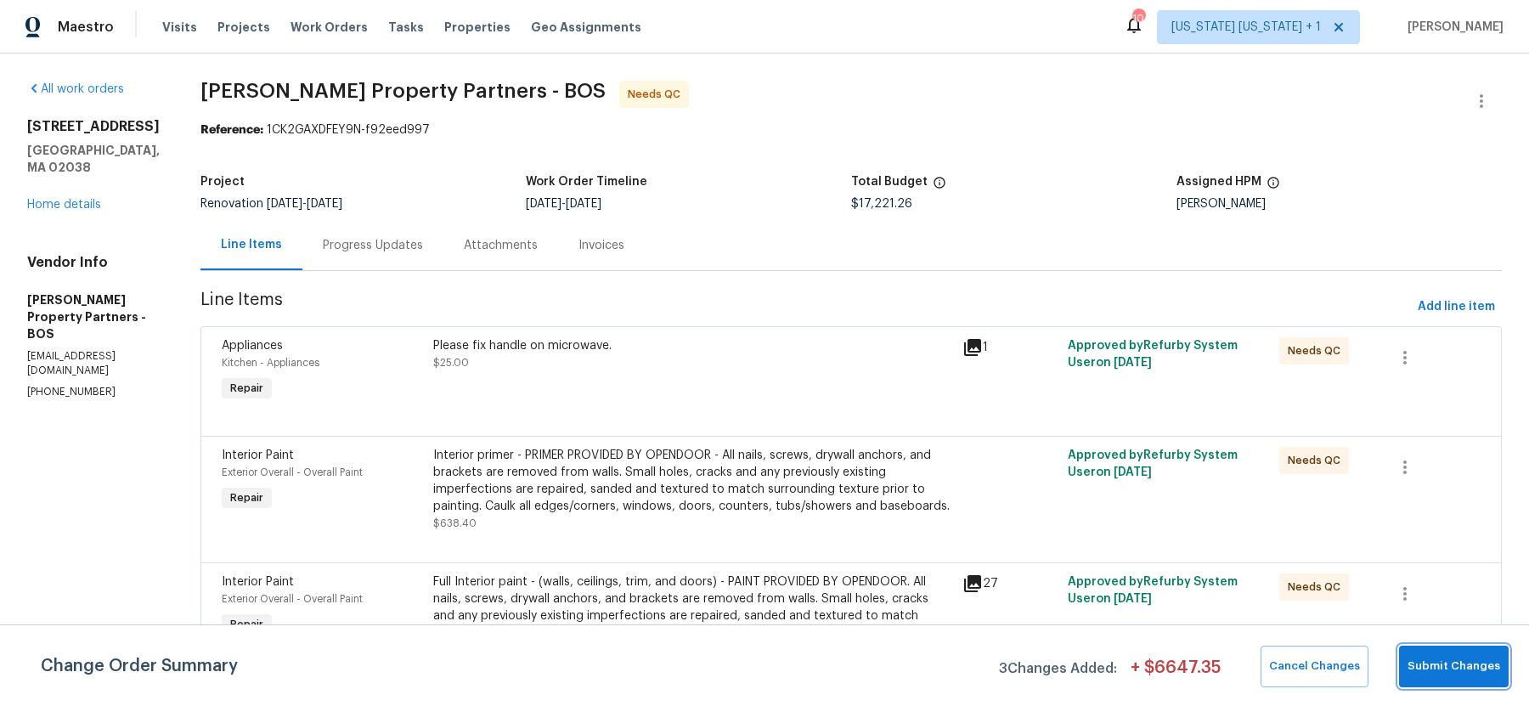
click at [1429, 673] on span "Submit Changes" at bounding box center [1453, 666] width 93 height 20
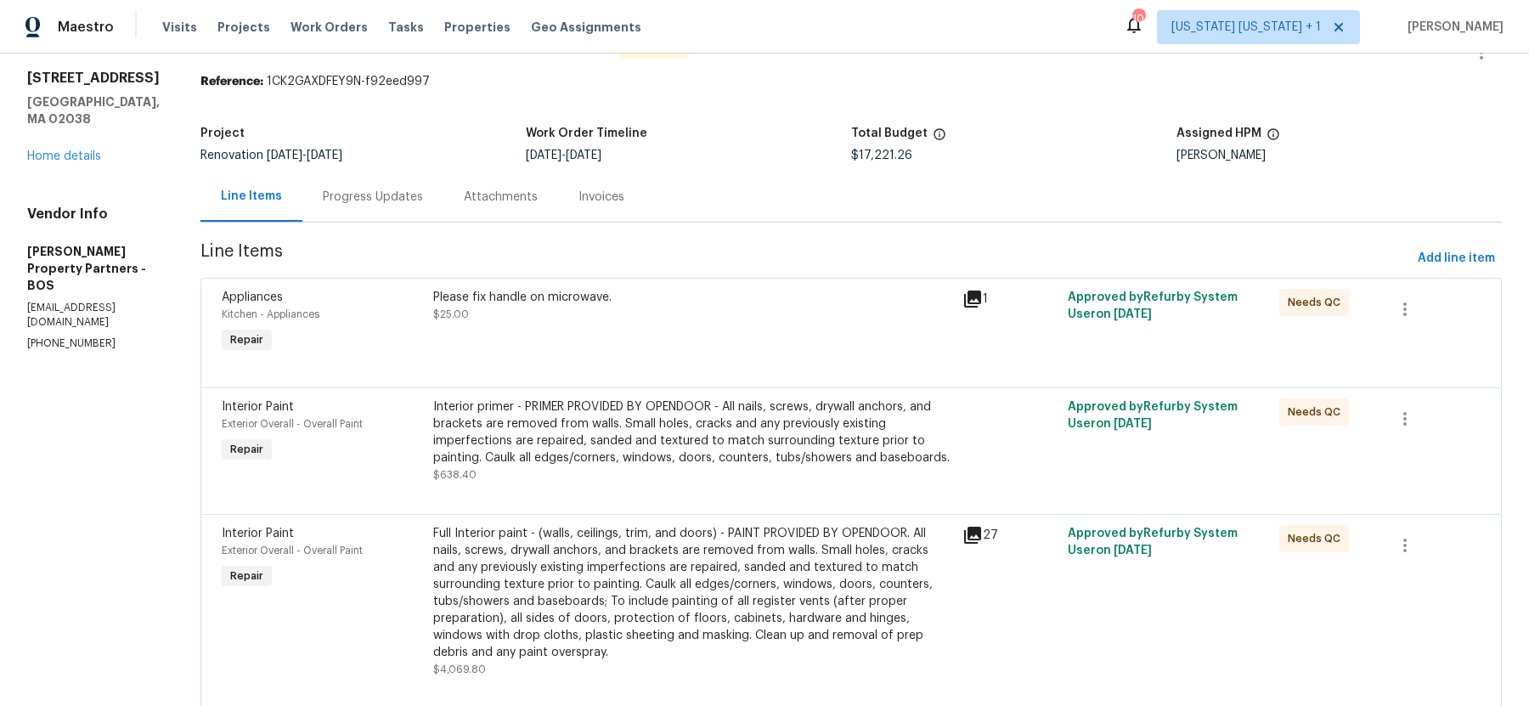
scroll to position [19, 0]
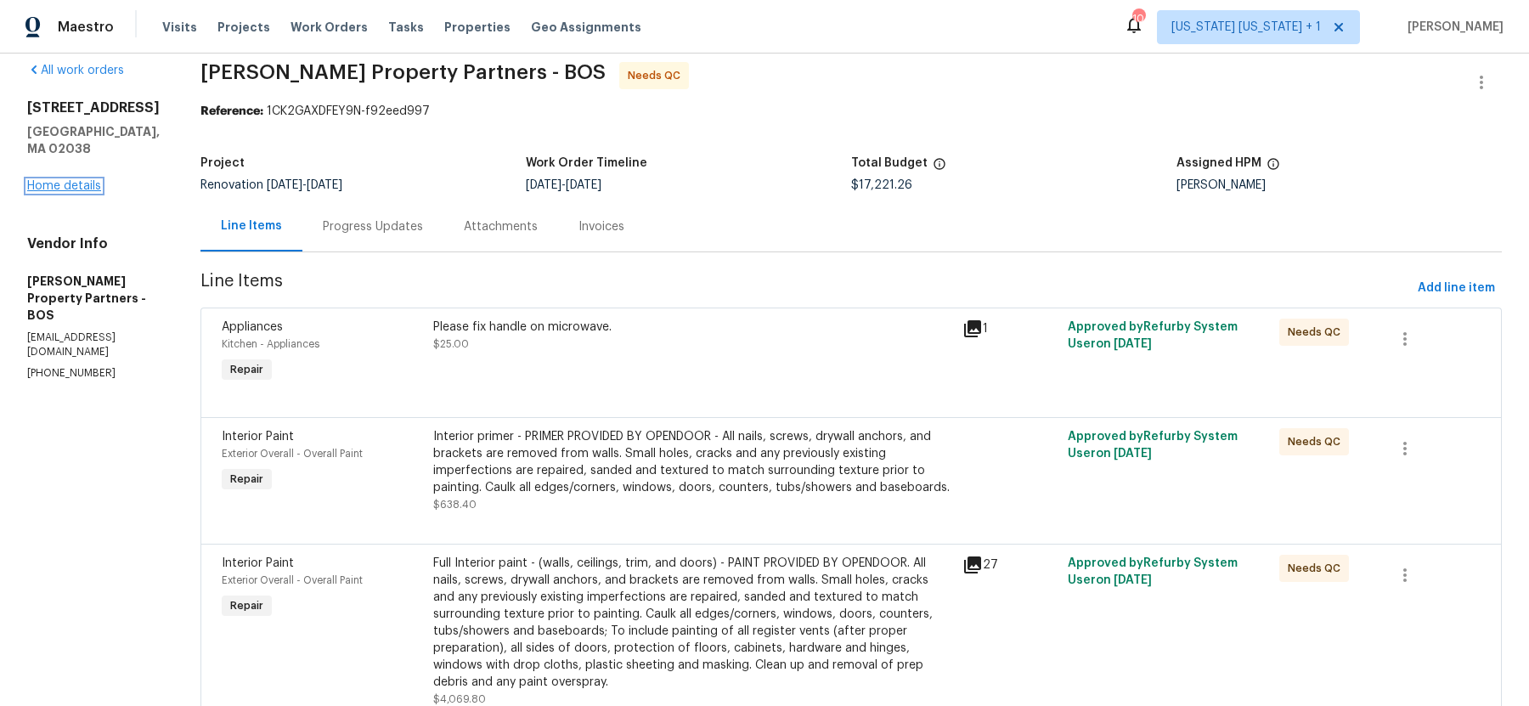
click at [86, 180] on link "Home details" at bounding box center [64, 186] width 74 height 12
